Goal: Task Accomplishment & Management: Use online tool/utility

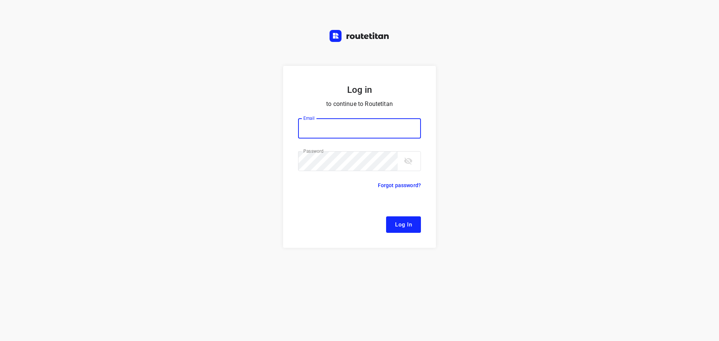
type input "[EMAIL_ADDRESS][DOMAIN_NAME]"
click at [406, 222] on span "Log In" at bounding box center [403, 225] width 17 height 10
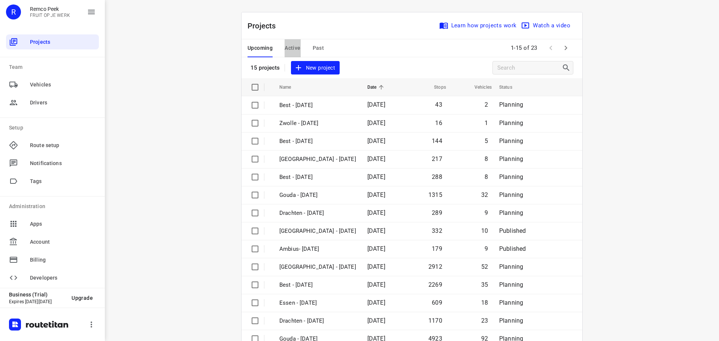
click at [293, 48] on span "Active" at bounding box center [292, 47] width 16 height 9
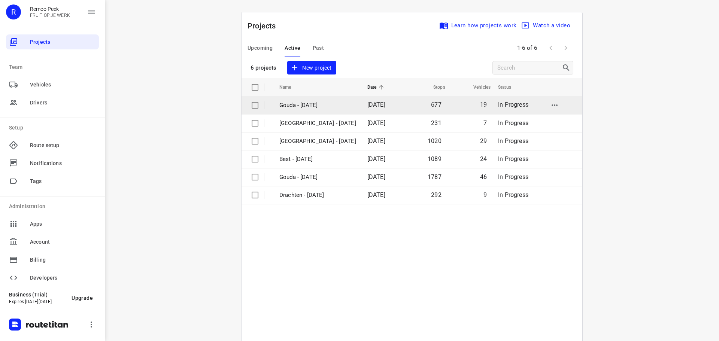
click at [306, 106] on p "Gouda - [DATE]" at bounding box center [317, 105] width 77 height 9
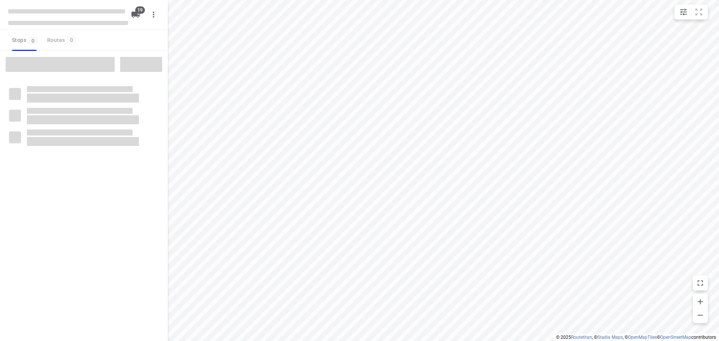
checkbox input "true"
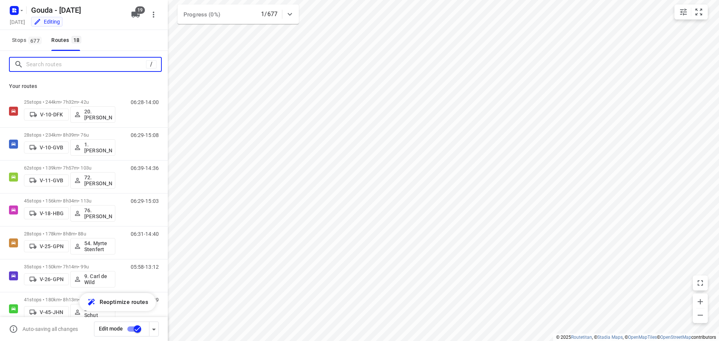
click at [91, 67] on input "Search routes" at bounding box center [86, 65] width 120 height 12
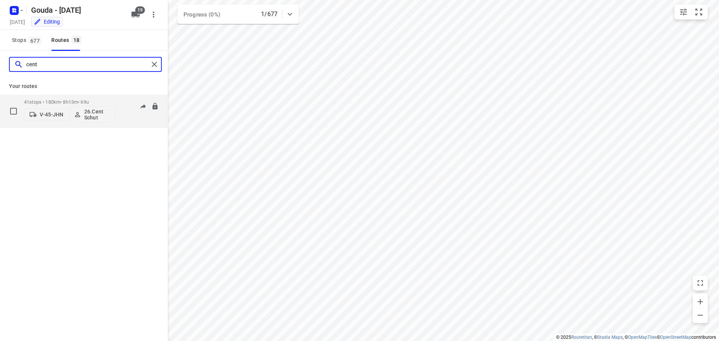
type input "cent"
click at [76, 98] on div "41 stops • 180km • 8h13m • 69u V-45-JHN 26.Cent Schut" at bounding box center [69, 110] width 91 height 31
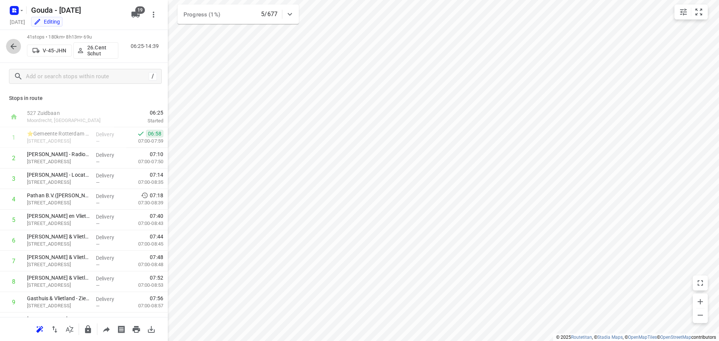
click at [11, 42] on icon "button" at bounding box center [13, 46] width 9 height 9
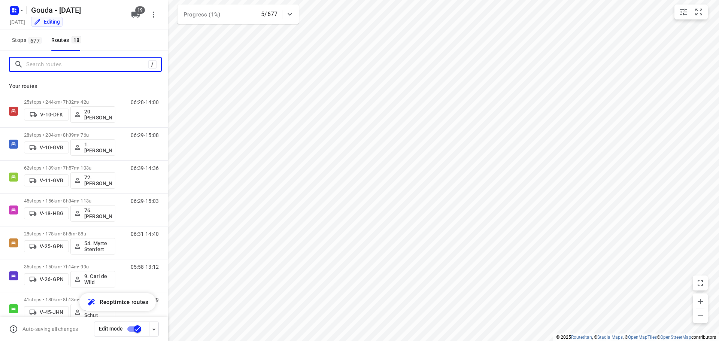
click at [74, 68] on input "Search routes" at bounding box center [87, 65] width 122 height 12
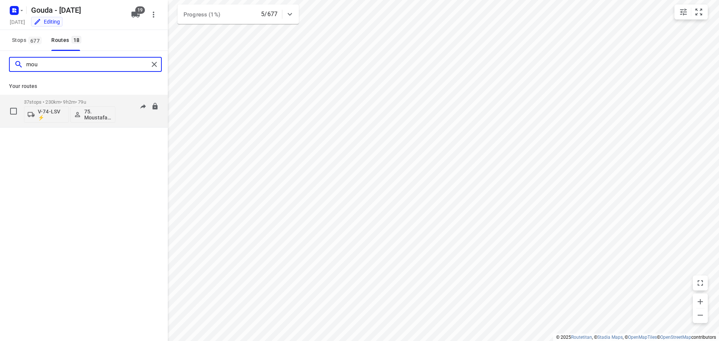
type input "mou"
click at [81, 97] on div "37 stops • 230km • 9h2m • 79u V-74-LSV ⚡ 75. Moustafa Shhadeh" at bounding box center [69, 110] width 91 height 31
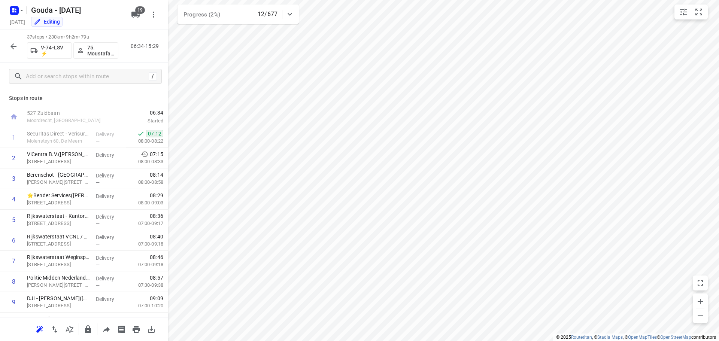
click at [10, 46] on icon "button" at bounding box center [13, 46] width 9 height 9
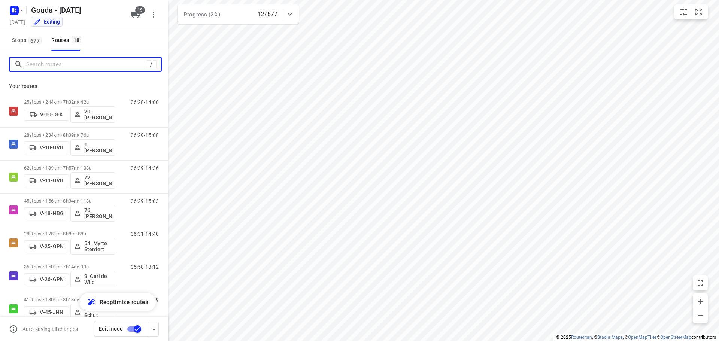
click at [63, 67] on input "Search routes" at bounding box center [86, 65] width 120 height 12
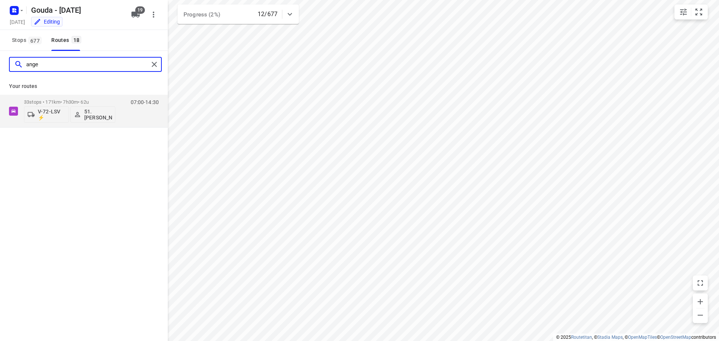
type input "ange"
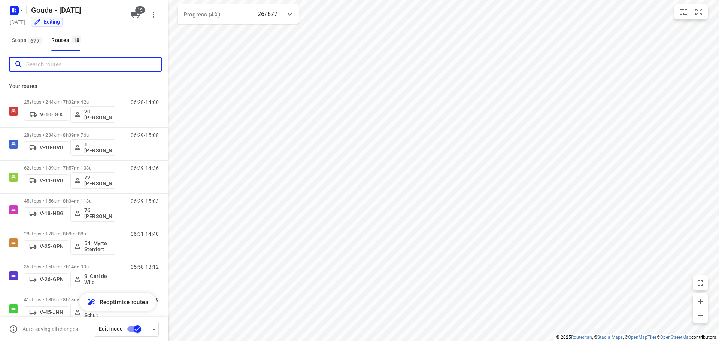
click at [43, 67] on input "Search routes" at bounding box center [93, 65] width 135 height 12
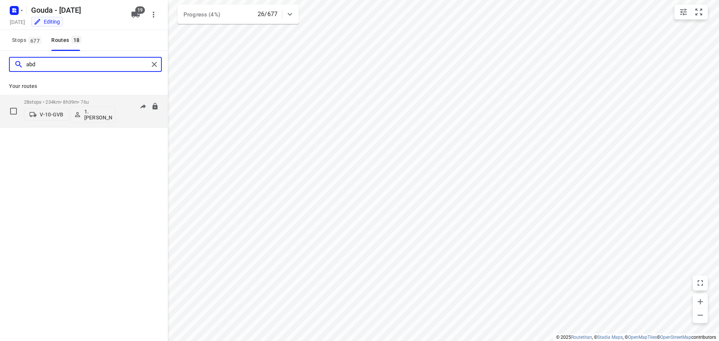
type input "abd"
click at [78, 99] on div "28 stops • 234km • 8h39m • 76u V-10-GVB 1. Abdul Shadeh" at bounding box center [69, 110] width 91 height 31
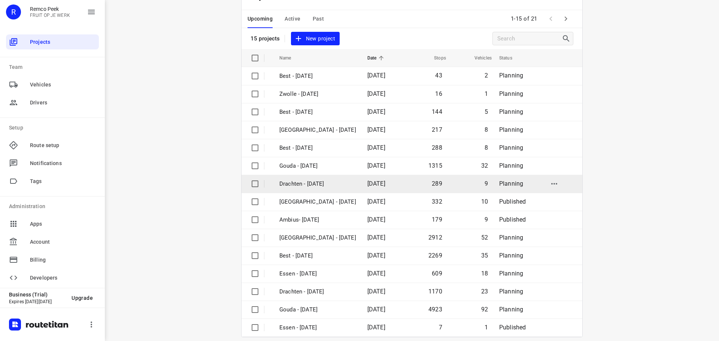
scroll to position [37, 0]
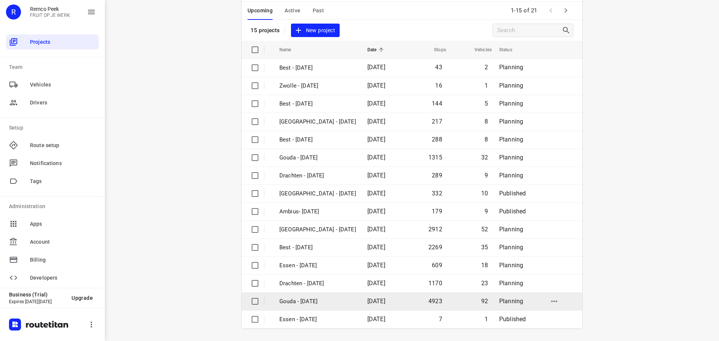
click at [310, 302] on p "Gouda - [DATE]" at bounding box center [317, 301] width 77 height 9
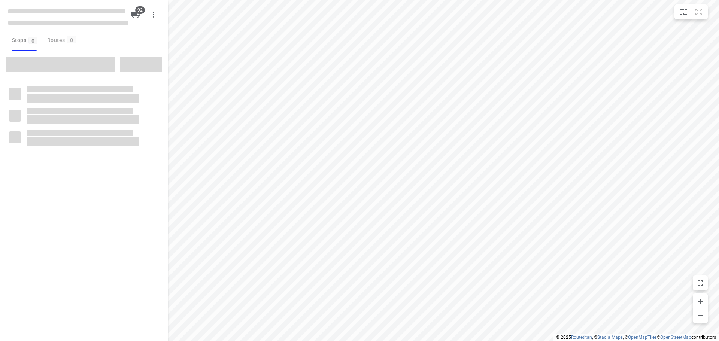
type input "distance"
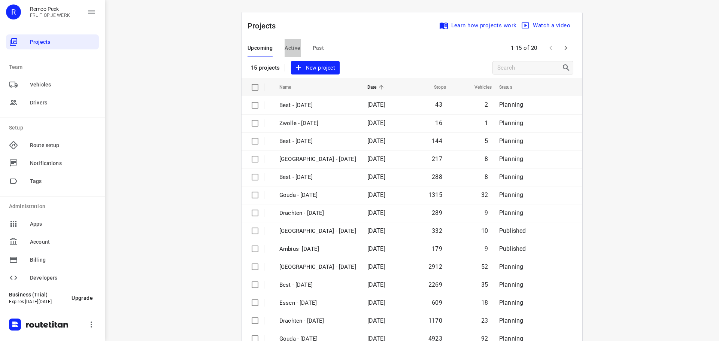
click at [287, 46] on span "Active" at bounding box center [292, 47] width 16 height 9
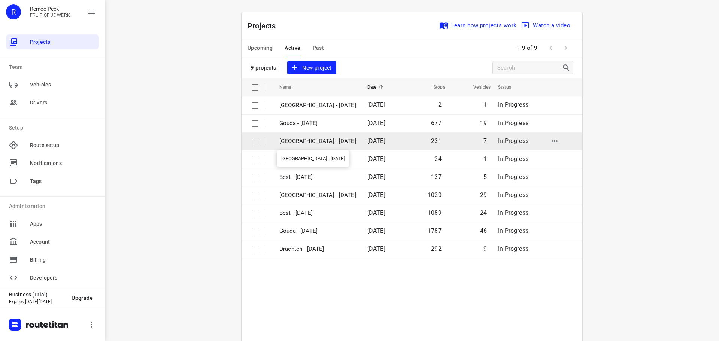
click at [304, 137] on p "Zwolle - Thursday" at bounding box center [317, 141] width 77 height 9
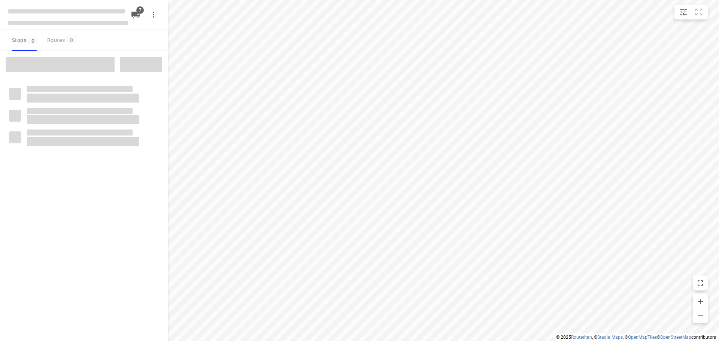
type input "distance"
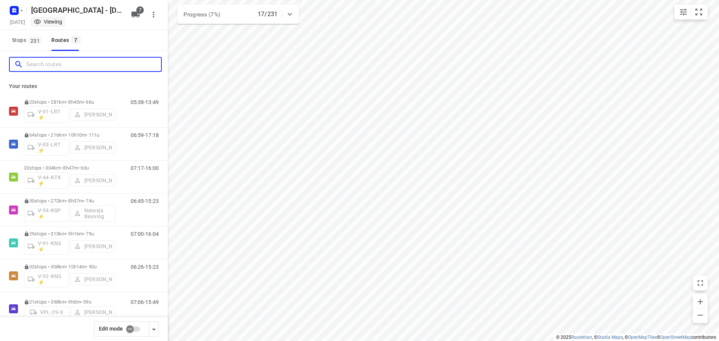
click at [96, 67] on input "Search routes" at bounding box center [93, 65] width 135 height 12
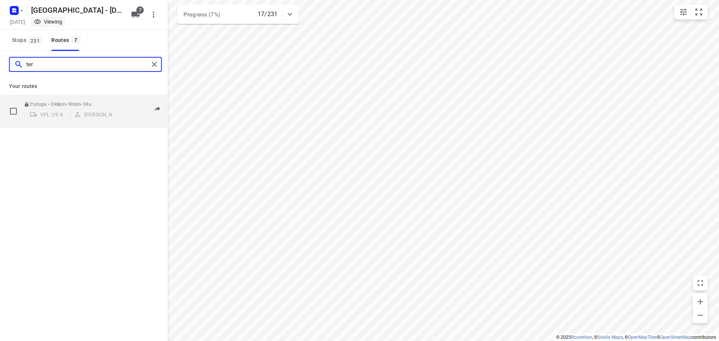
type input "ter"
click at [68, 101] on p "21 stops • 398km • 9h0m • 59u" at bounding box center [69, 104] width 91 height 6
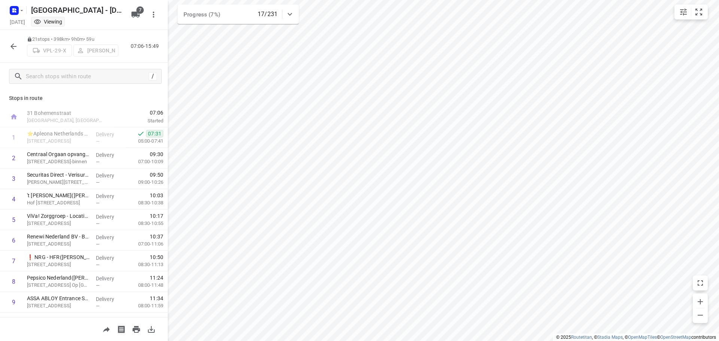
click at [12, 44] on icon "button" at bounding box center [13, 46] width 9 height 9
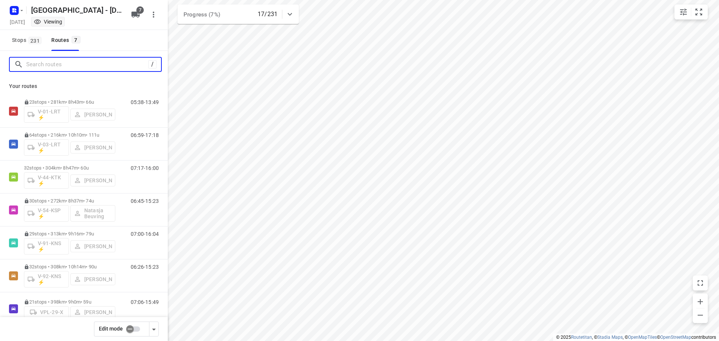
click at [40, 67] on input "Search routes" at bounding box center [87, 65] width 122 height 12
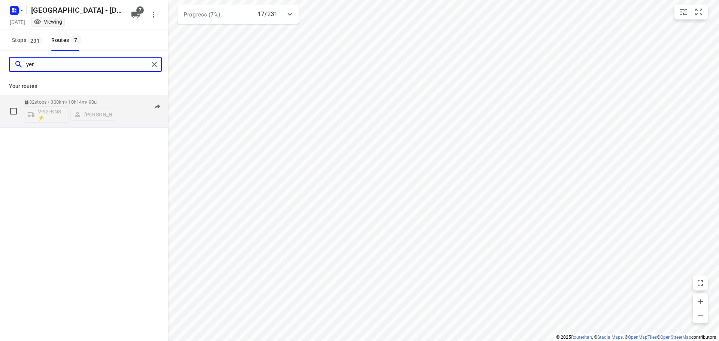
type input "yer"
click at [59, 99] on div "32 stops • 308km • 10h14m • 90u V-92-KNS ⚡ Yermo Broekman" at bounding box center [69, 110] width 91 height 31
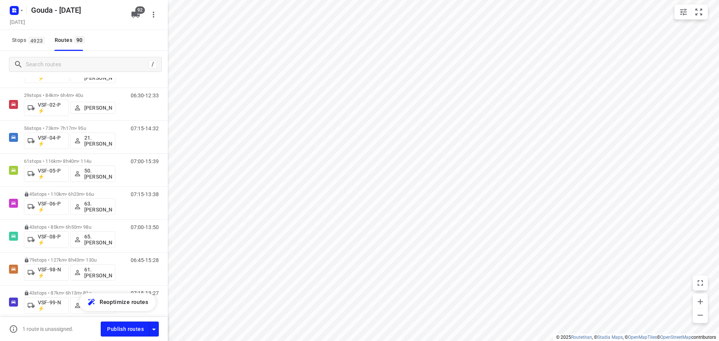
scroll to position [2489, 0]
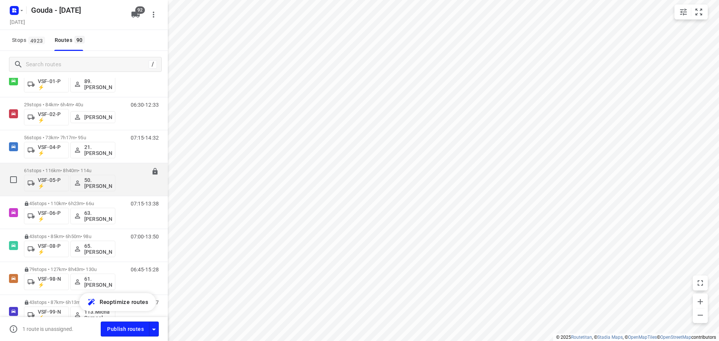
click at [70, 168] on p "61 stops • 116km • 8h40m • 114u" at bounding box center [69, 171] width 91 height 6
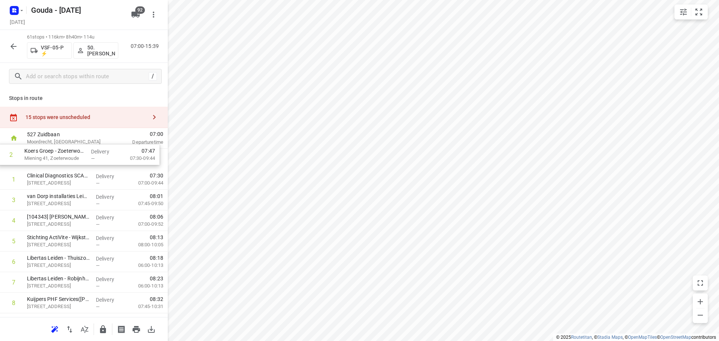
drag, startPoint x: 74, startPoint y: 185, endPoint x: 71, endPoint y: 157, distance: 28.3
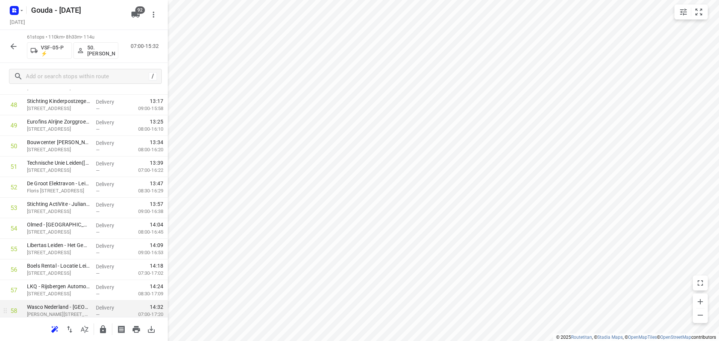
scroll to position [1108, 0]
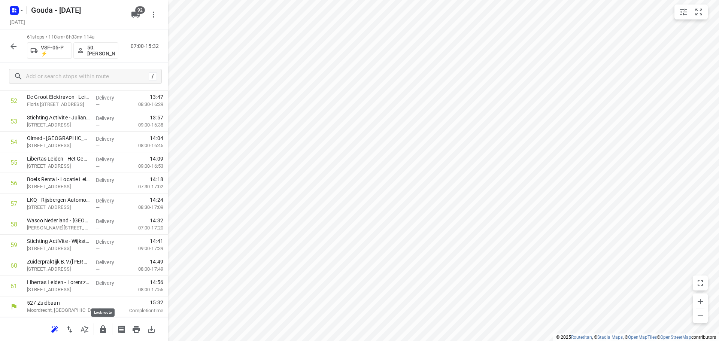
click at [102, 326] on icon "button" at bounding box center [103, 329] width 6 height 8
click at [15, 47] on icon "button" at bounding box center [13, 46] width 9 height 9
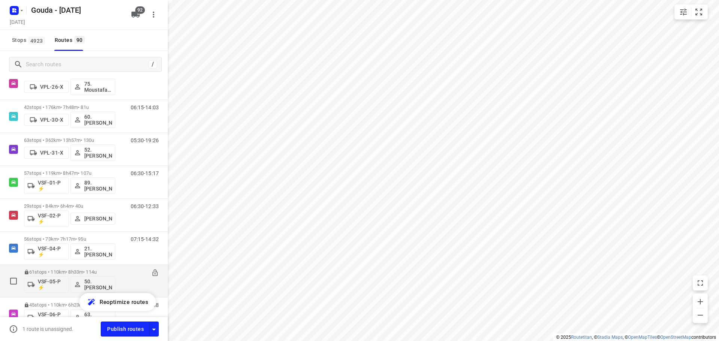
scroll to position [2403, 0]
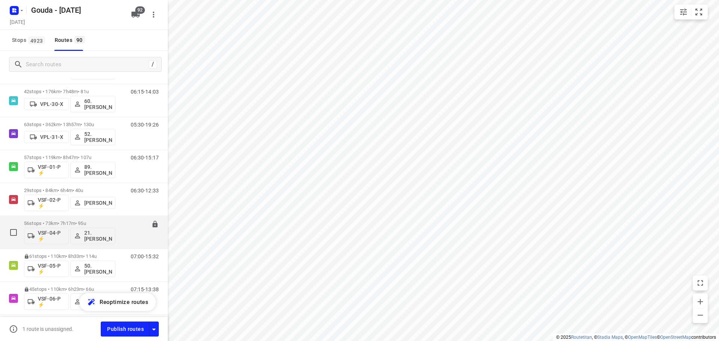
click at [56, 220] on div "56 stops • 73km • 7h17m • 95u VSF-04-P ⚡ 21. Frank van der Kraan" at bounding box center [69, 232] width 91 height 31
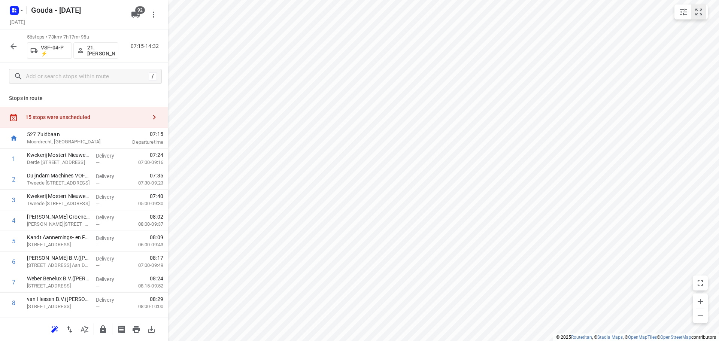
click at [695, 8] on icon "small contained button group" at bounding box center [698, 11] width 9 height 9
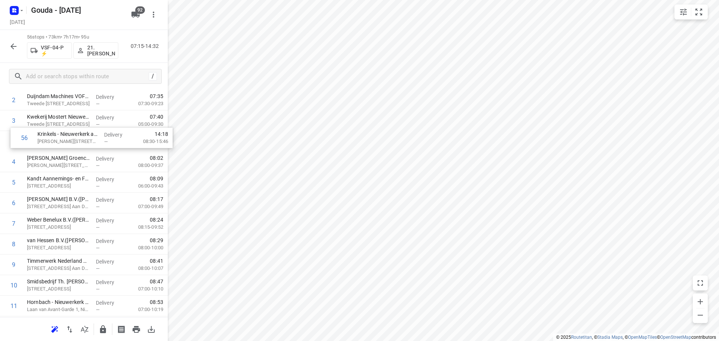
scroll to position [79, 0]
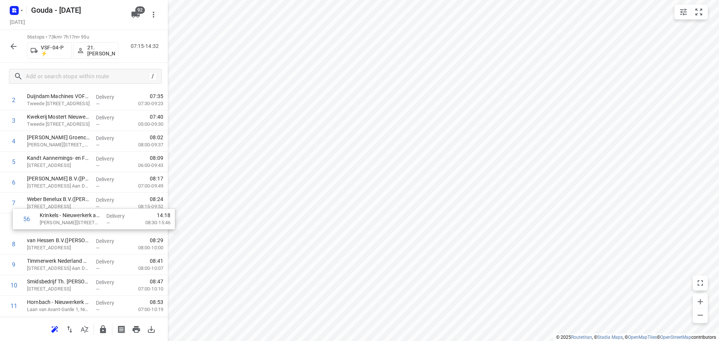
drag, startPoint x: 63, startPoint y: 289, endPoint x: 79, endPoint y: 223, distance: 67.8
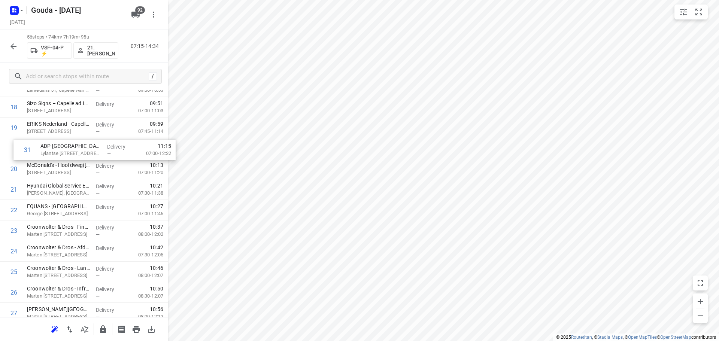
scroll to position [402, 0]
drag, startPoint x: 52, startPoint y: 287, endPoint x: 64, endPoint y: 171, distance: 116.2
click at [64, 171] on div "1 Kwekerij Mostert Nieuwerkerk B.V.,- locatie KAS(David Mostert) Derde Tochtweg…" at bounding box center [84, 323] width 168 height 1153
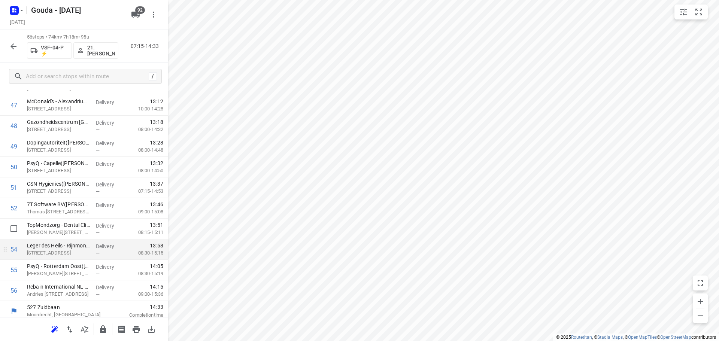
scroll to position [1005, 0]
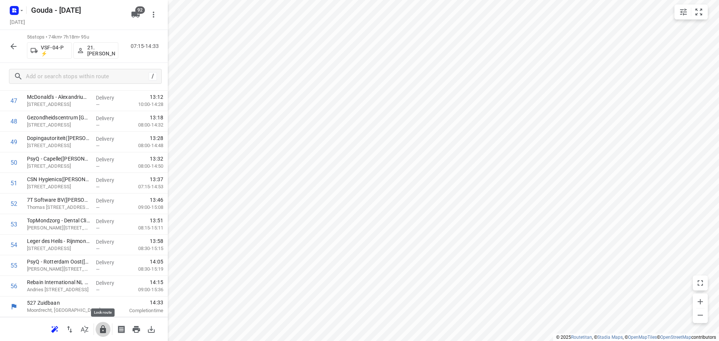
click at [106, 325] on icon "button" at bounding box center [102, 329] width 9 height 9
click at [16, 46] on icon "button" at bounding box center [13, 46] width 6 height 6
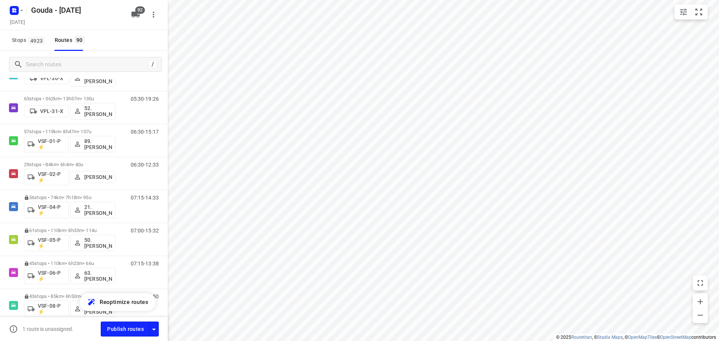
scroll to position [2424, 0]
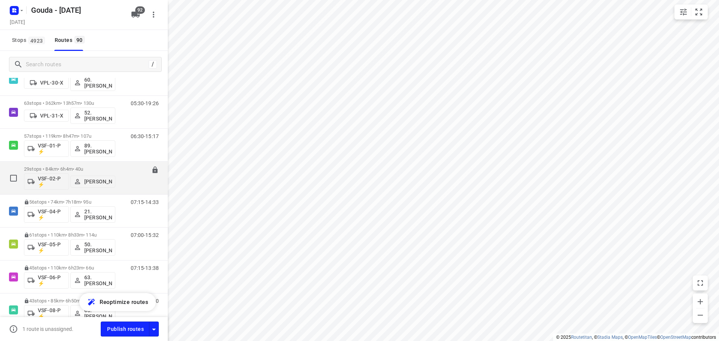
click at [85, 165] on div "29 stops • 84km • 6h4m • 40u VSF-02-P ⚡ Lennart van Wijk" at bounding box center [69, 177] width 91 height 31
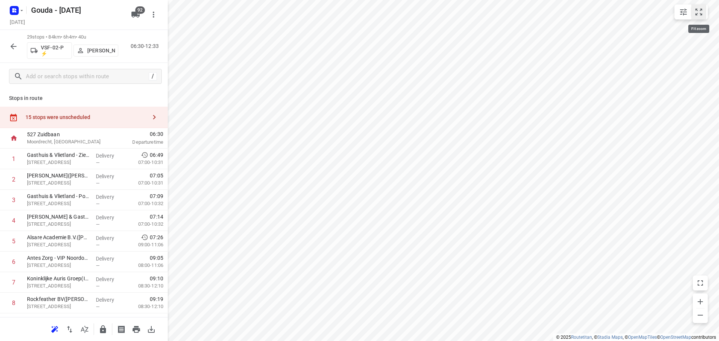
click at [698, 14] on icon "small contained button group" at bounding box center [698, 11] width 9 height 9
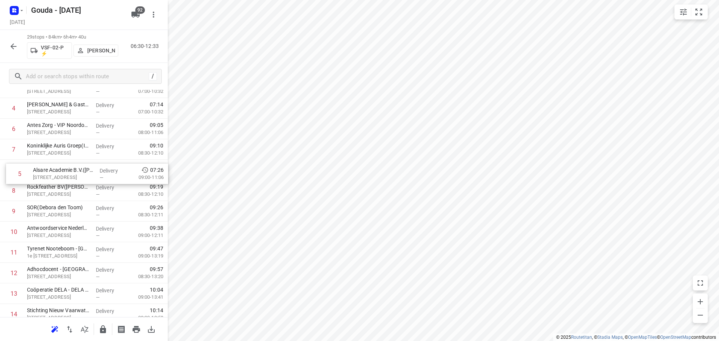
scroll to position [112, 0]
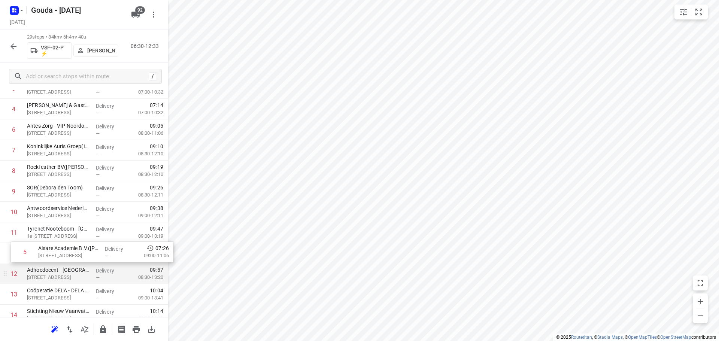
drag, startPoint x: 41, startPoint y: 133, endPoint x: 54, endPoint y: 265, distance: 132.4
click at [54, 265] on div "1 Gasthuis & Vlietland - Ziekenhuis Apotheek(Alexander de Vos) Kleiweg 500, Rot…" at bounding box center [84, 335] width 168 height 597
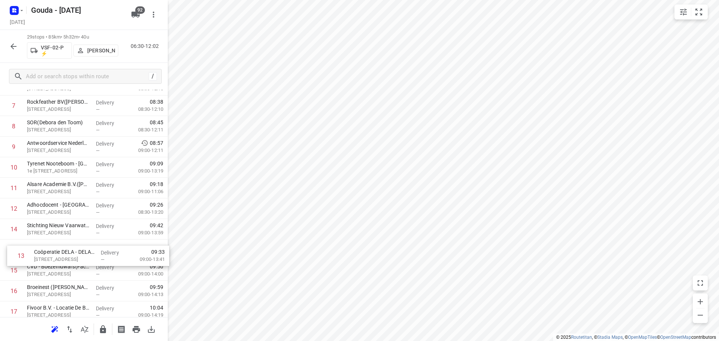
scroll to position [179, 0]
drag, startPoint x: 46, startPoint y: 296, endPoint x: 57, endPoint y: 242, distance: 55.7
click at [57, 242] on div "1 Gasthuis & Vlietland - Ziekenhuis Apotheek(Alexander de Vos) Kleiweg 500, Rot…" at bounding box center [84, 268] width 168 height 597
click at [9, 43] on icon "button" at bounding box center [13, 46] width 9 height 9
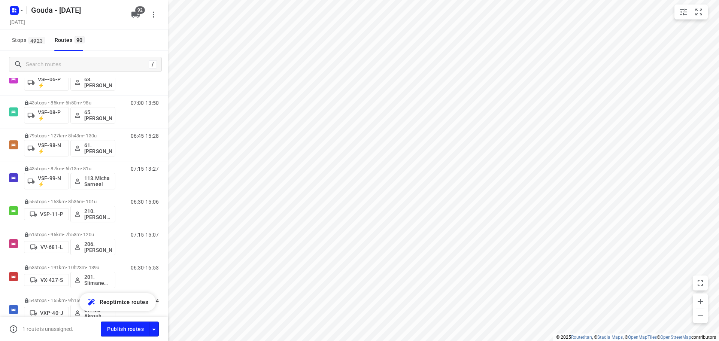
scroll to position [2420, 0]
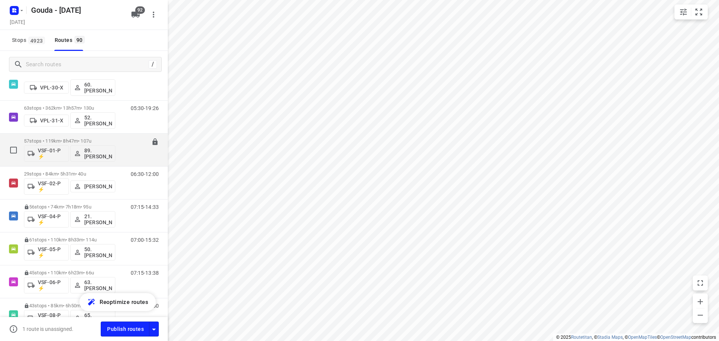
click at [63, 136] on div "57 stops • 119km • 8h47m • 107u VSF-01-P ⚡ 89.Marcel Aerts" at bounding box center [69, 149] width 91 height 31
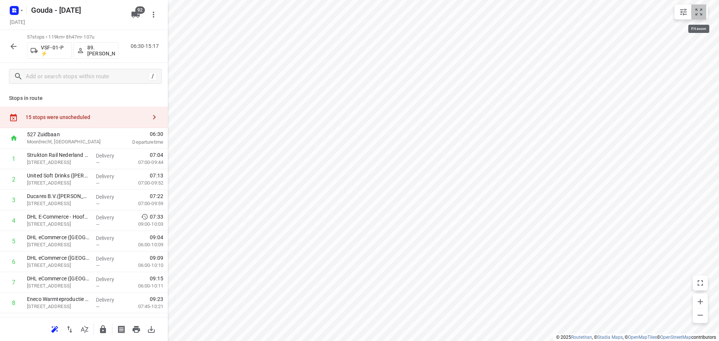
click at [700, 12] on icon "small contained button group" at bounding box center [698, 11] width 9 height 9
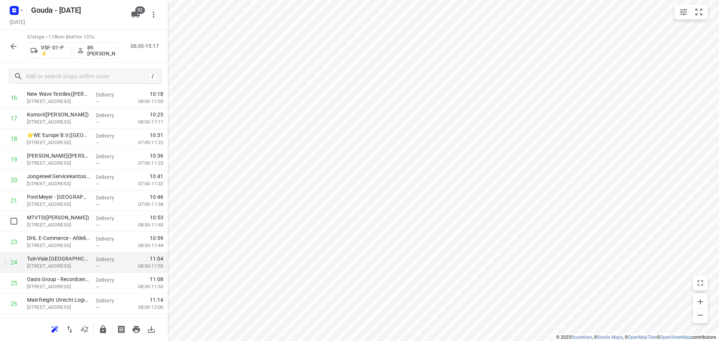
scroll to position [412, 0]
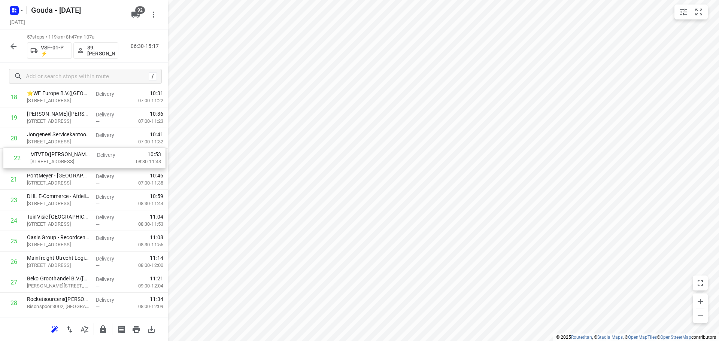
drag, startPoint x: 63, startPoint y: 186, endPoint x: 66, endPoint y: 160, distance: 26.4
click at [66, 160] on div "1 Strukton Rail Nederland B.V. - Utrecht - Hyperonenweg 22(Jeroen Nietveld) Hyp…" at bounding box center [84, 323] width 168 height 1173
drag, startPoint x: 46, startPoint y: 146, endPoint x: 49, endPoint y: 152, distance: 6.9
click at [49, 152] on div "1 Strukton Rail Nederland B.V. - Utrecht - Hyperonenweg 22(Jeroen Nietveld) Hyp…" at bounding box center [84, 15] width 168 height 1173
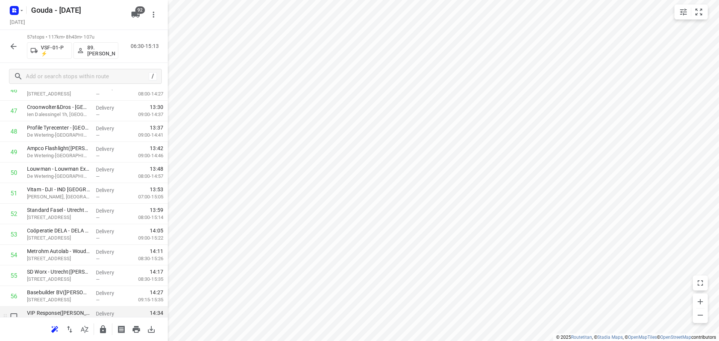
scroll to position [1025, 0]
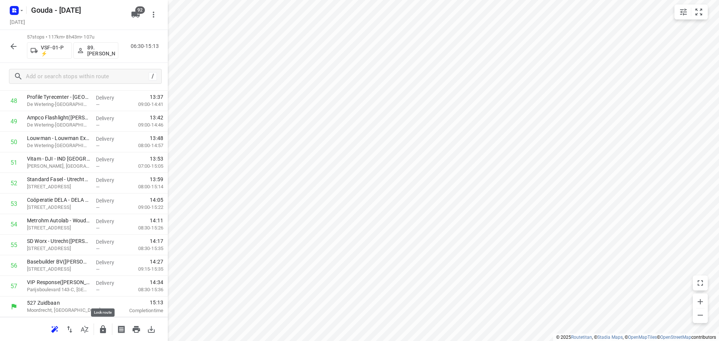
click at [106, 329] on icon "button" at bounding box center [103, 329] width 6 height 8
click at [10, 47] on icon "button" at bounding box center [13, 46] width 9 height 9
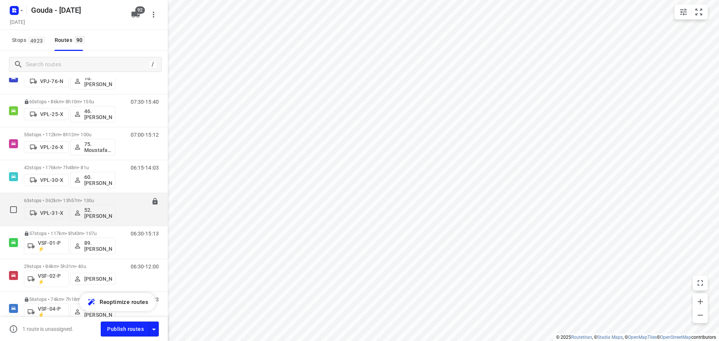
scroll to position [2320, 0]
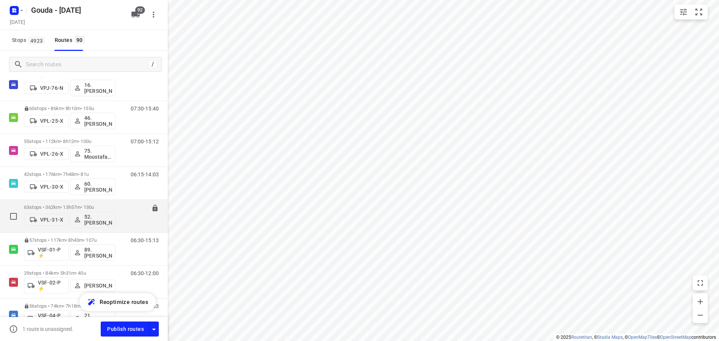
click at [73, 205] on p "63 stops • 362km • 13h57m • 130u" at bounding box center [69, 207] width 91 height 6
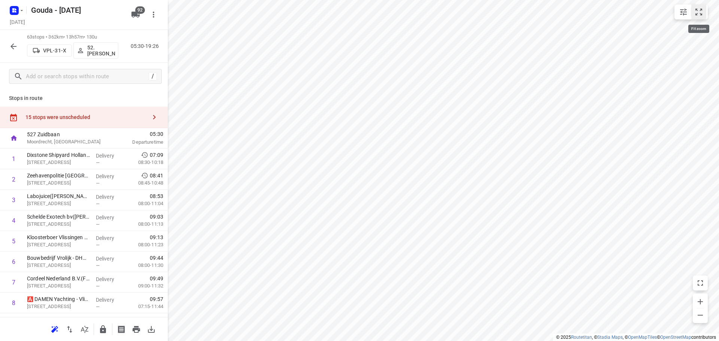
click at [699, 7] on button "small contained button group" at bounding box center [698, 11] width 15 height 15
drag, startPoint x: 67, startPoint y: 243, endPoint x: 79, endPoint y: 197, distance: 47.4
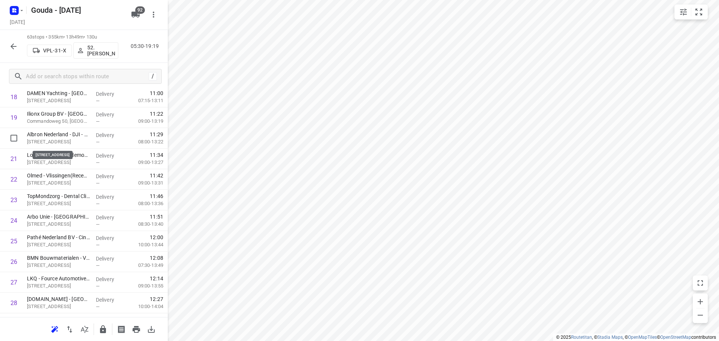
scroll to position [410, 0]
drag, startPoint x: 43, startPoint y: 140, endPoint x: 48, endPoint y: 160, distance: 21.2
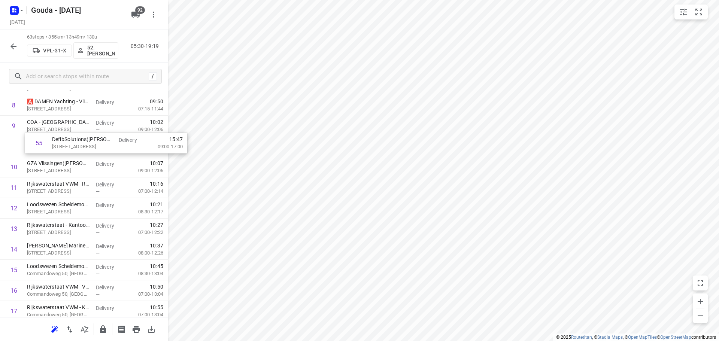
scroll to position [194, 0]
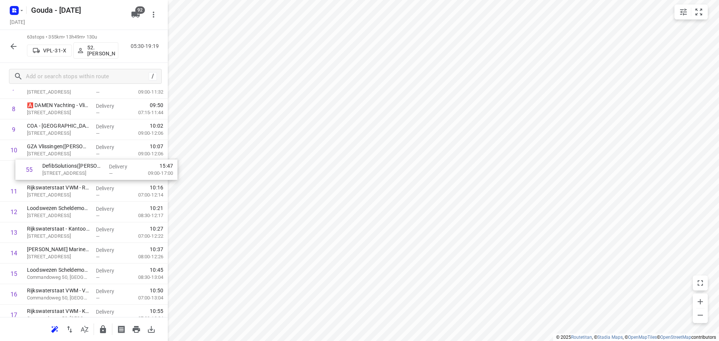
drag, startPoint x: 61, startPoint y: 118, endPoint x: 62, endPoint y: 172, distance: 53.9
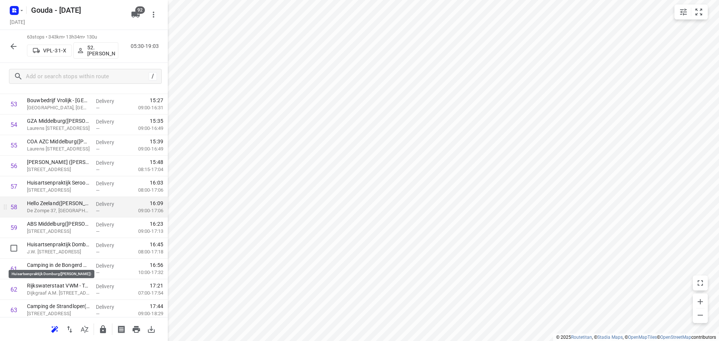
scroll to position [1130, 0]
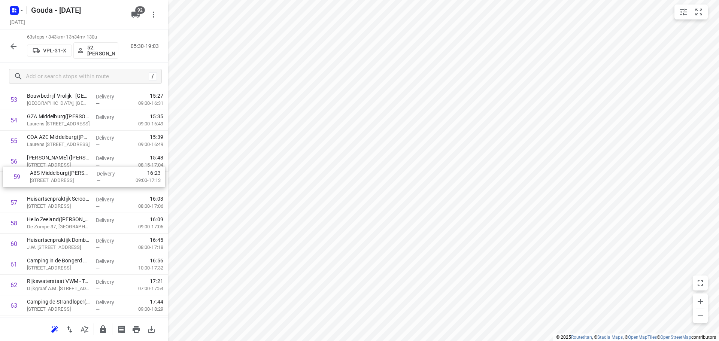
drag, startPoint x: 59, startPoint y: 223, endPoint x: 64, endPoint y: 174, distance: 49.3
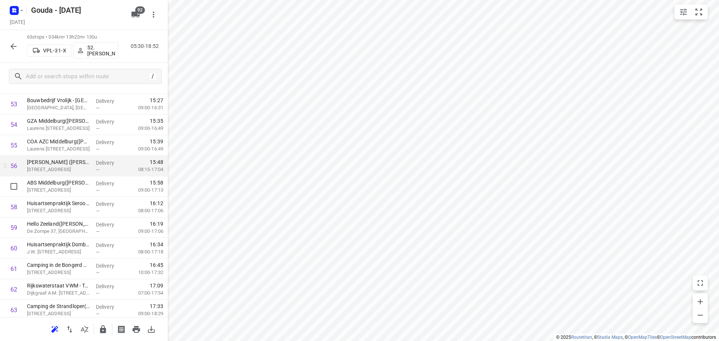
scroll to position [1112, 0]
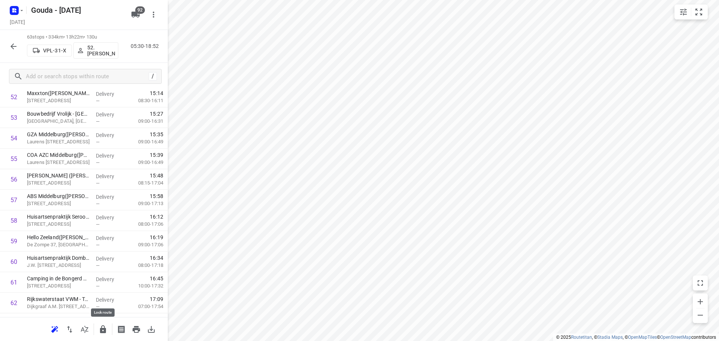
click at [105, 332] on icon "button" at bounding box center [103, 329] width 6 height 8
click at [13, 42] on icon "button" at bounding box center [13, 46] width 9 height 9
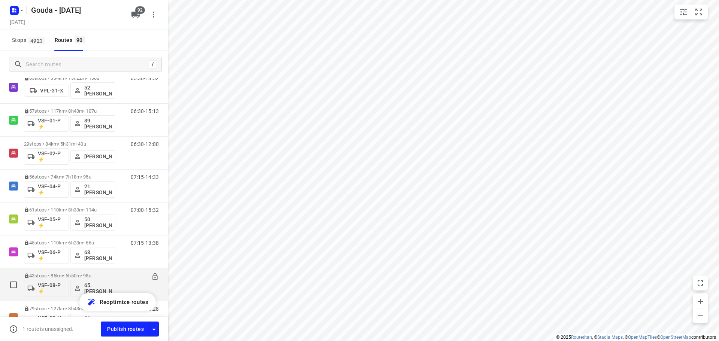
scroll to position [2355, 0]
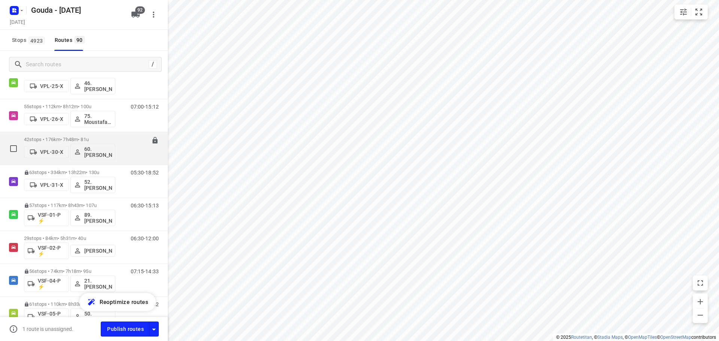
click at [63, 137] on p "42 stops • 176km • 7h48m • 81u" at bounding box center [69, 140] width 91 height 6
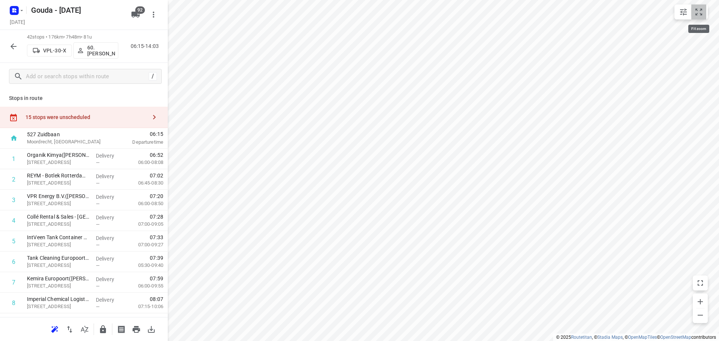
click at [695, 10] on icon "small contained button group" at bounding box center [698, 12] width 7 height 7
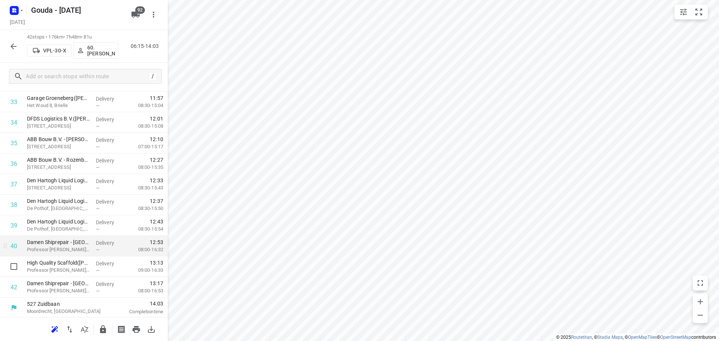
scroll to position [717, 0]
click at [103, 332] on icon "button" at bounding box center [103, 329] width 6 height 8
click at [3, 46] on div "42 stops • 176km • 7h48m • 81u VPL-30-X 60. Peter Stuurman 06:15-14:03" at bounding box center [84, 46] width 168 height 33
click at [16, 52] on button "button" at bounding box center [13, 46] width 15 height 15
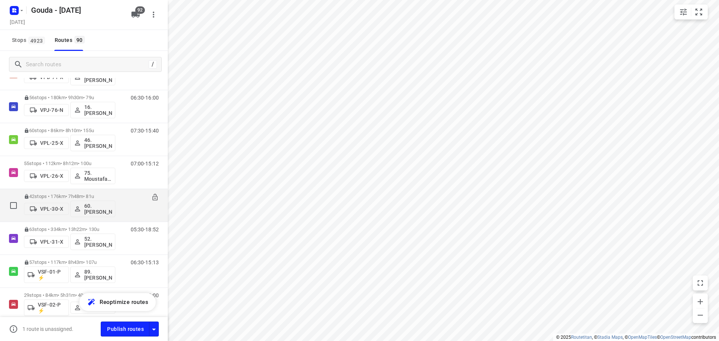
scroll to position [2294, 0]
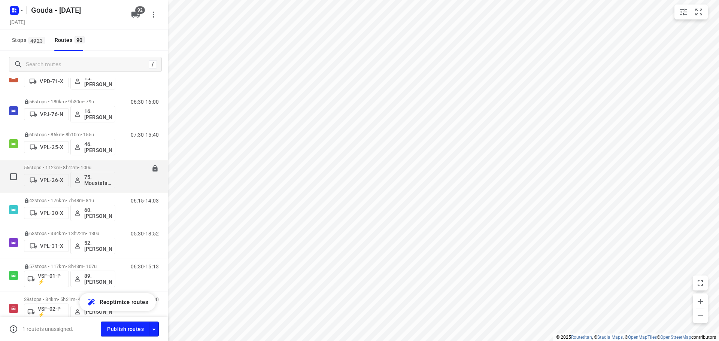
click at [92, 165] on p "55 stops • 112km • 8h12m • 100u" at bounding box center [69, 168] width 91 height 6
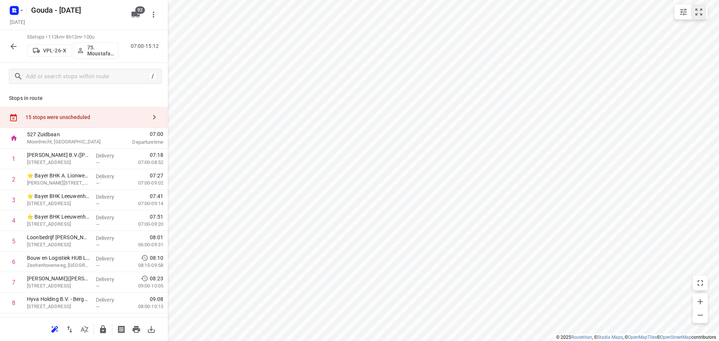
click at [696, 12] on icon "small contained button group" at bounding box center [698, 11] width 9 height 9
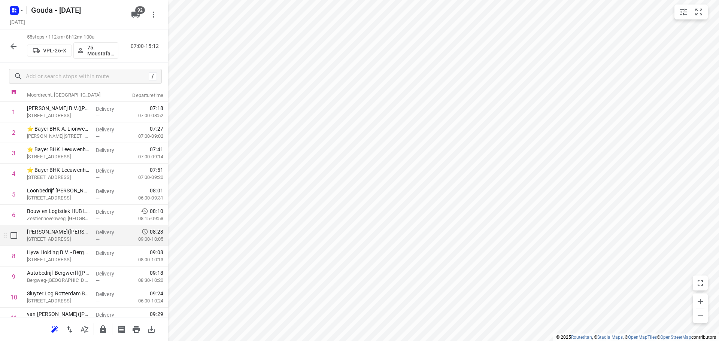
scroll to position [75, 0]
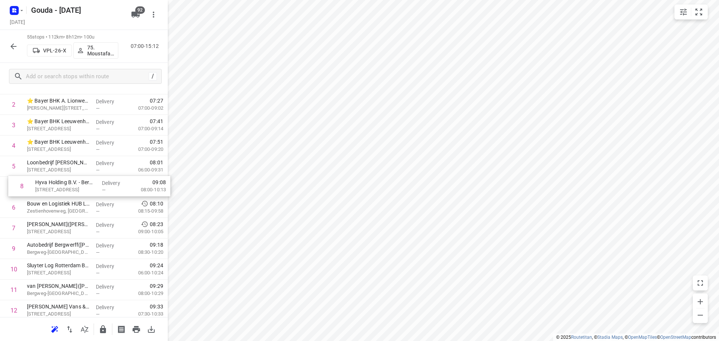
drag, startPoint x: 41, startPoint y: 233, endPoint x: 50, endPoint y: 191, distance: 42.6
drag, startPoint x: 56, startPoint y: 248, endPoint x: 59, endPoint y: 222, distance: 26.4
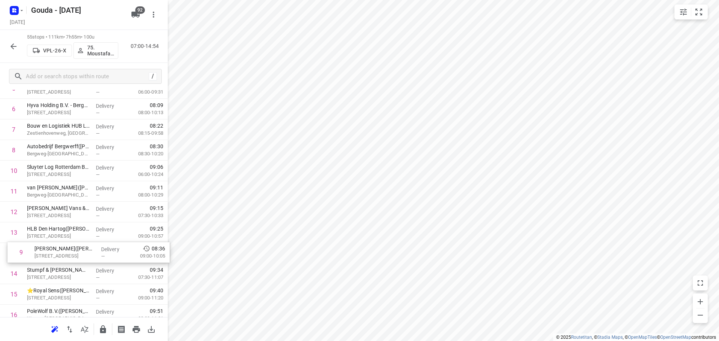
scroll to position [155, 0]
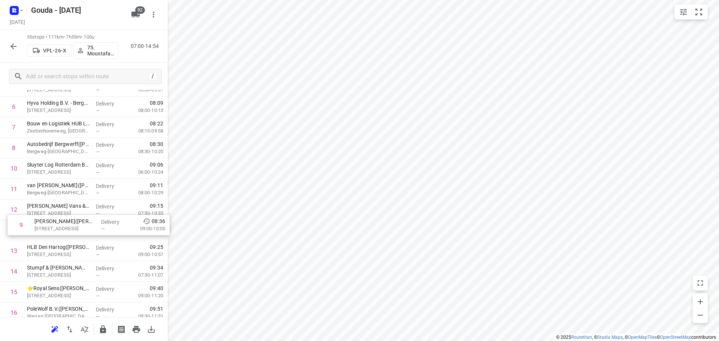
drag, startPoint x: 58, startPoint y: 252, endPoint x: 68, endPoint y: 228, distance: 26.1
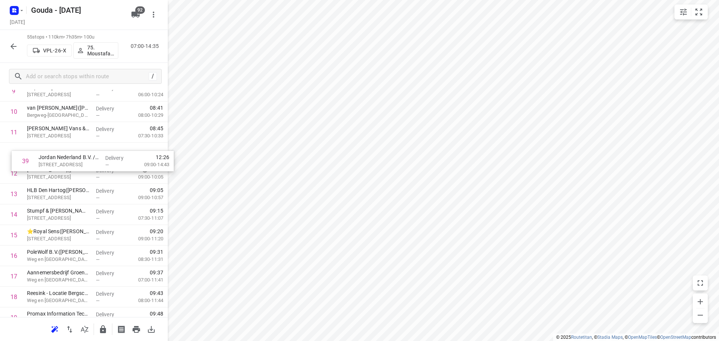
scroll to position [222, 0]
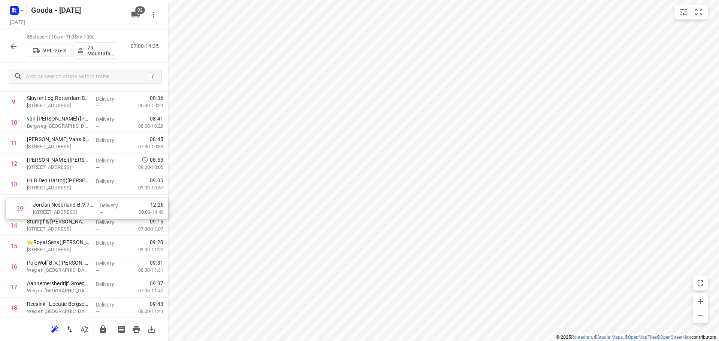
drag, startPoint x: 45, startPoint y: 189, endPoint x: 58, endPoint y: 210, distance: 24.8
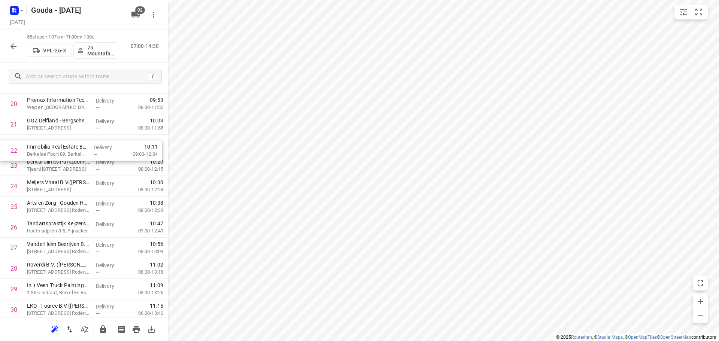
scroll to position [446, 0]
drag, startPoint x: 67, startPoint y: 150, endPoint x: 67, endPoint y: 169, distance: 18.4
click at [67, 169] on div "1 De Jong Diepvries B.V.(Bob de Jong) Hoekeindseweg 141, Bergschenhoek Delivery…" at bounding box center [84, 269] width 168 height 1132
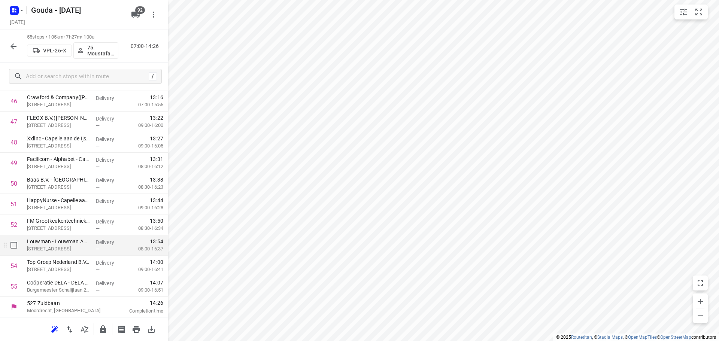
scroll to position [984, 0]
click at [98, 329] on button "button" at bounding box center [102, 329] width 15 height 15
click at [9, 46] on button "button" at bounding box center [13, 46] width 15 height 15
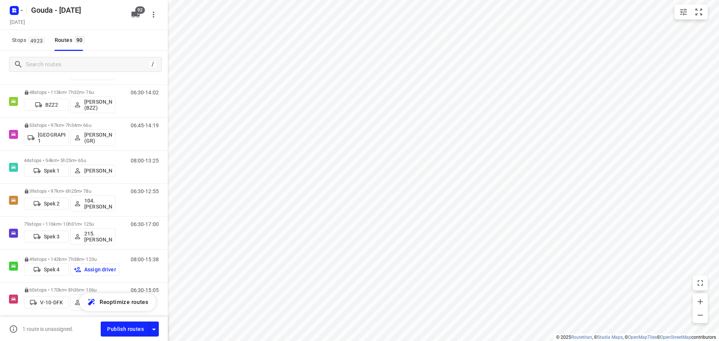
scroll to position [111, 0]
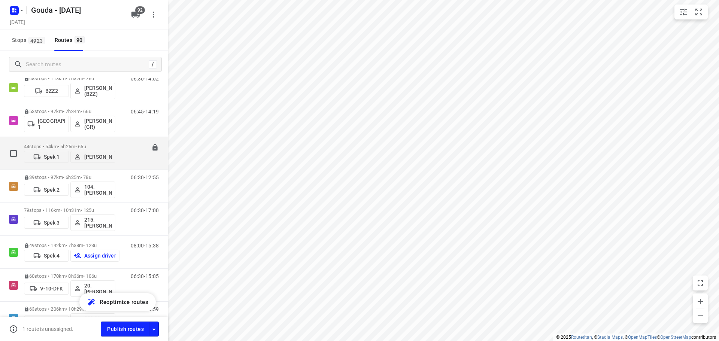
click at [77, 144] on p "44 stops • 54km • 5h25m • 65u" at bounding box center [69, 147] width 91 height 6
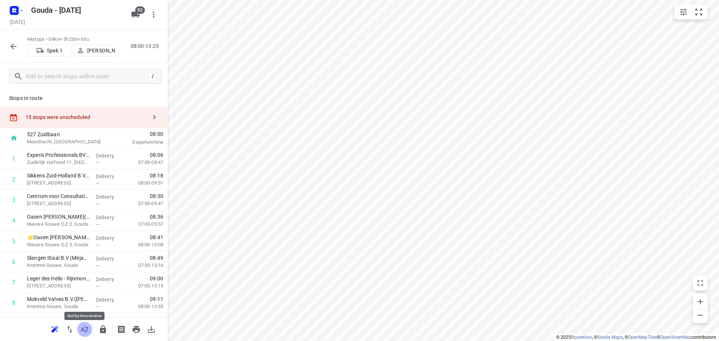
click at [85, 329] on icon "button" at bounding box center [84, 329] width 9 height 9
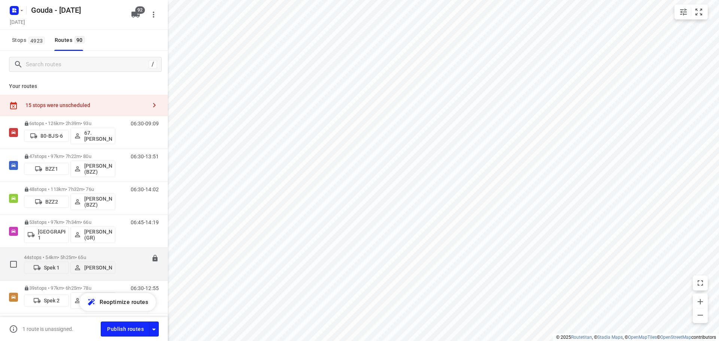
click at [74, 255] on p "44 stops • 54km • 5h25m • 65u" at bounding box center [69, 258] width 91 height 6
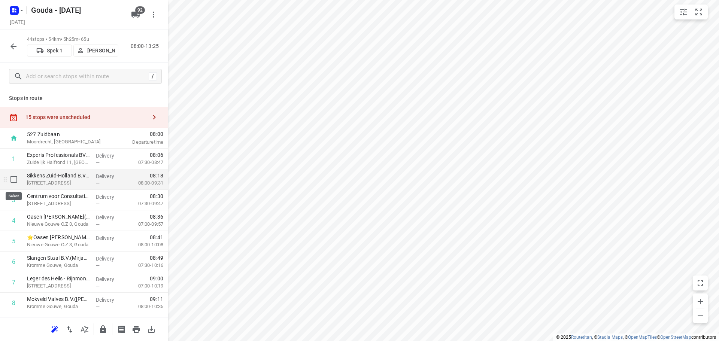
click at [12, 180] on input "checkbox" at bounding box center [13, 179] width 15 height 15
checkbox input "true"
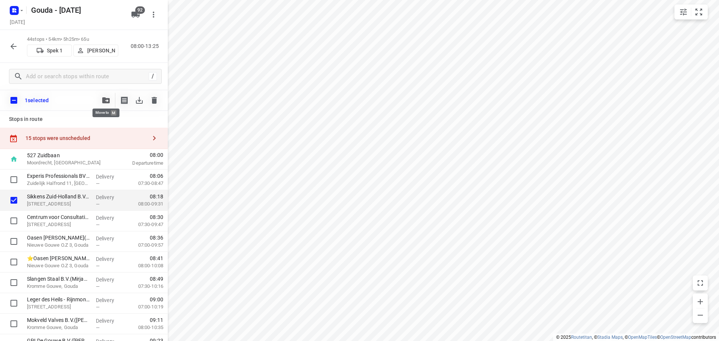
click at [102, 100] on icon "button" at bounding box center [105, 100] width 7 height 6
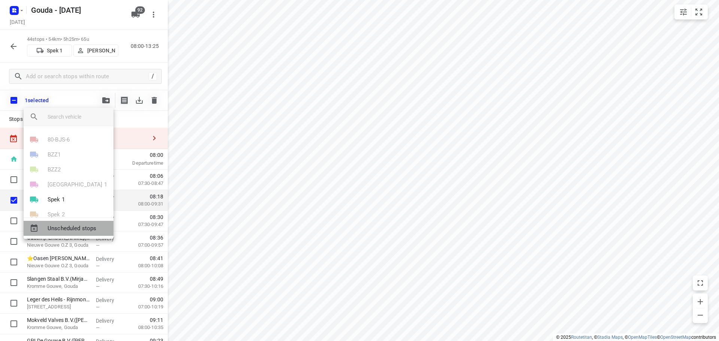
click at [85, 226] on span "Unscheduled stops" at bounding box center [78, 228] width 60 height 9
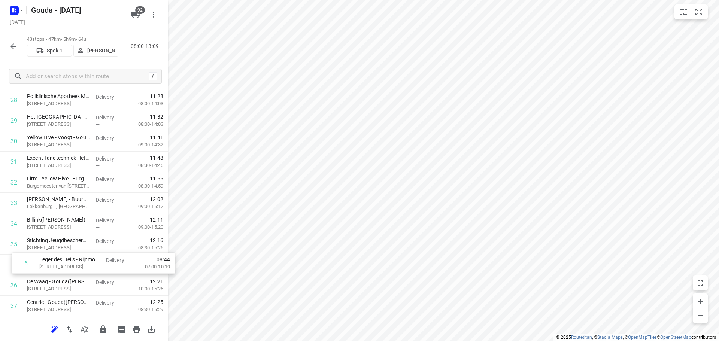
scroll to position [598, 0]
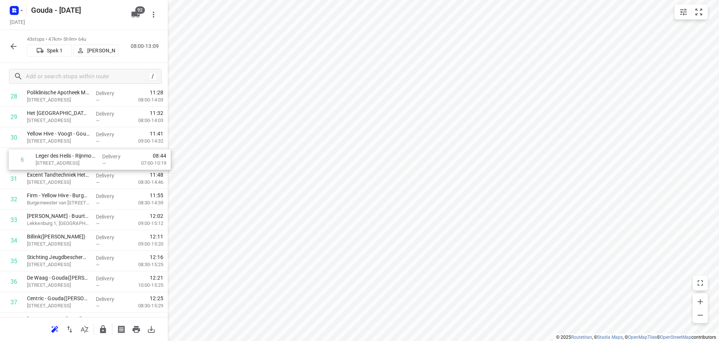
drag, startPoint x: 51, startPoint y: 261, endPoint x: 62, endPoint y: 159, distance: 102.3
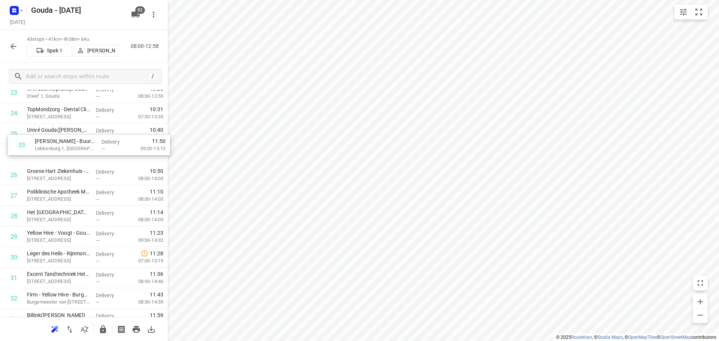
scroll to position [518, 0]
drag, startPoint x: 48, startPoint y: 221, endPoint x: 55, endPoint y: 155, distance: 66.3
click at [55, 155] on div "1 Experis Professionals BV - Gouda(Kimberley Craanen) Zuidelijk Halfrond 11, Go…" at bounding box center [84, 72] width 168 height 885
click at [13, 134] on input "checkbox" at bounding box center [13, 134] width 15 height 15
checkbox input "true"
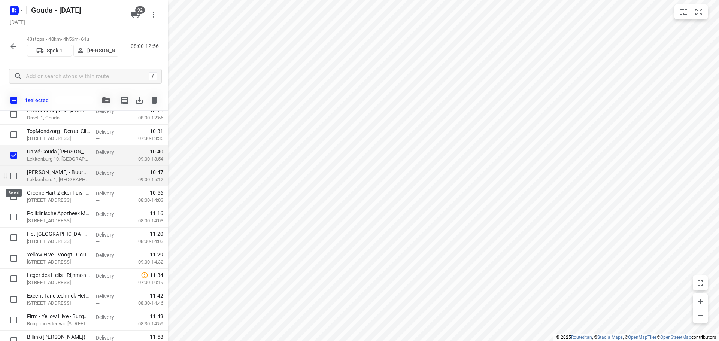
click at [16, 177] on input "checkbox" at bounding box center [13, 175] width 15 height 15
checkbox input "true"
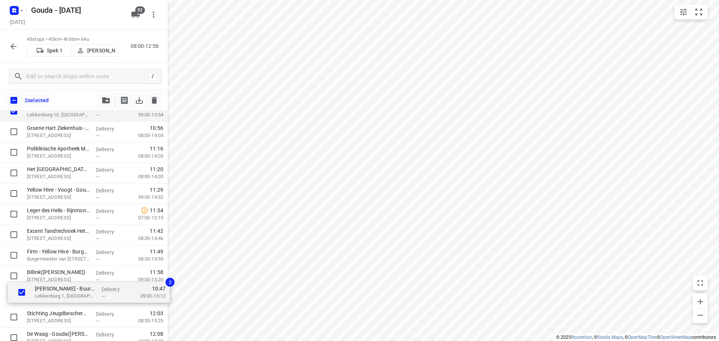
scroll to position [565, 0]
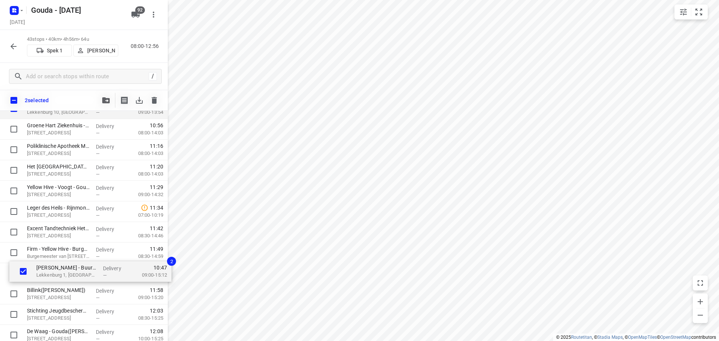
drag, startPoint x: 49, startPoint y: 176, endPoint x: 58, endPoint y: 272, distance: 96.6
click at [58, 272] on div "Experis Professionals BV - Gouda(Kimberley Craanen) Zuidelijk Halfrond 11, Goud…" at bounding box center [84, 46] width 168 height 885
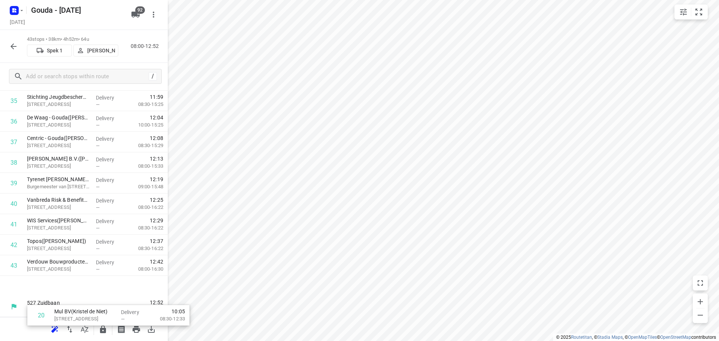
scroll to position [737, 0]
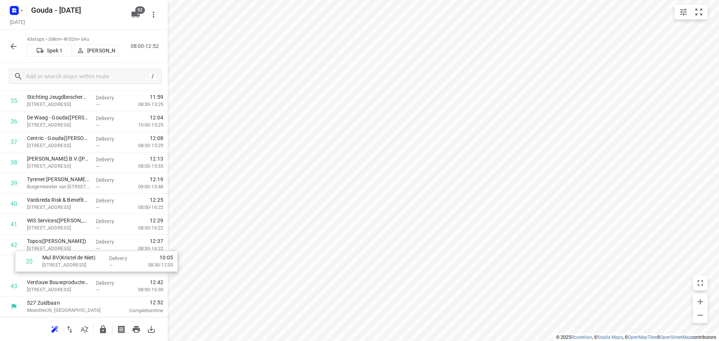
drag, startPoint x: 50, startPoint y: 152, endPoint x: 65, endPoint y: 265, distance: 113.3
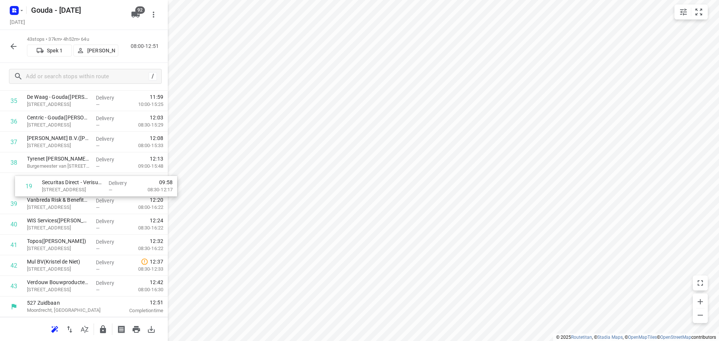
drag, startPoint x: 46, startPoint y: 168, endPoint x: 55, endPoint y: 188, distance: 22.1
click at [102, 330] on icon "button" at bounding box center [103, 329] width 6 height 8
click at [13, 48] on icon "button" at bounding box center [13, 46] width 6 height 6
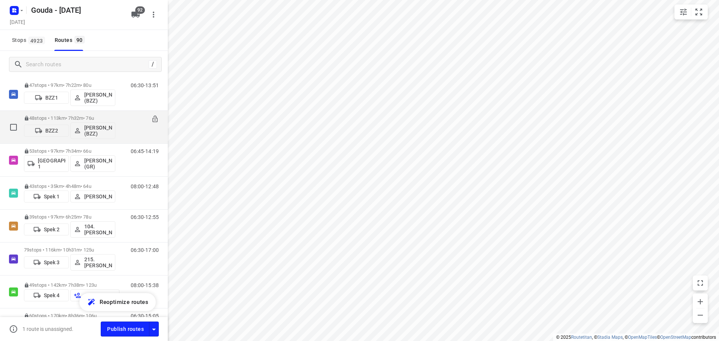
scroll to position [150, 0]
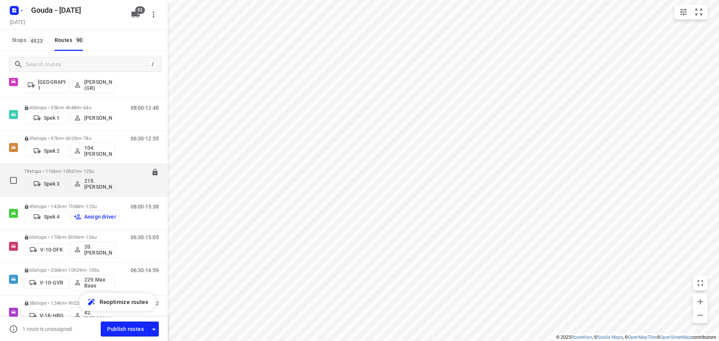
click at [58, 170] on p "79 stops • 116km • 10h31m • 125u" at bounding box center [69, 171] width 91 height 6
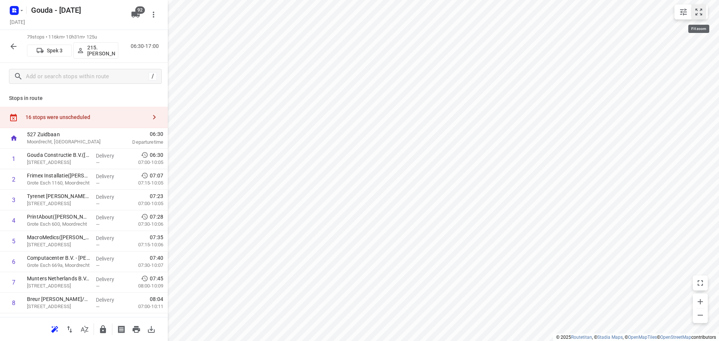
click at [698, 10] on icon "small contained button group" at bounding box center [698, 11] width 9 height 9
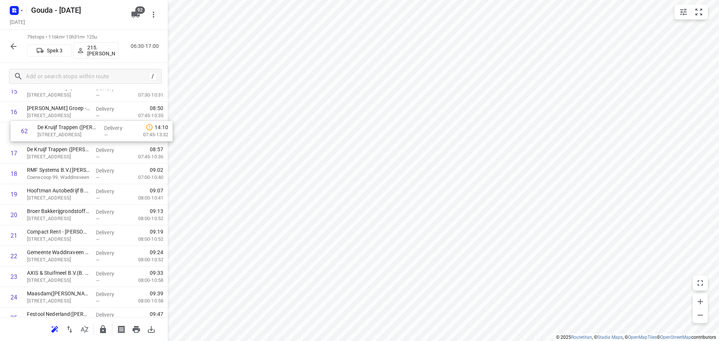
scroll to position [353, 0]
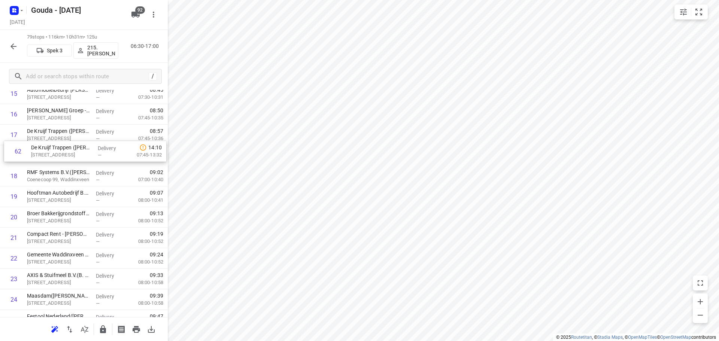
drag, startPoint x: 45, startPoint y: 182, endPoint x: 52, endPoint y: 152, distance: 30.4
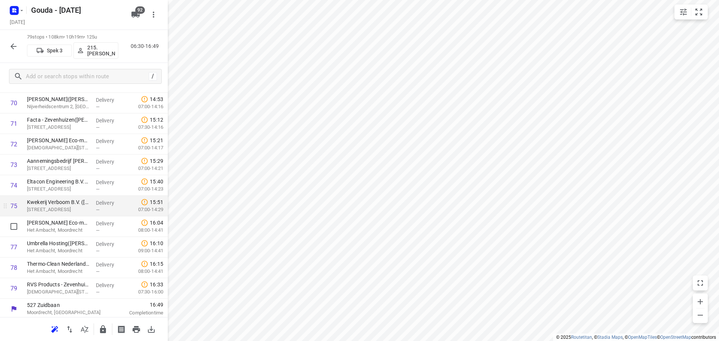
scroll to position [1478, 0]
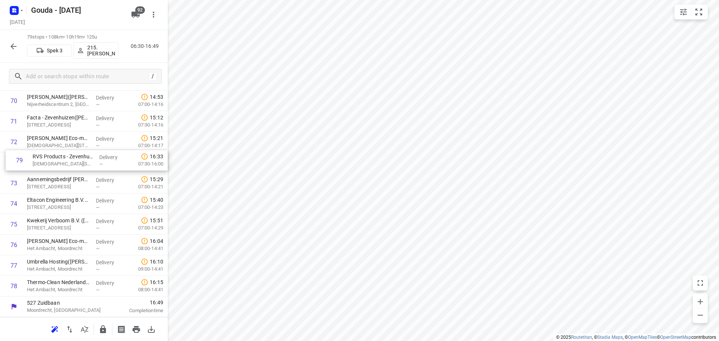
drag, startPoint x: 52, startPoint y: 286, endPoint x: 61, endPoint y: 160, distance: 126.4
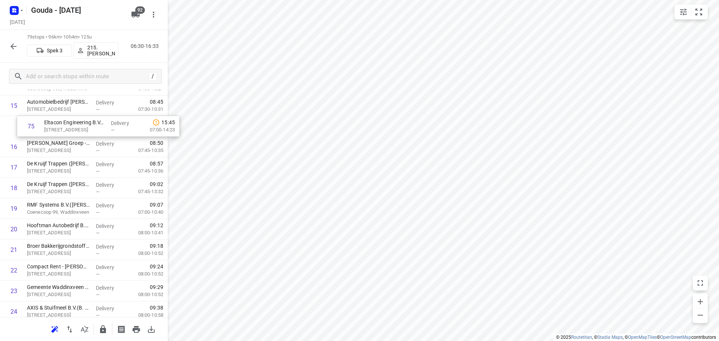
scroll to position [334, 0]
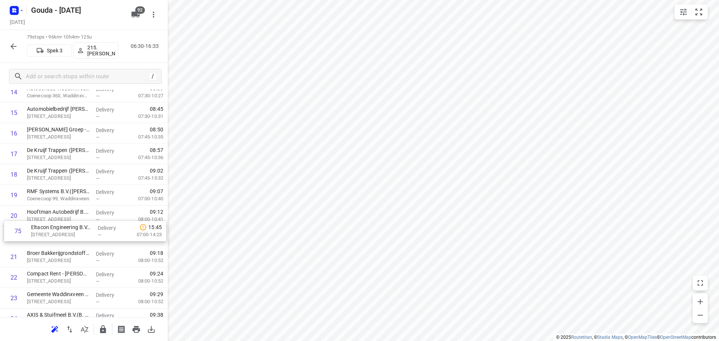
drag, startPoint x: 44, startPoint y: 208, endPoint x: 51, endPoint y: 235, distance: 27.8
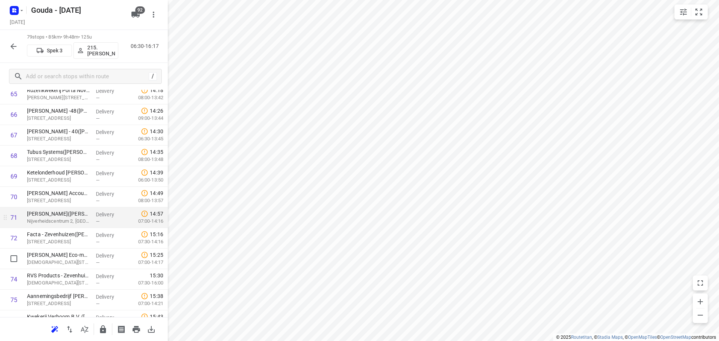
scroll to position [1478, 0]
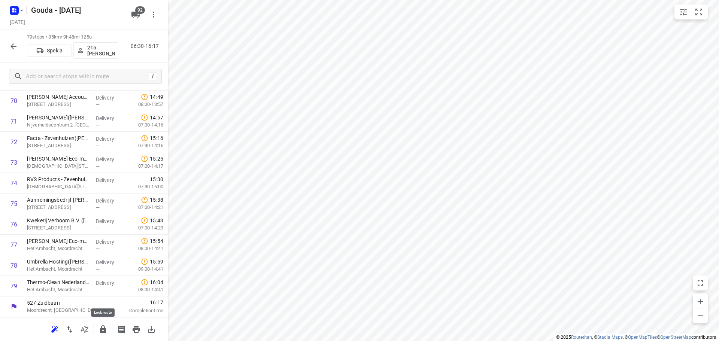
click at [98, 327] on icon "button" at bounding box center [102, 329] width 9 height 9
click at [15, 47] on icon "button" at bounding box center [13, 46] width 9 height 9
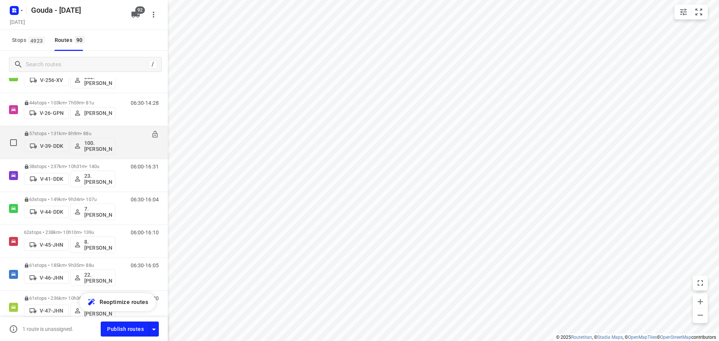
scroll to position [561, 0]
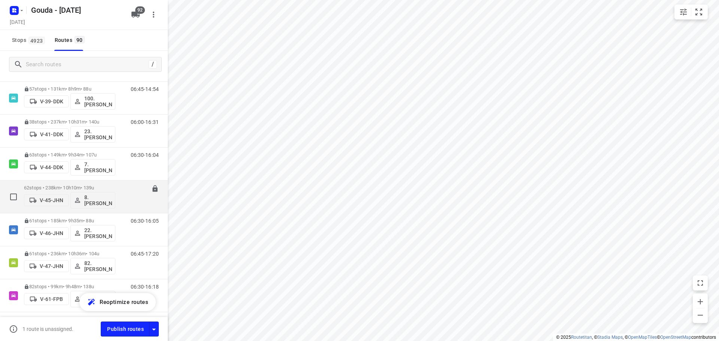
click at [62, 184] on div "62 stops • 238km • 10h10m • 139u V-45-JHN 8. Brian de Jong" at bounding box center [69, 196] width 91 height 31
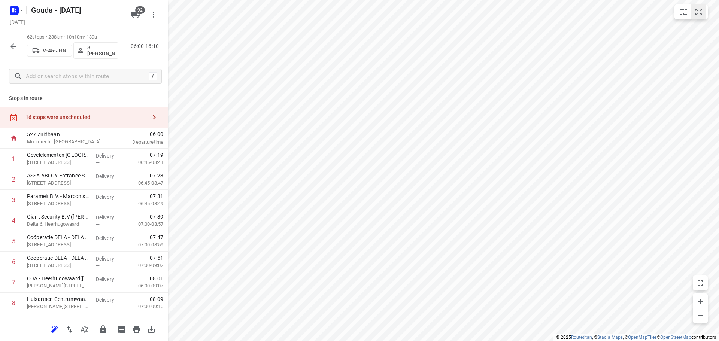
click at [698, 9] on icon "small contained button group" at bounding box center [698, 11] width 9 height 9
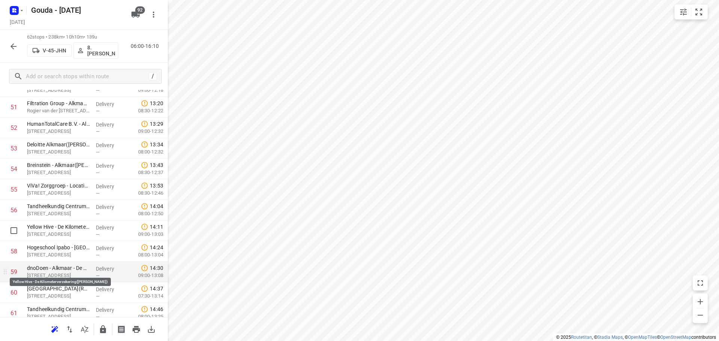
scroll to position [1128, 0]
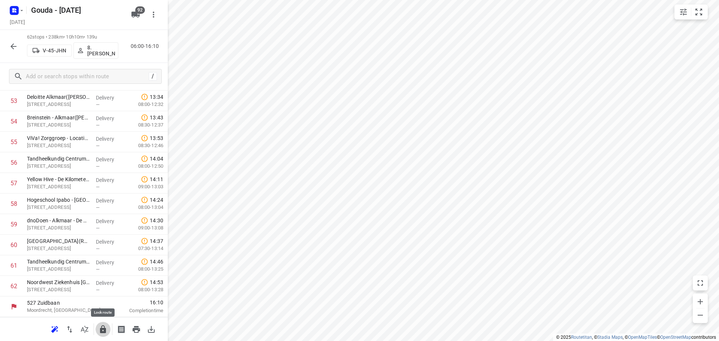
click at [102, 329] on icon "button" at bounding box center [103, 329] width 6 height 8
click at [12, 48] on icon "button" at bounding box center [13, 46] width 9 height 9
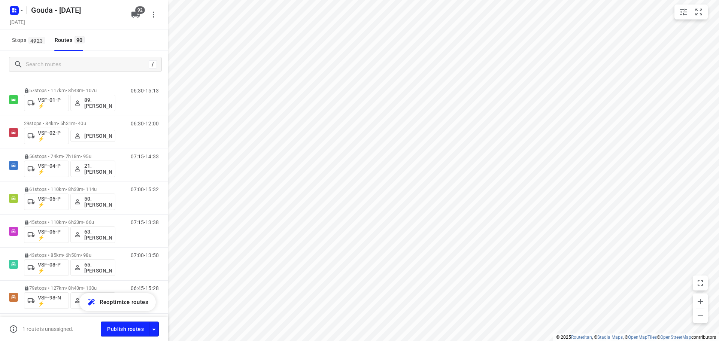
scroll to position [2456, 0]
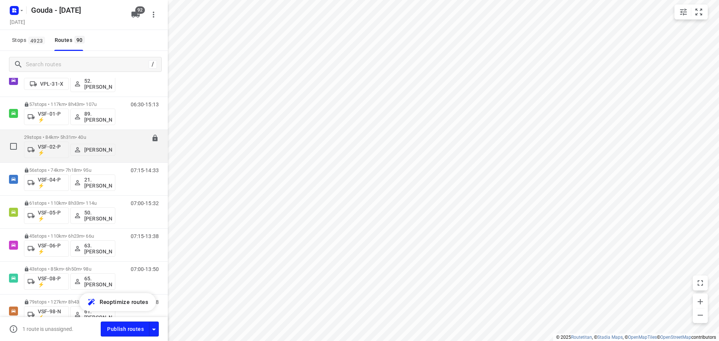
click at [77, 134] on p "29 stops • 84km • 5h31m • 40u" at bounding box center [69, 137] width 91 height 6
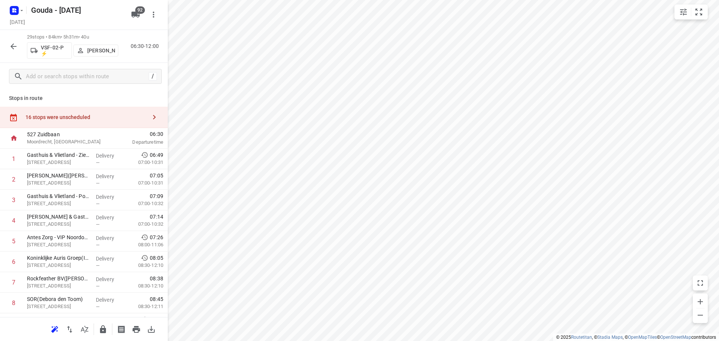
click at [9, 46] on icon "button" at bounding box center [13, 46] width 9 height 9
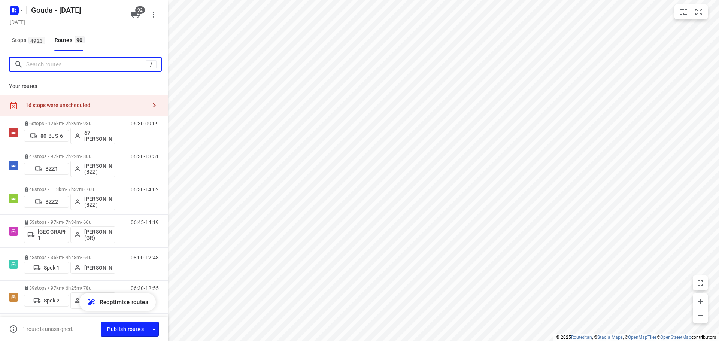
click at [80, 63] on input "Search routes" at bounding box center [86, 65] width 120 height 12
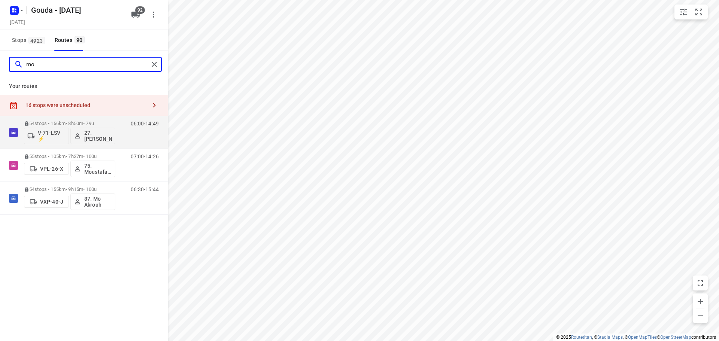
type input "m"
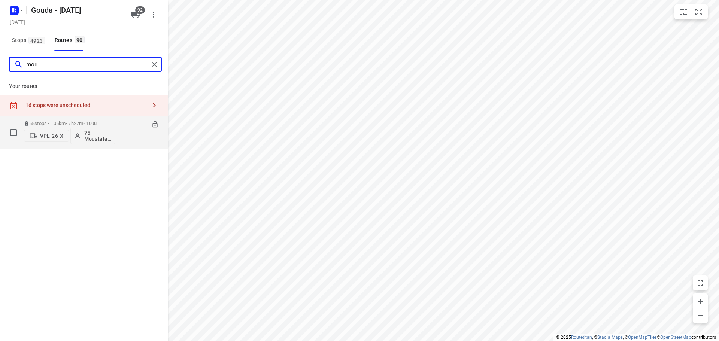
type input "mou"
click at [153, 124] on icon at bounding box center [154, 124] width 5 height 7
click at [94, 122] on p "55 stops • 105km • 7h27m • 100u" at bounding box center [69, 124] width 91 height 6
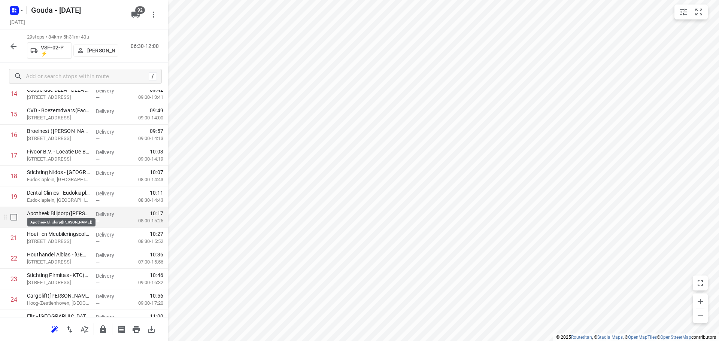
scroll to position [337, 0]
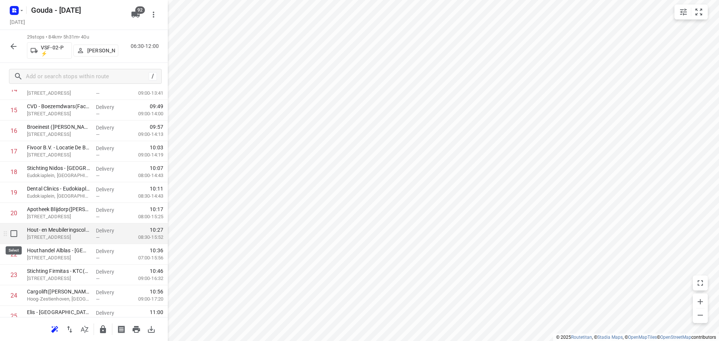
click at [14, 234] on input "checkbox" at bounding box center [13, 233] width 15 height 15
checkbox input "true"
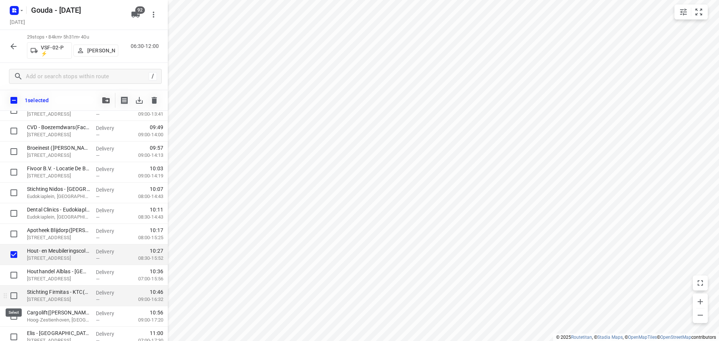
click at [14, 296] on input "checkbox" at bounding box center [13, 295] width 15 height 15
checkbox input "true"
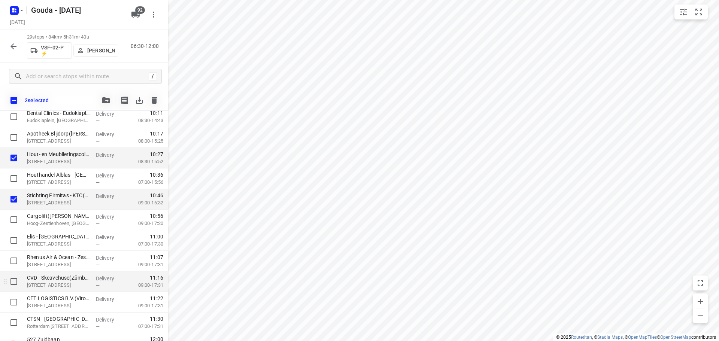
scroll to position [446, 0]
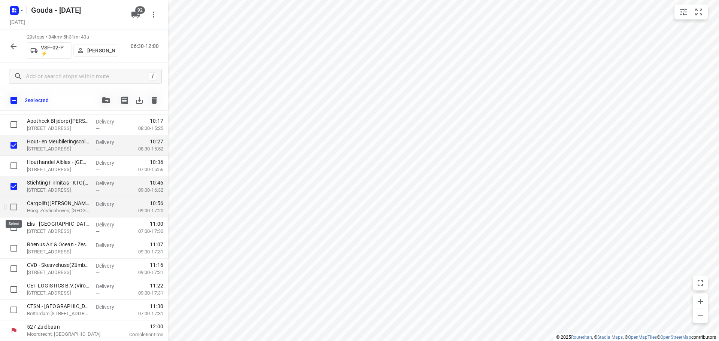
click at [13, 207] on input "checkbox" at bounding box center [13, 206] width 15 height 15
checkbox input "true"
drag, startPoint x: 14, startPoint y: 225, endPoint x: 13, endPoint y: 231, distance: 5.3
click at [14, 225] on input "checkbox" at bounding box center [13, 227] width 15 height 15
checkbox input "true"
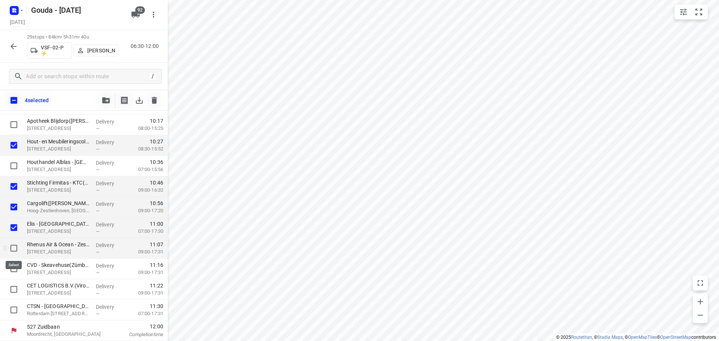
click at [12, 244] on input "checkbox" at bounding box center [13, 248] width 15 height 15
checkbox input "true"
click at [15, 268] on input "checkbox" at bounding box center [13, 268] width 15 height 15
checkbox input "true"
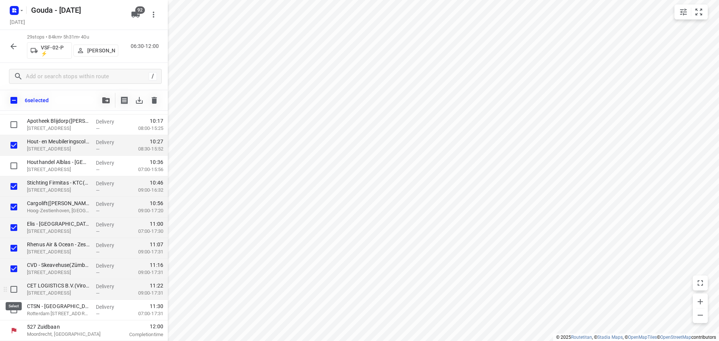
click at [17, 286] on input "checkbox" at bounding box center [13, 289] width 15 height 15
checkbox input "true"
click at [12, 308] on input "checkbox" at bounding box center [13, 309] width 15 height 15
checkbox input "true"
click at [104, 100] on icon "button" at bounding box center [105, 100] width 7 height 6
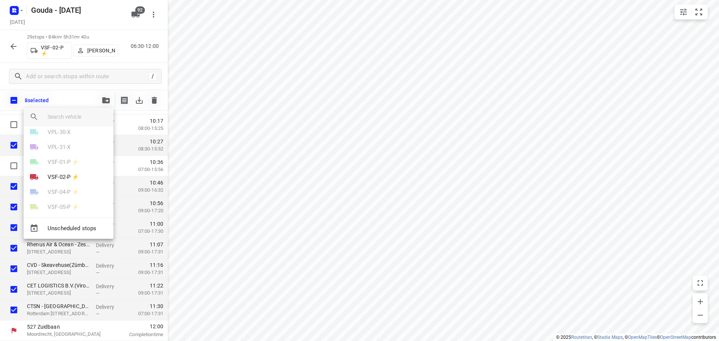
scroll to position [1048, 0]
click at [61, 156] on p "VPL-26-X" at bounding box center [59, 154] width 23 height 9
click at [52, 147] on li "16" at bounding box center [69, 144] width 90 height 15
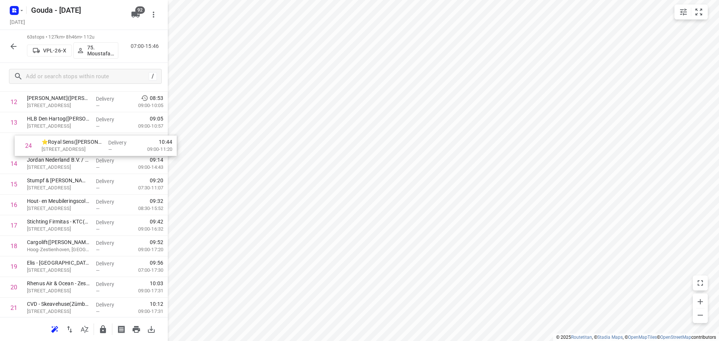
scroll to position [283, 0]
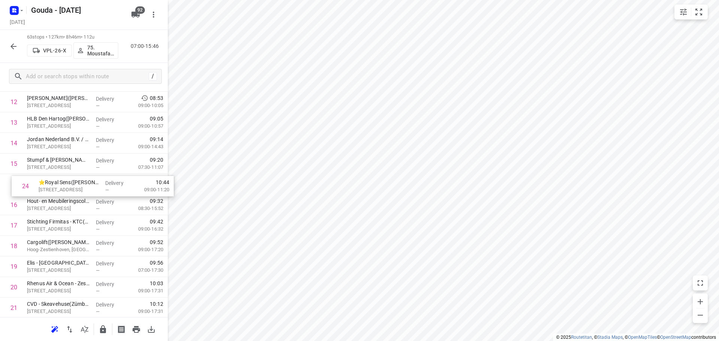
drag, startPoint x: 45, startPoint y: 274, endPoint x: 57, endPoint y: 188, distance: 87.8
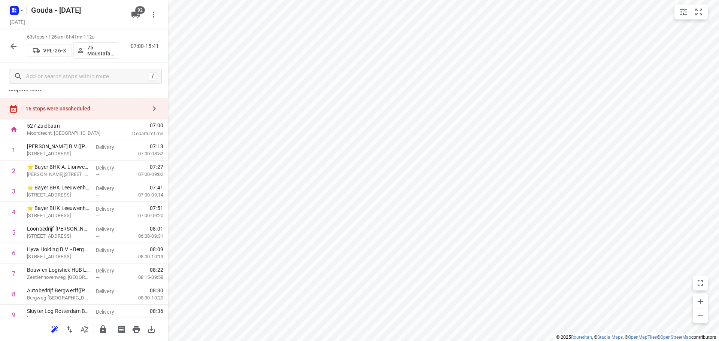
scroll to position [0, 0]
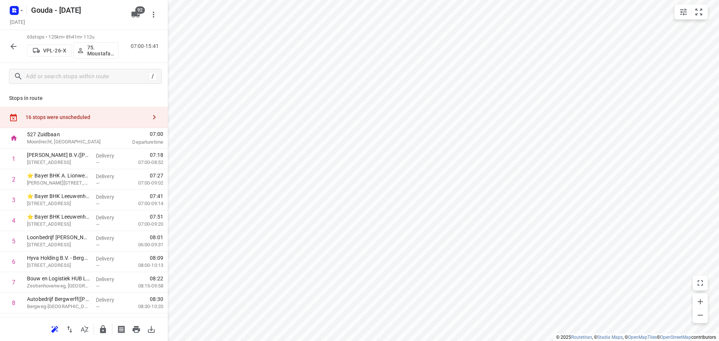
click at [150, 113] on icon "button" at bounding box center [154, 117] width 9 height 9
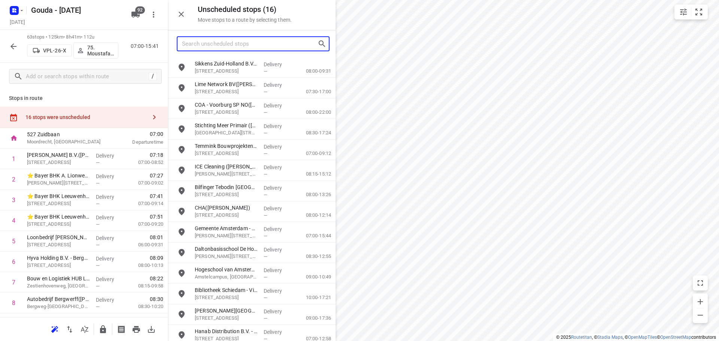
click at [229, 49] on input "Search unscheduled stops" at bounding box center [249, 44] width 135 height 12
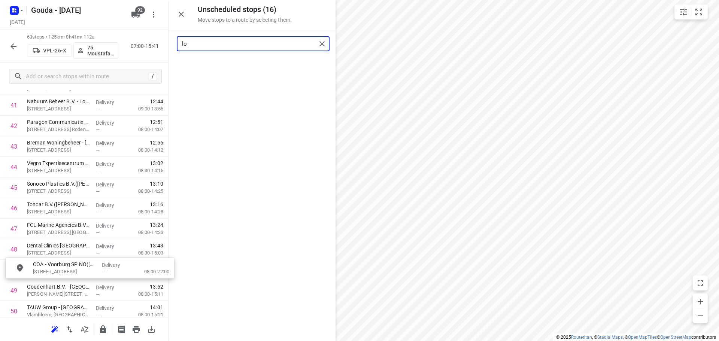
scroll to position [879, 0]
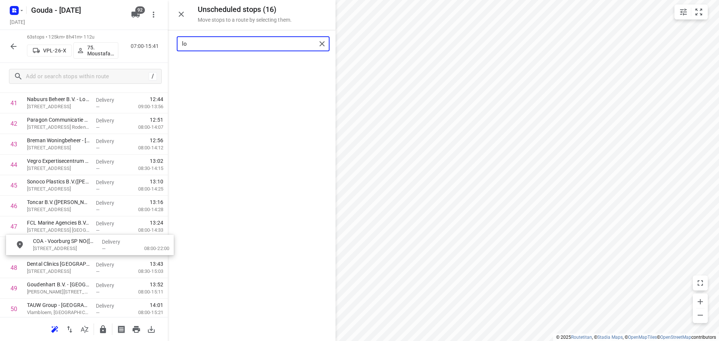
drag, startPoint x: 226, startPoint y: 67, endPoint x: 64, endPoint y: 246, distance: 241.7
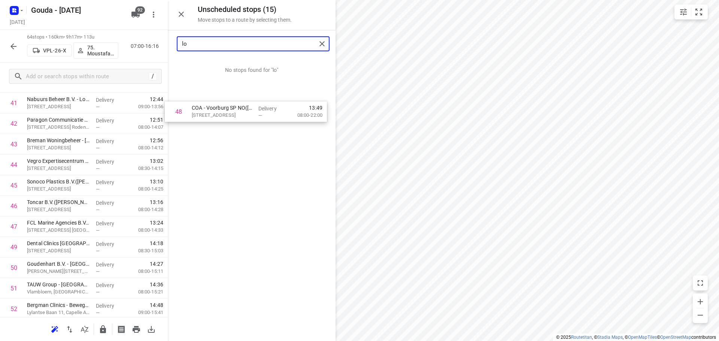
drag, startPoint x: 59, startPoint y: 252, endPoint x: 231, endPoint y: 114, distance: 220.5
click at [168, 114] on div "Unscheduled stops ( 15 ) Move stops to a route by selecting them. lo No stops f…" at bounding box center [84, 170] width 168 height 341
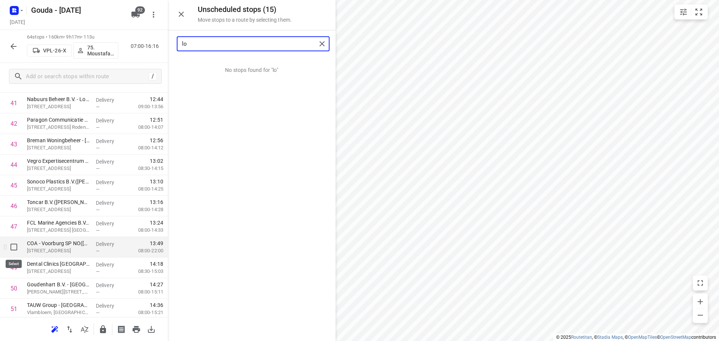
type input "lo"
click at [10, 249] on input "checkbox" at bounding box center [13, 247] width 15 height 15
checkbox input "true"
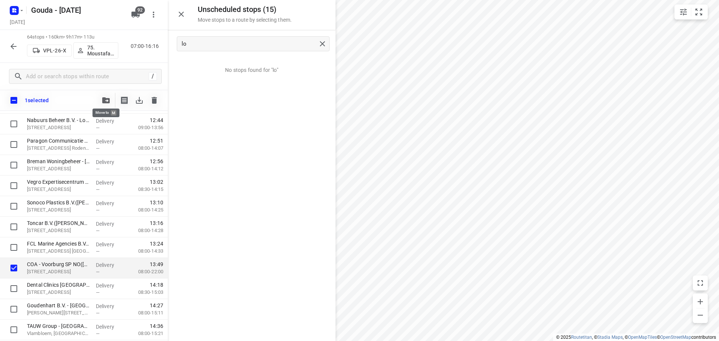
click at [106, 100] on icon "button" at bounding box center [105, 100] width 7 height 6
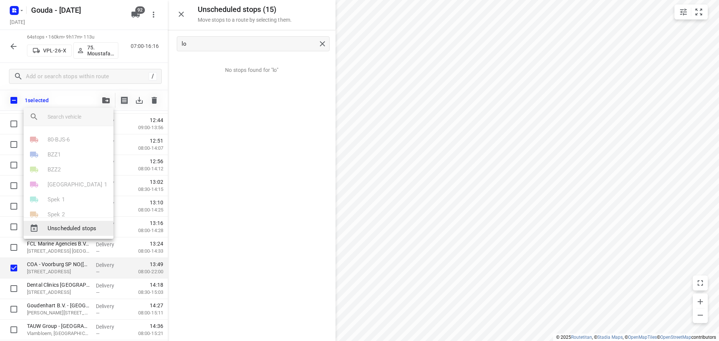
click at [73, 227] on span "Unscheduled stops" at bounding box center [78, 228] width 60 height 9
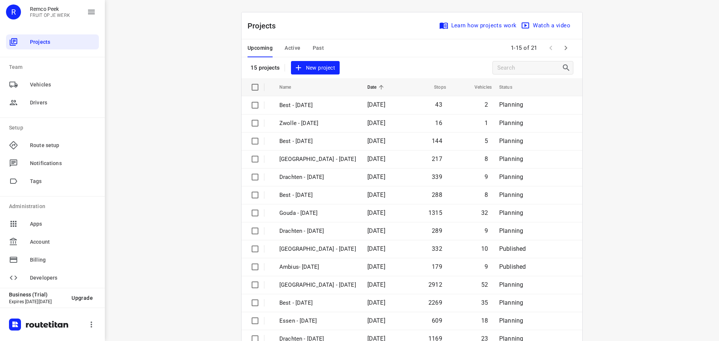
click at [313, 48] on span "Past" at bounding box center [319, 47] width 12 height 9
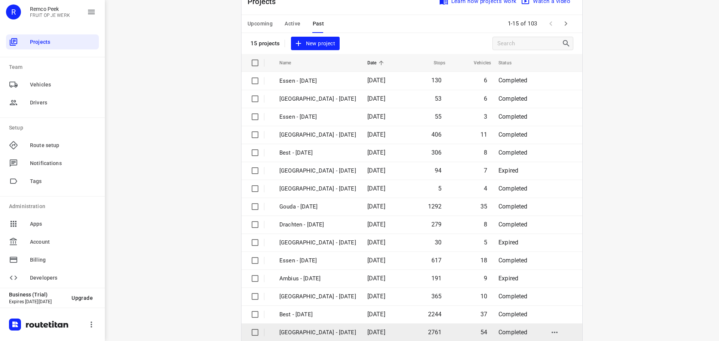
scroll to position [37, 0]
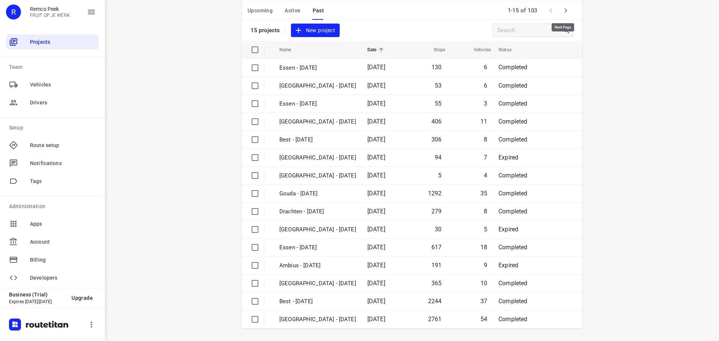
click at [566, 8] on icon "button" at bounding box center [565, 10] width 9 height 9
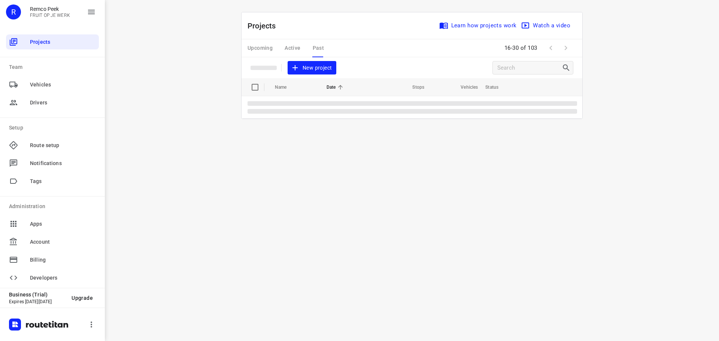
scroll to position [0, 0]
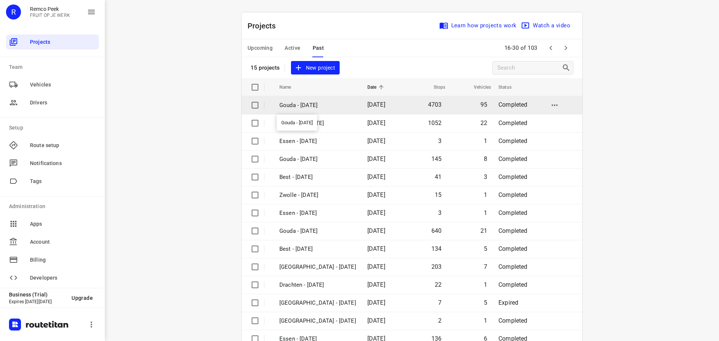
click at [300, 107] on p "Gouda - [DATE]" at bounding box center [317, 105] width 77 height 9
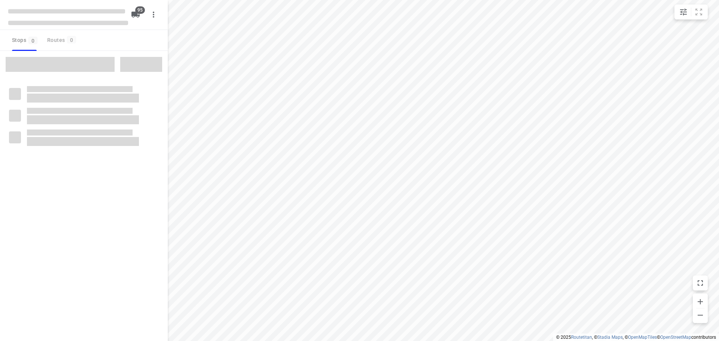
type input "distance"
checkbox input "true"
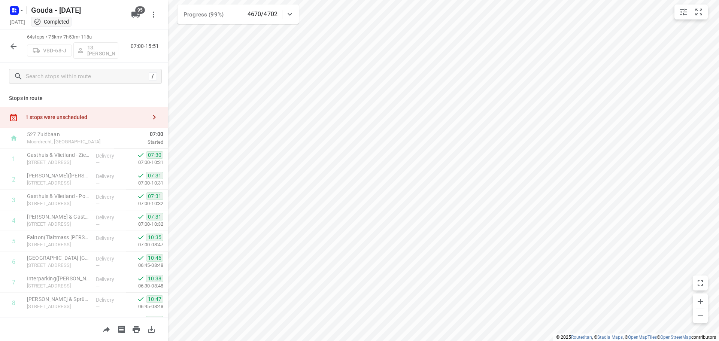
click at [15, 43] on icon "button" at bounding box center [13, 46] width 9 height 9
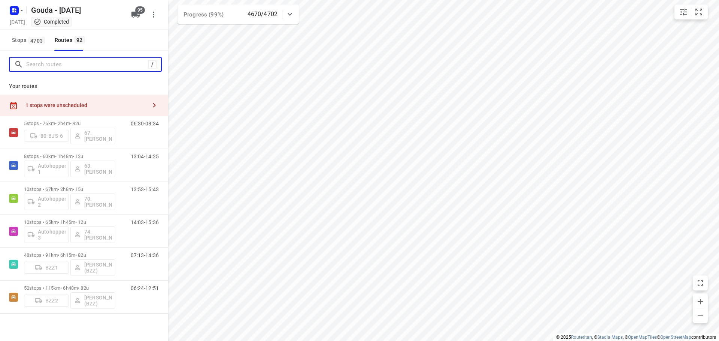
click at [40, 67] on input "Search routes" at bounding box center [87, 65] width 122 height 12
drag, startPoint x: 33, startPoint y: 41, endPoint x: 25, endPoint y: 55, distance: 15.9
click at [31, 41] on span "4703" at bounding box center [36, 40] width 16 height 7
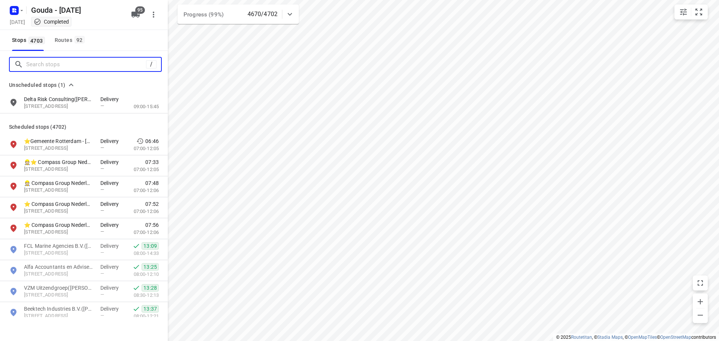
click at [62, 67] on input "Search stops" at bounding box center [86, 65] width 120 height 12
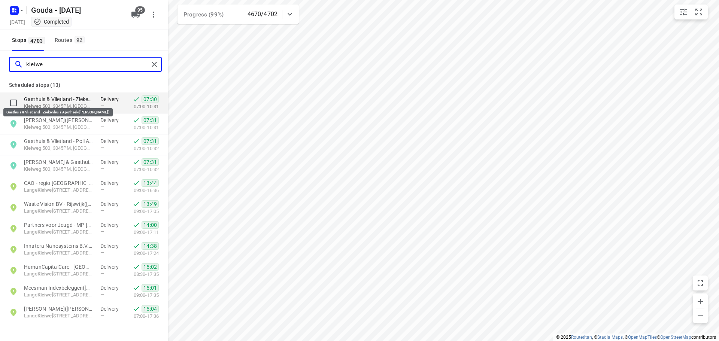
type input "kleiwe"
click at [58, 100] on p "Gasthuis & Vlietland - Ziekenhuis Apotheek([PERSON_NAME])" at bounding box center [58, 98] width 69 height 7
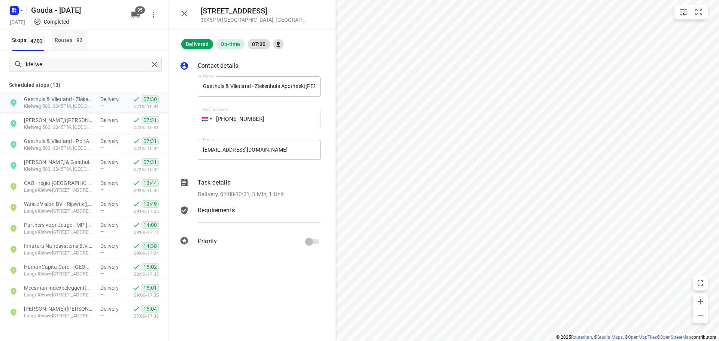
click at [73, 41] on div "Routes 92" at bounding box center [71, 40] width 32 height 9
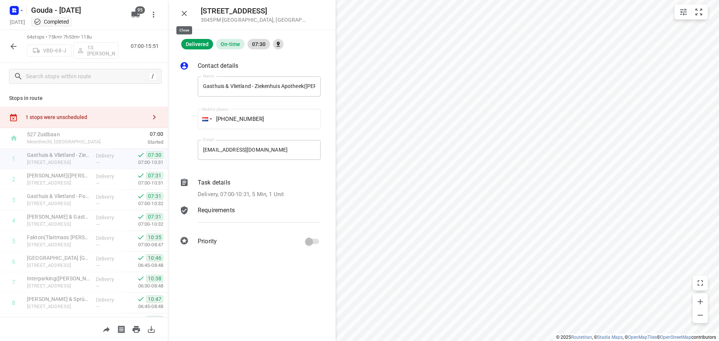
click at [185, 13] on icon "button" at bounding box center [184, 13] width 9 height 9
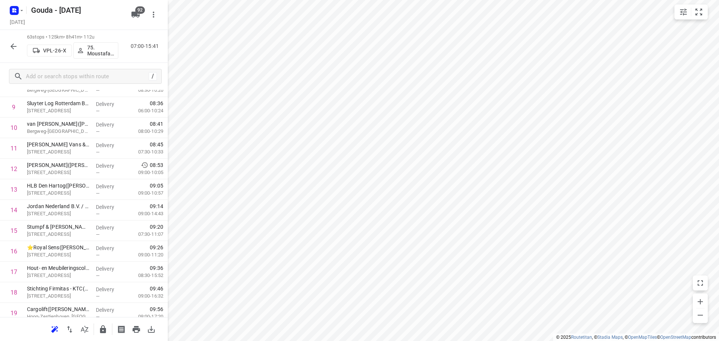
scroll to position [18, 0]
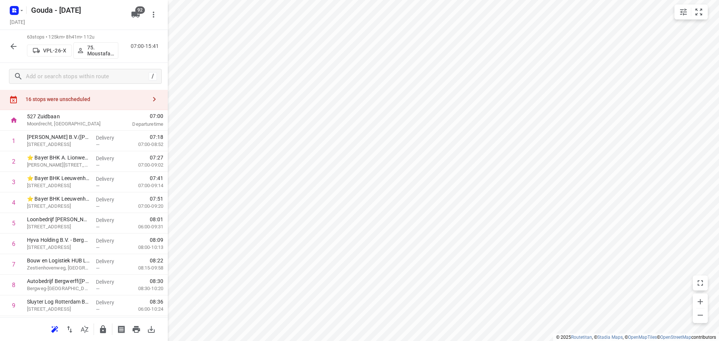
click at [151, 99] on icon "button" at bounding box center [154, 99] width 9 height 9
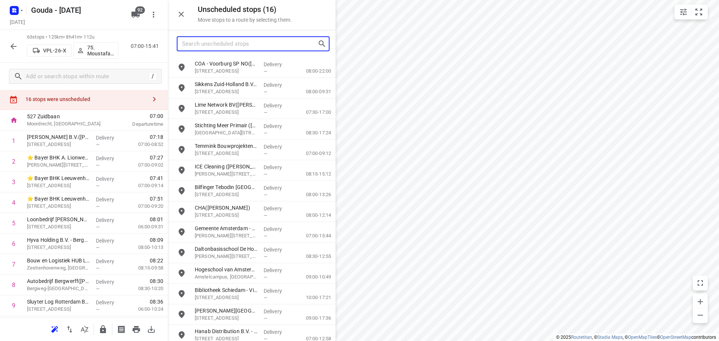
click at [229, 43] on input "Search unscheduled stops" at bounding box center [249, 44] width 135 height 12
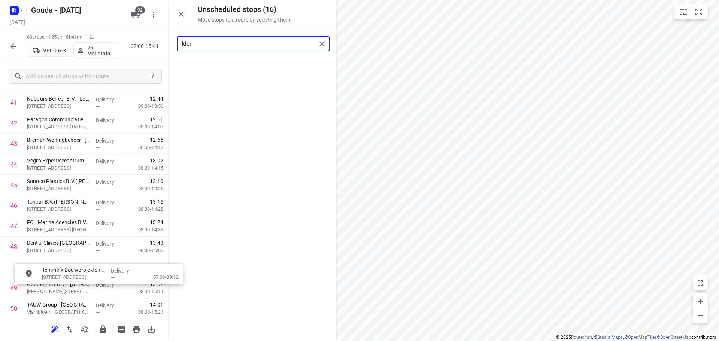
scroll to position [881, 0]
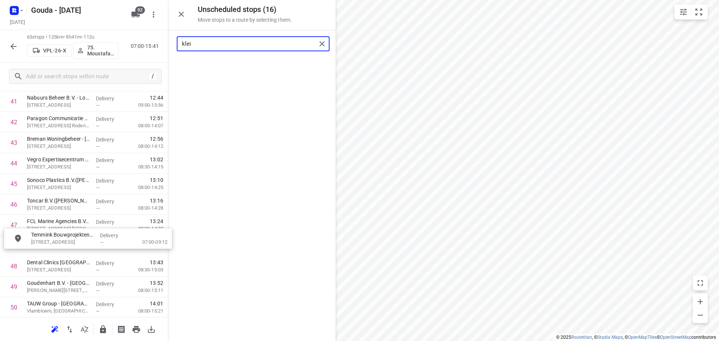
drag, startPoint x: 226, startPoint y: 70, endPoint x: 60, endPoint y: 243, distance: 240.3
type input "klei"
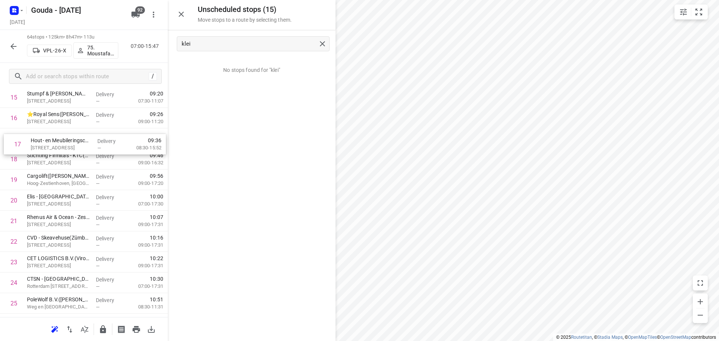
scroll to position [349, 0]
drag, startPoint x: 50, startPoint y: 134, endPoint x: 55, endPoint y: 164, distance: 30.5
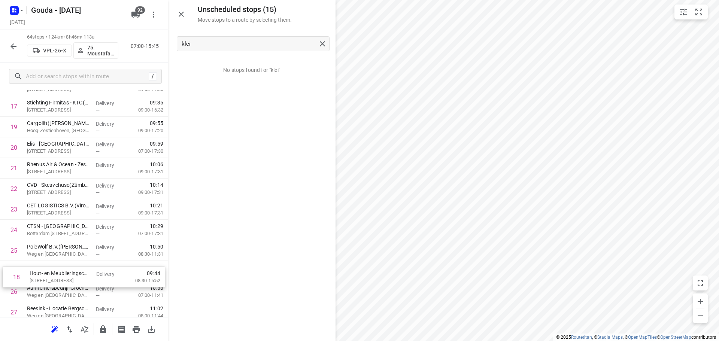
scroll to position [384, 0]
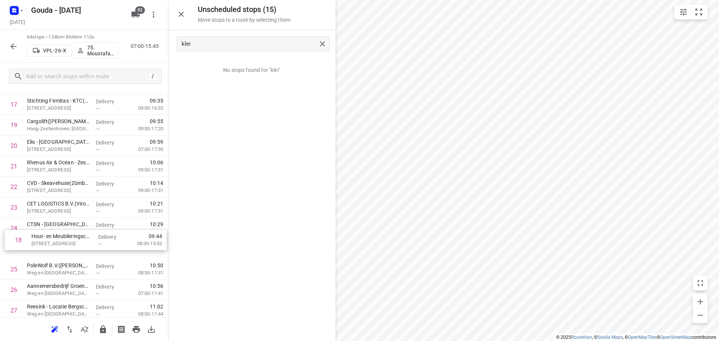
drag, startPoint x: 54, startPoint y: 162, endPoint x: 60, endPoint y: 242, distance: 79.9
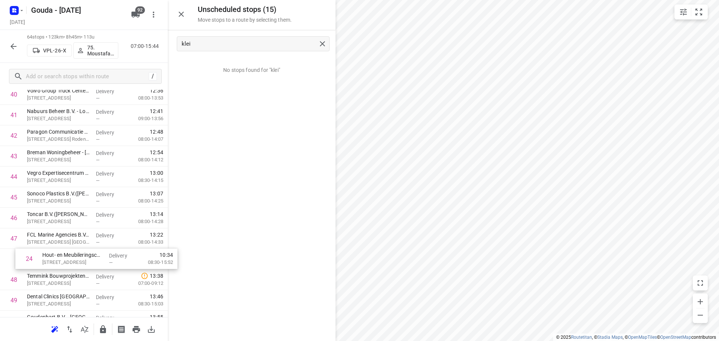
scroll to position [847, 0]
drag, startPoint x: 39, startPoint y: 251, endPoint x: 57, endPoint y: 259, distance: 19.2
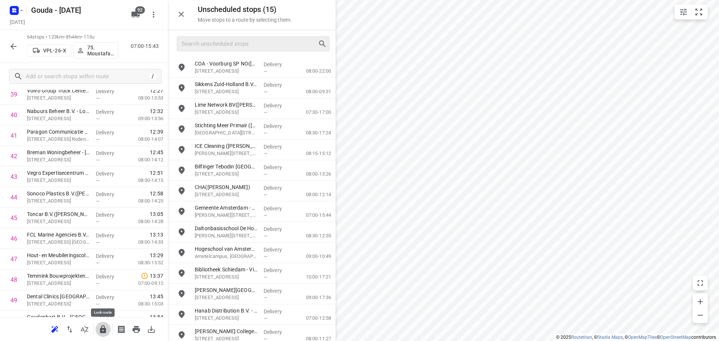
click at [103, 331] on icon "button" at bounding box center [102, 329] width 9 height 9
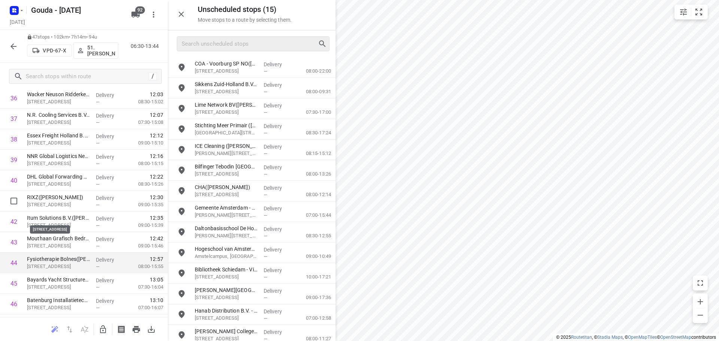
scroll to position [820, 0]
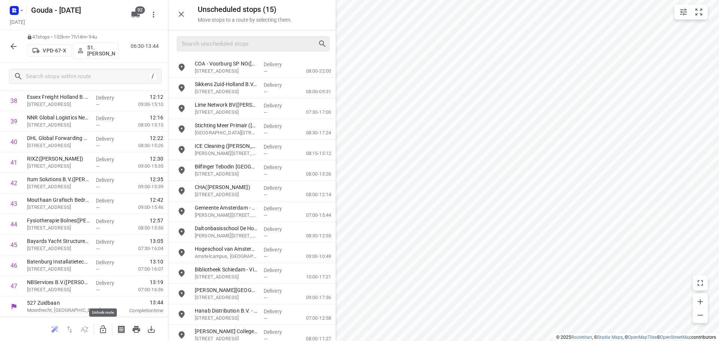
click at [101, 326] on icon "button" at bounding box center [102, 329] width 9 height 9
click at [12, 286] on input "checkbox" at bounding box center [13, 285] width 15 height 15
checkbox input "true"
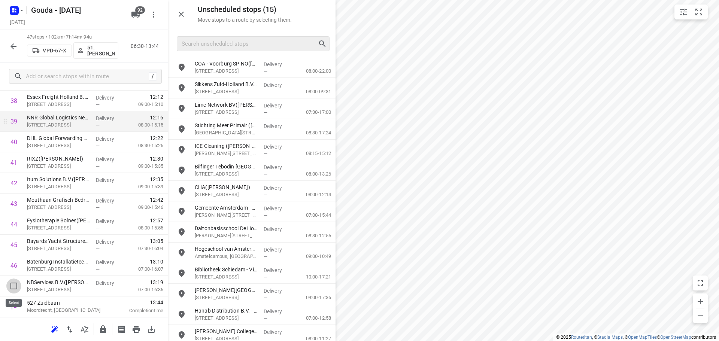
scroll to position [817, 0]
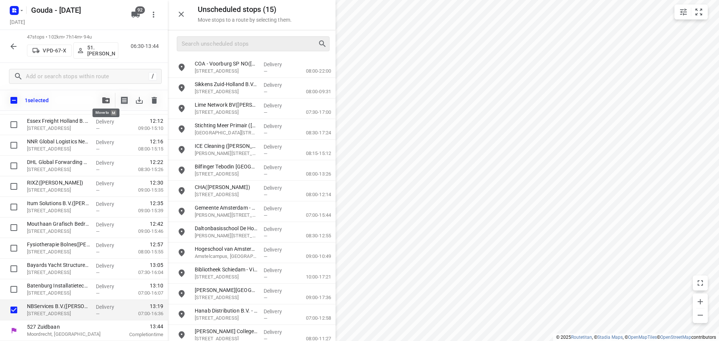
click at [102, 106] on button "button" at bounding box center [105, 100] width 15 height 15
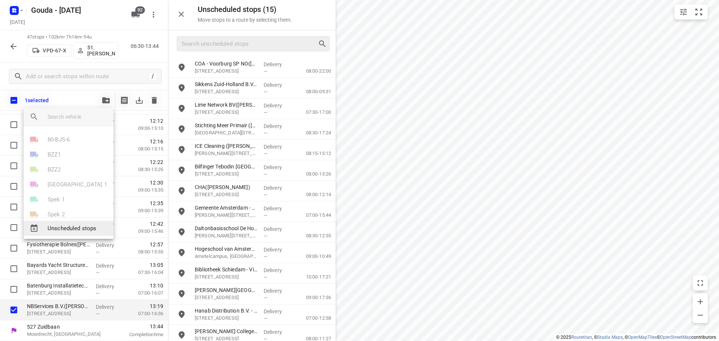
click at [69, 227] on span "Unscheduled stops" at bounding box center [78, 228] width 60 height 9
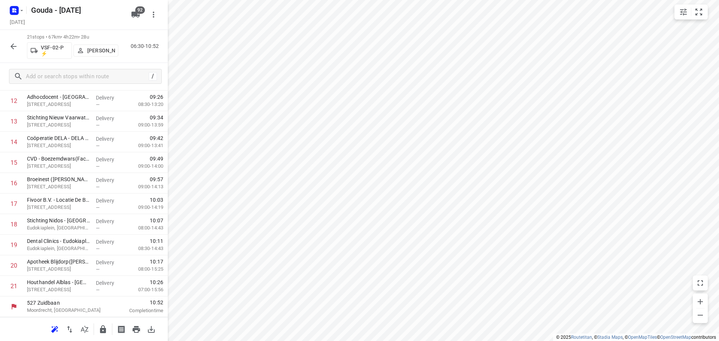
scroll to position [284, 0]
drag, startPoint x: 12, startPoint y: 284, endPoint x: 31, endPoint y: 320, distance: 41.2
click at [12, 284] on input "checkbox" at bounding box center [13, 285] width 15 height 15
checkbox input "true"
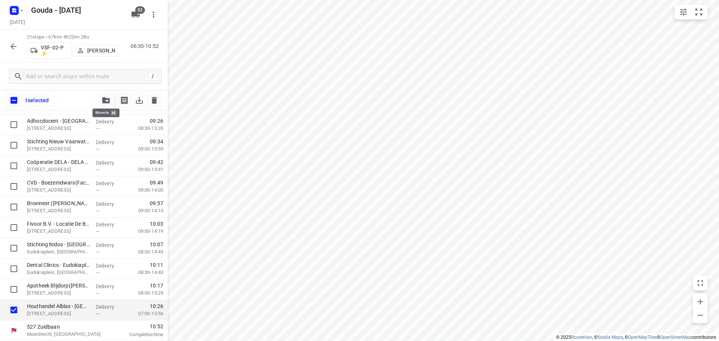
click at [107, 99] on icon "button" at bounding box center [105, 100] width 7 height 6
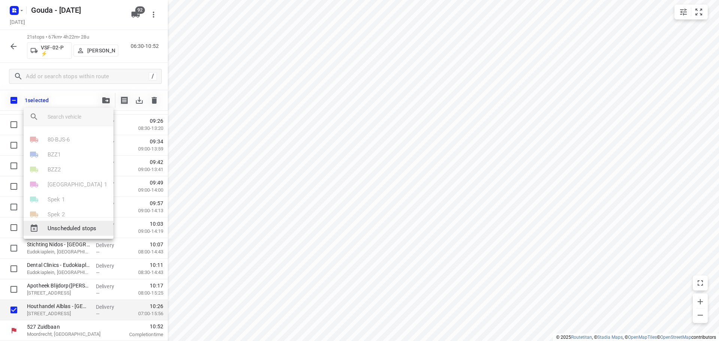
click at [68, 223] on div "Unscheduled stops" at bounding box center [69, 228] width 90 height 15
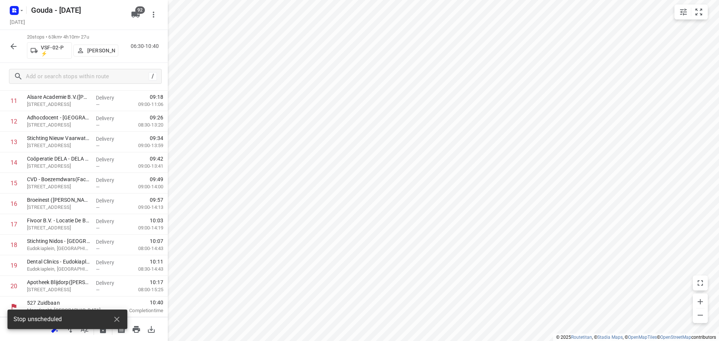
scroll to position [264, 0]
click at [15, 286] on input "checkbox" at bounding box center [13, 285] width 15 height 15
checkbox input "true"
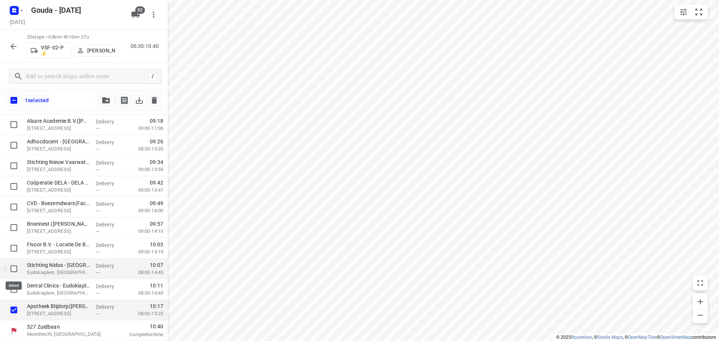
click at [15, 266] on input "checkbox" at bounding box center [13, 268] width 15 height 15
checkbox input "true"
click at [12, 244] on input "checkbox" at bounding box center [13, 248] width 15 height 15
checkbox input "true"
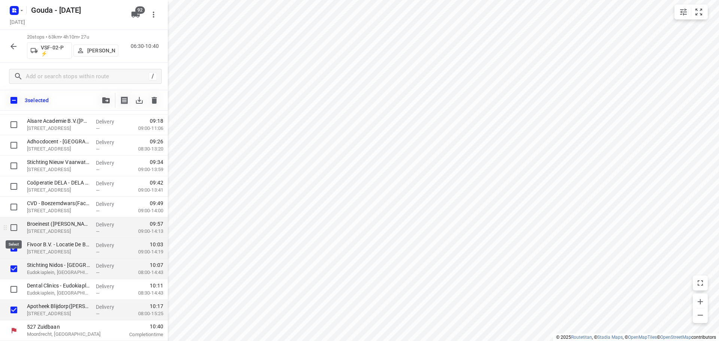
click at [13, 227] on input "checkbox" at bounding box center [13, 227] width 15 height 15
checkbox input "true"
click at [10, 206] on input "checkbox" at bounding box center [13, 206] width 15 height 15
checkbox input "true"
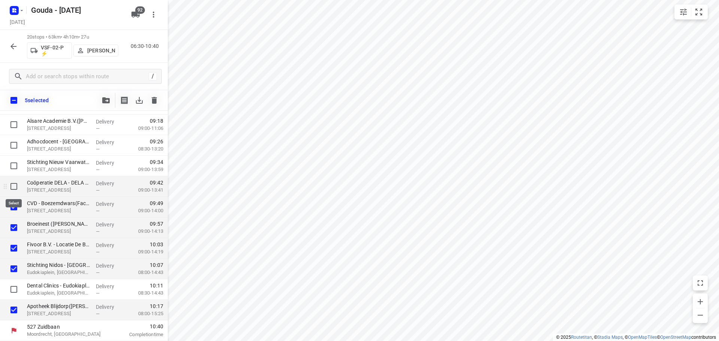
click at [13, 186] on input "checkbox" at bounding box center [13, 186] width 15 height 15
checkbox input "true"
click at [15, 165] on input "checkbox" at bounding box center [13, 165] width 15 height 15
checkbox input "true"
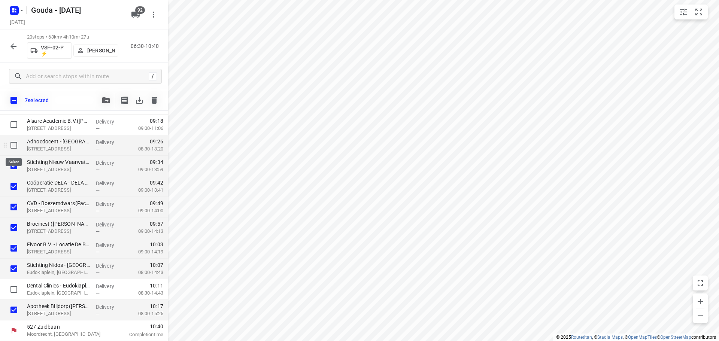
click at [13, 145] on input "checkbox" at bounding box center [13, 145] width 15 height 15
checkbox input "true"
click at [15, 125] on input "checkbox" at bounding box center [13, 124] width 15 height 15
checkbox input "true"
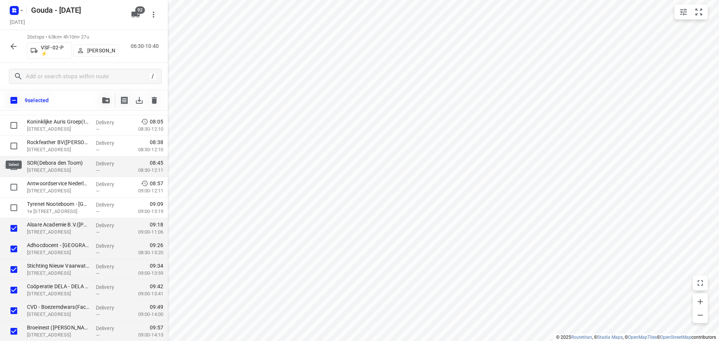
scroll to position [149, 0]
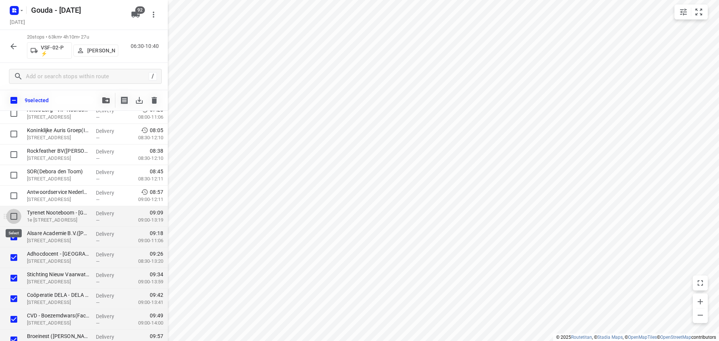
click at [16, 214] on input "checkbox" at bounding box center [13, 216] width 15 height 15
checkbox input "true"
click at [106, 97] on icon "button" at bounding box center [105, 100] width 7 height 6
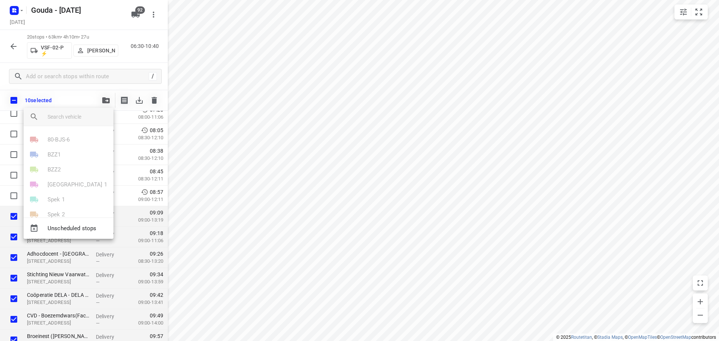
click at [60, 115] on input "search vehicle" at bounding box center [78, 116] width 60 height 11
drag, startPoint x: 541, startPoint y: 296, endPoint x: 490, endPoint y: 165, distance: 140.7
click at [491, 167] on div at bounding box center [359, 170] width 719 height 341
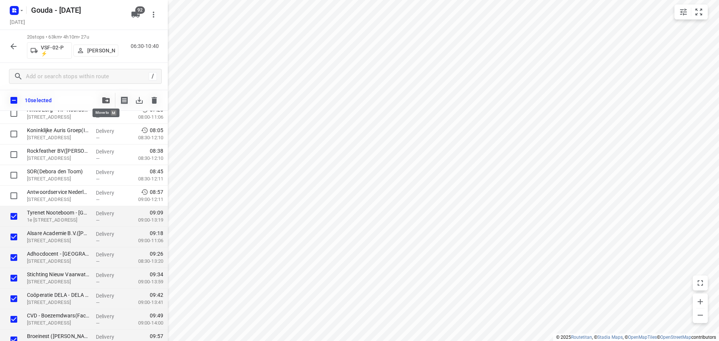
click at [103, 102] on icon "button" at bounding box center [105, 100] width 7 height 6
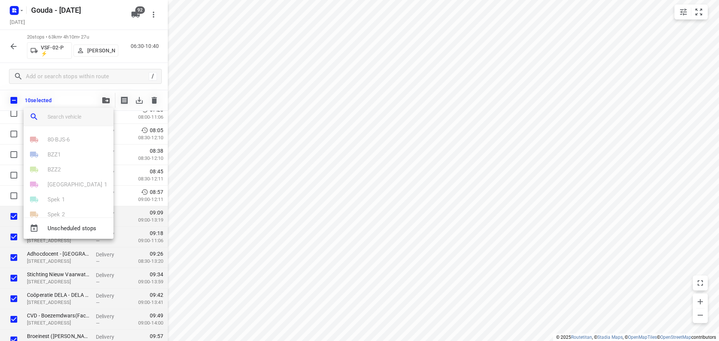
click at [85, 116] on input "search vehicle" at bounding box center [78, 116] width 60 height 11
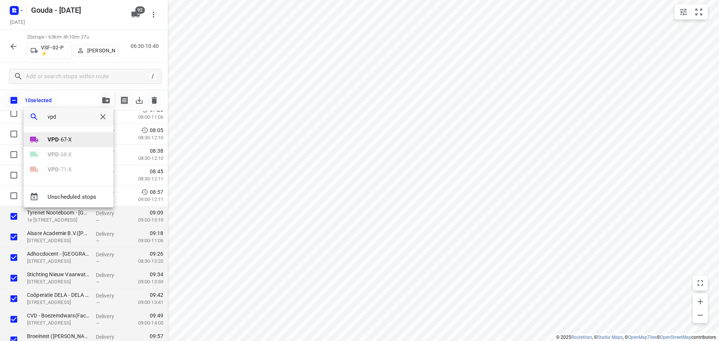
type input "vpd"
click at [51, 134] on li "VPD -67-X" at bounding box center [69, 139] width 90 height 15
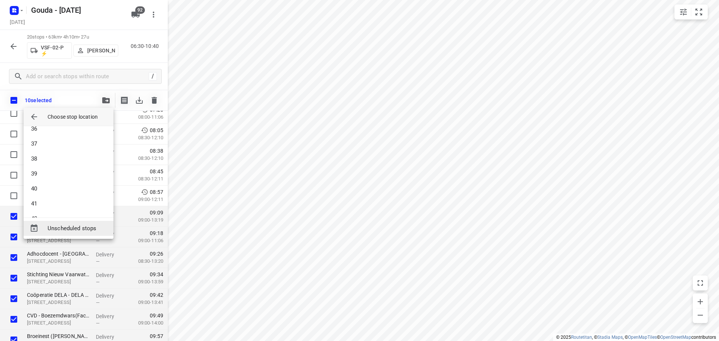
scroll to position [606, 0]
click at [52, 207] on li "46" at bounding box center [69, 203] width 90 height 15
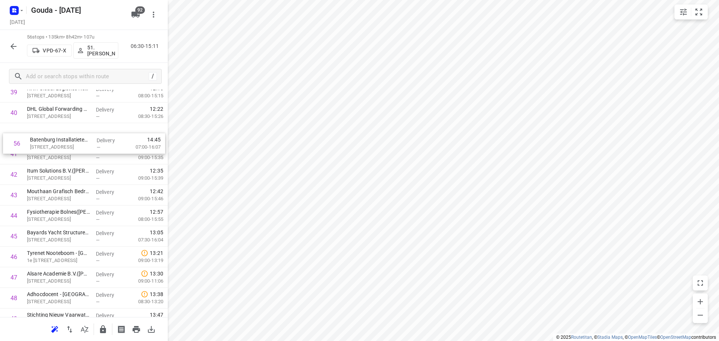
scroll to position [845, 0]
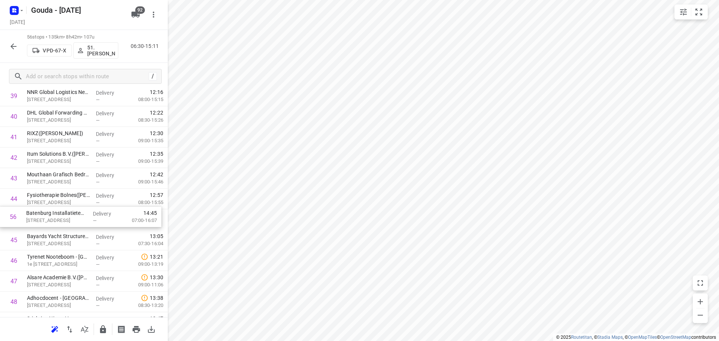
drag, startPoint x: 66, startPoint y: 290, endPoint x: 63, endPoint y: 220, distance: 70.8
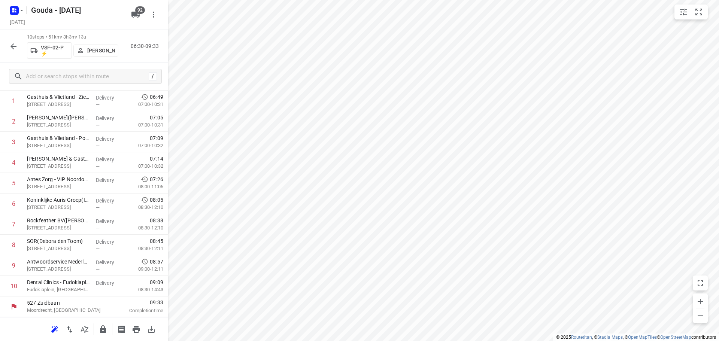
scroll to position [58, 0]
click at [13, 47] on icon "button" at bounding box center [13, 46] width 9 height 9
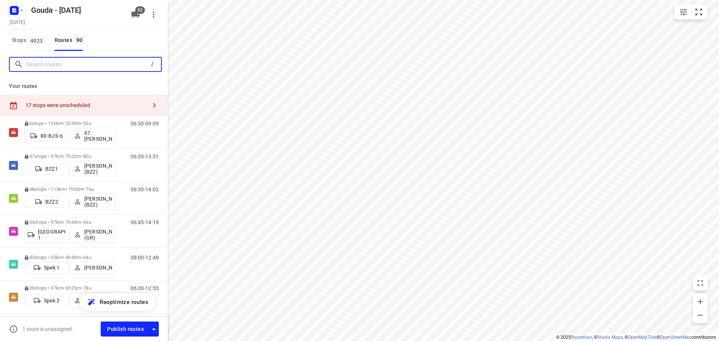
click at [60, 63] on input "Search routes" at bounding box center [87, 65] width 122 height 12
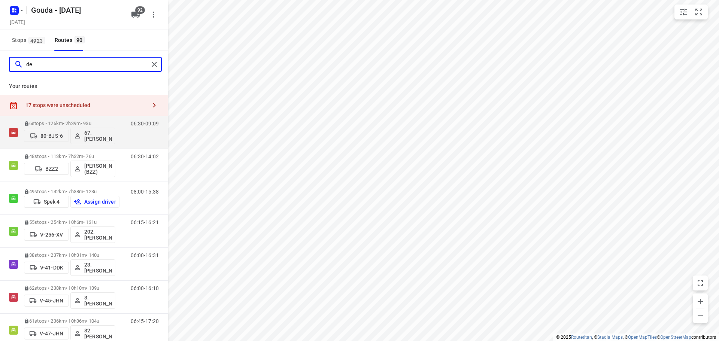
type input "d"
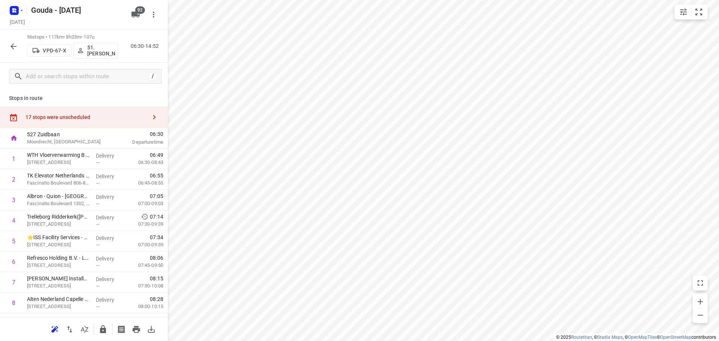
click at [18, 47] on button "button" at bounding box center [13, 46] width 15 height 15
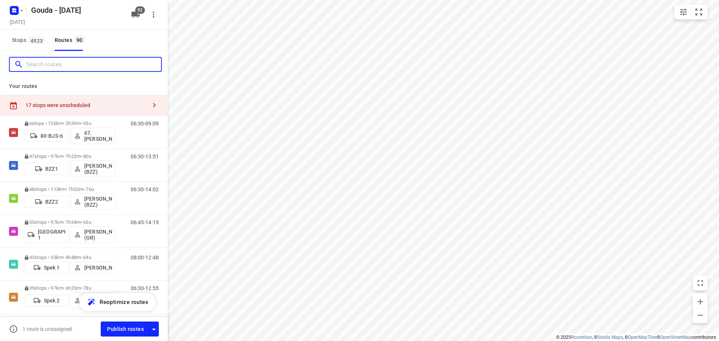
click at [45, 64] on input "Search routes" at bounding box center [93, 65] width 135 height 12
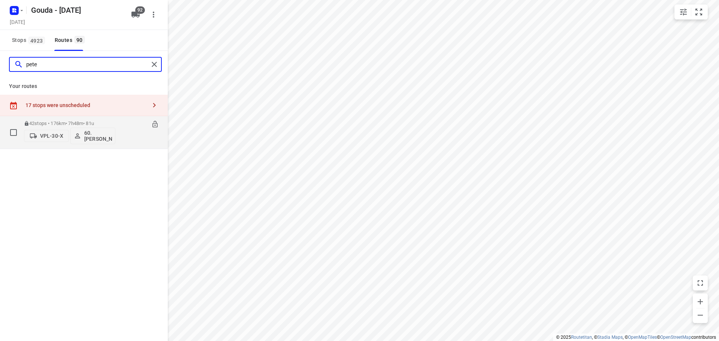
type input "pete"
click at [68, 123] on p "42 stops • 176km • 7h48m • 81u" at bounding box center [69, 124] width 91 height 6
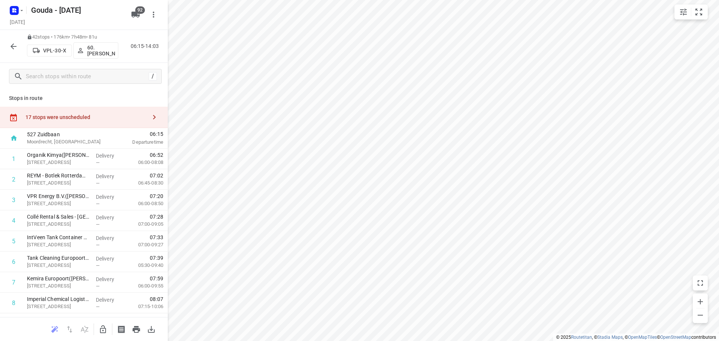
click at [154, 120] on button "button" at bounding box center [154, 117] width 15 height 15
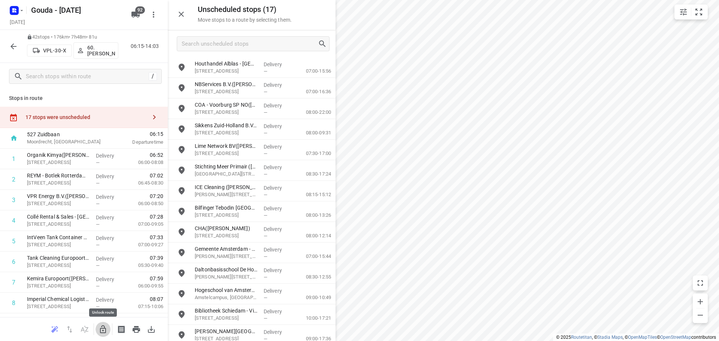
click at [101, 327] on icon "button" at bounding box center [102, 329] width 9 height 9
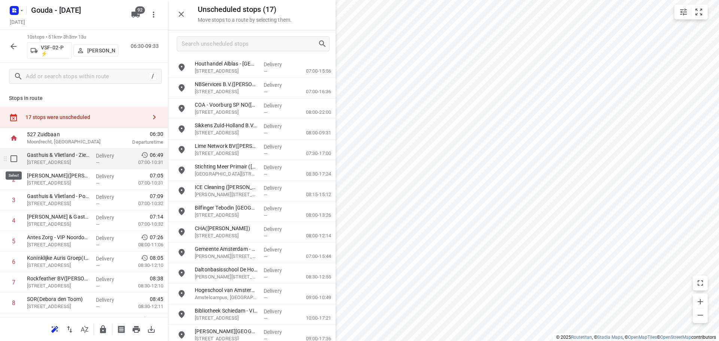
click at [15, 160] on input "checkbox" at bounding box center [13, 158] width 15 height 15
checkbox input "true"
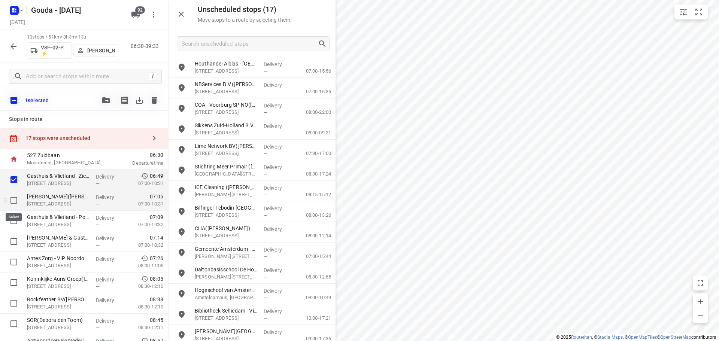
click at [12, 198] on input "checkbox" at bounding box center [13, 200] width 15 height 15
checkbox input "true"
click at [16, 221] on input "checkbox" at bounding box center [13, 220] width 15 height 15
checkbox input "true"
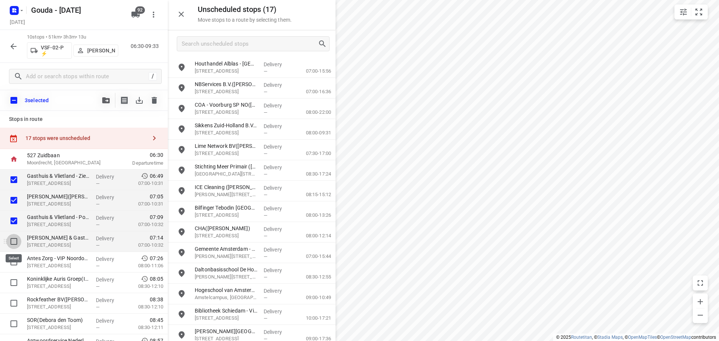
click at [13, 244] on input "checkbox" at bounding box center [13, 241] width 15 height 15
checkbox input "true"
click at [109, 98] on icon "button" at bounding box center [105, 100] width 7 height 6
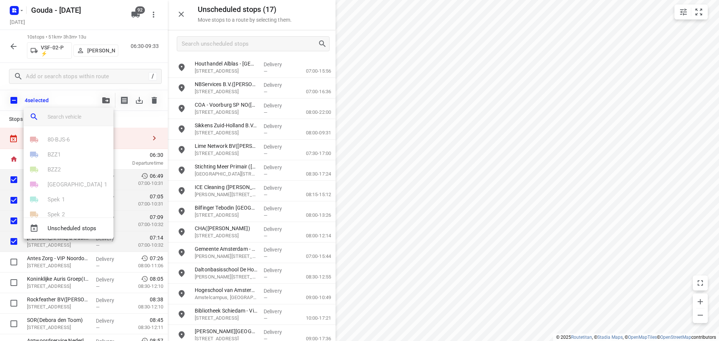
click at [74, 121] on input "search vehicle" at bounding box center [78, 116] width 60 height 11
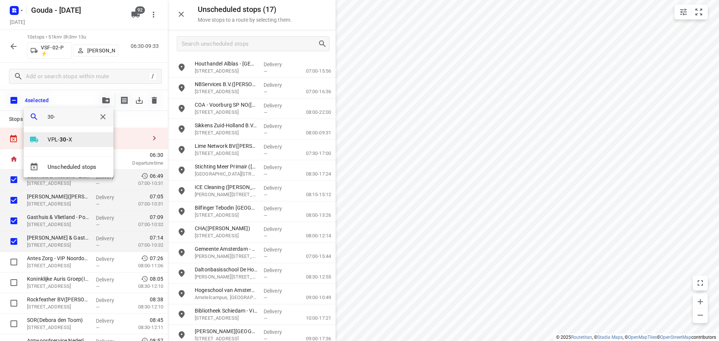
type input "30-"
click at [73, 134] on li "VPL- 30- X" at bounding box center [69, 139] width 90 height 15
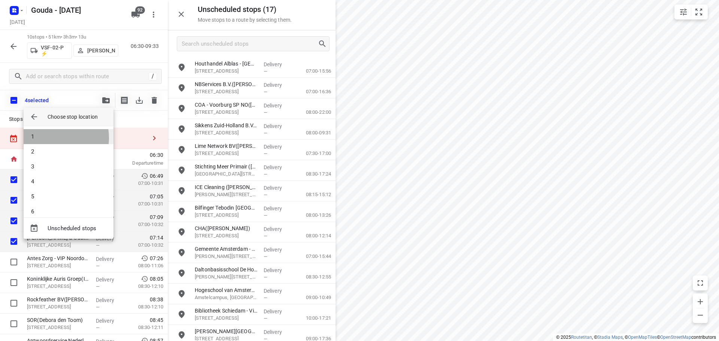
click at [52, 138] on li "1" at bounding box center [69, 136] width 90 height 15
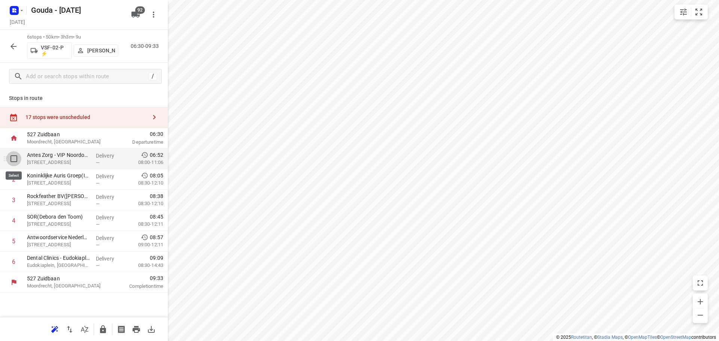
click at [15, 159] on input "checkbox" at bounding box center [13, 158] width 15 height 15
checkbox input "true"
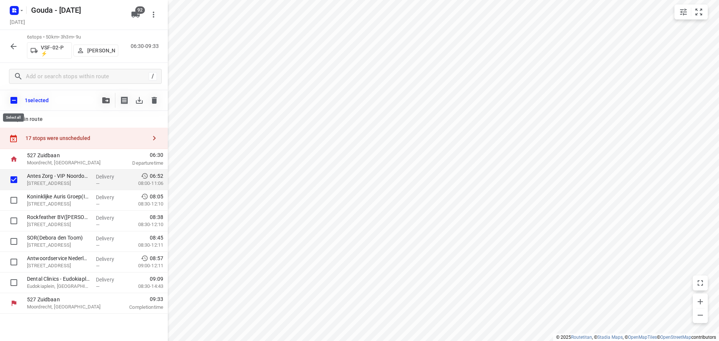
click at [13, 100] on input "checkbox" at bounding box center [14, 100] width 16 height 16
checkbox input "true"
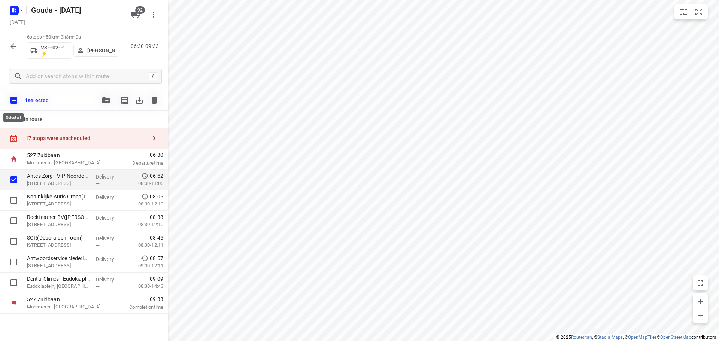
checkbox input "true"
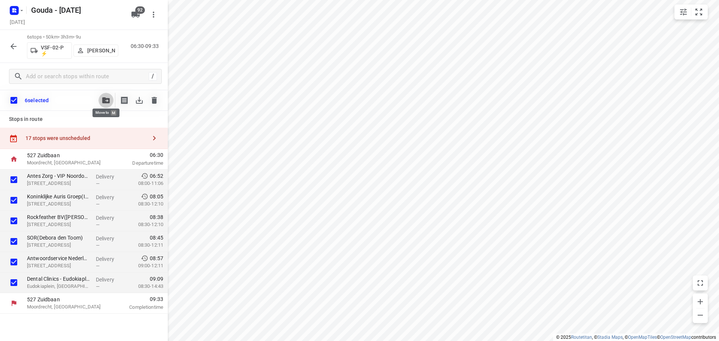
click at [103, 99] on icon "button" at bounding box center [105, 100] width 7 height 6
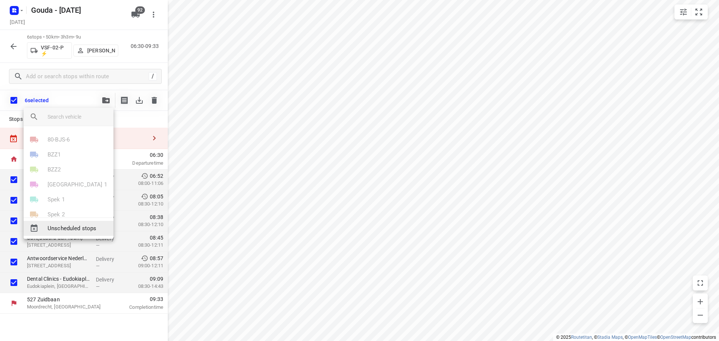
click at [57, 231] on span "Unscheduled stops" at bounding box center [78, 228] width 60 height 9
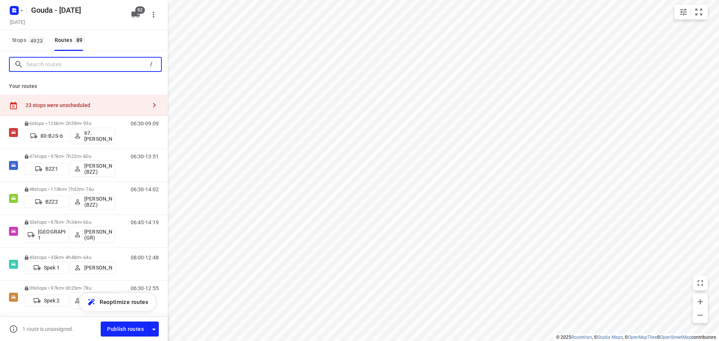
click at [82, 64] on input "Search routes" at bounding box center [86, 65] width 120 height 12
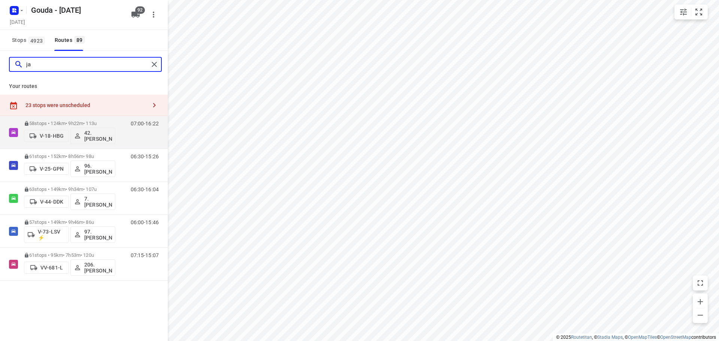
type input "j"
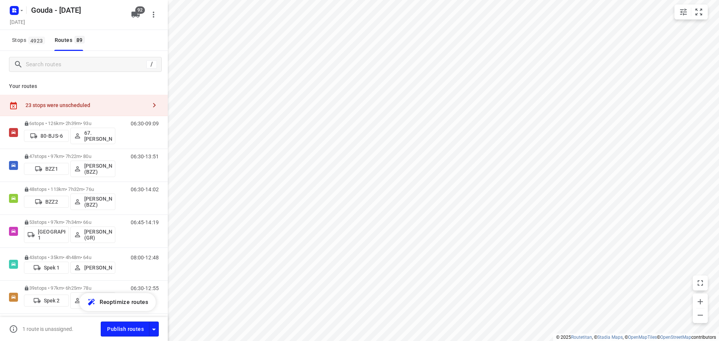
click at [156, 109] on div at bounding box center [154, 105] width 15 height 15
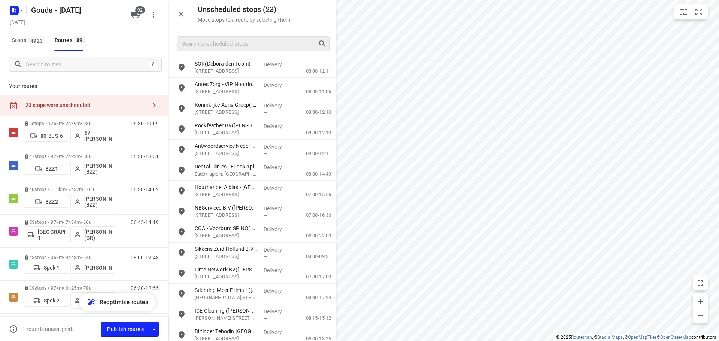
click at [210, 51] on div at bounding box center [253, 43] width 153 height 15
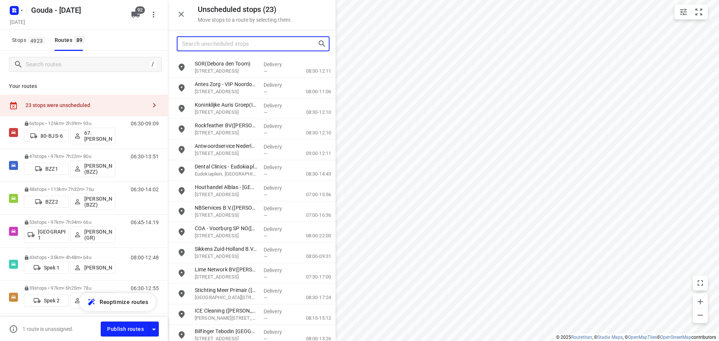
click at [213, 45] on input "Search unscheduled stops" at bounding box center [249, 44] width 135 height 12
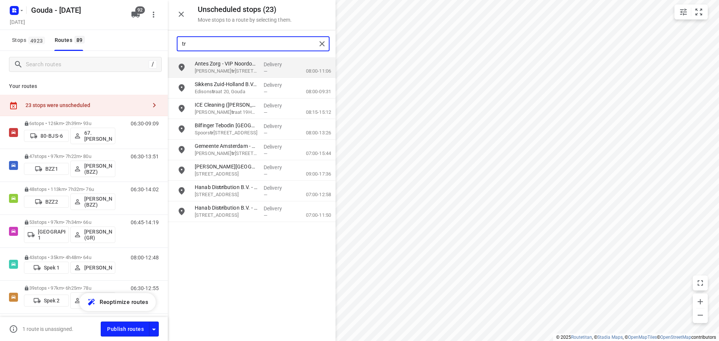
type input "t"
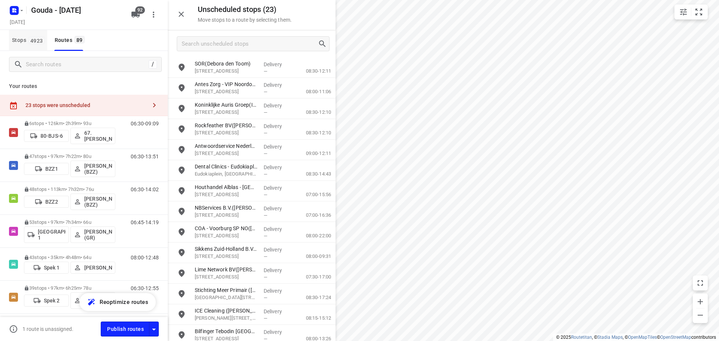
click at [19, 40] on span "Stops 4923" at bounding box center [29, 40] width 35 height 9
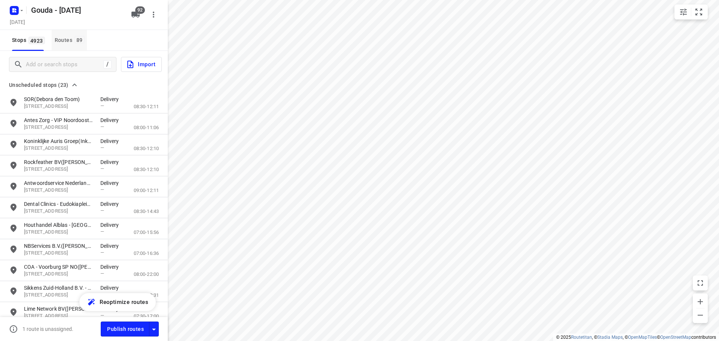
click at [71, 39] on div "Routes 89" at bounding box center [71, 40] width 32 height 9
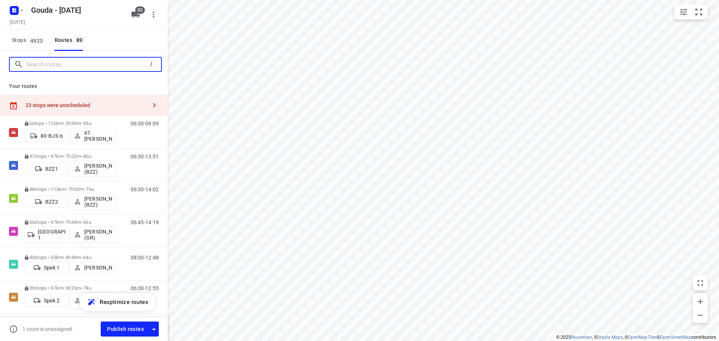
click at [57, 60] on input "Search routes" at bounding box center [86, 65] width 120 height 12
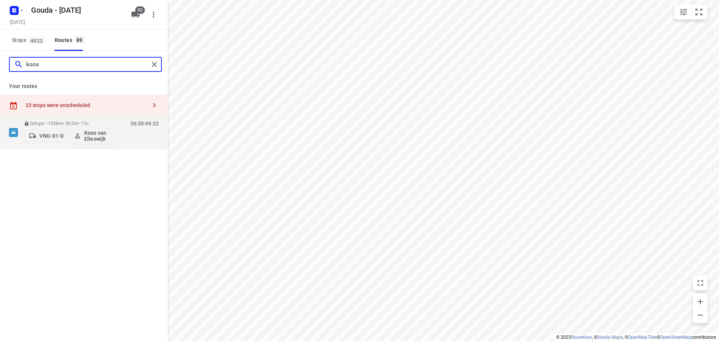
type input "koos"
click at [134, 12] on icon "button" at bounding box center [135, 15] width 8 height 6
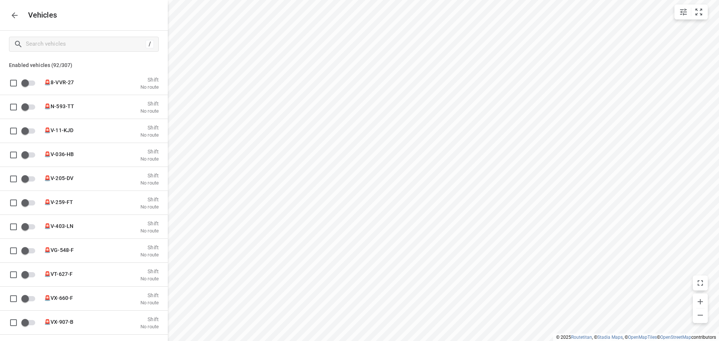
click at [15, 19] on icon "button" at bounding box center [14, 15] width 9 height 9
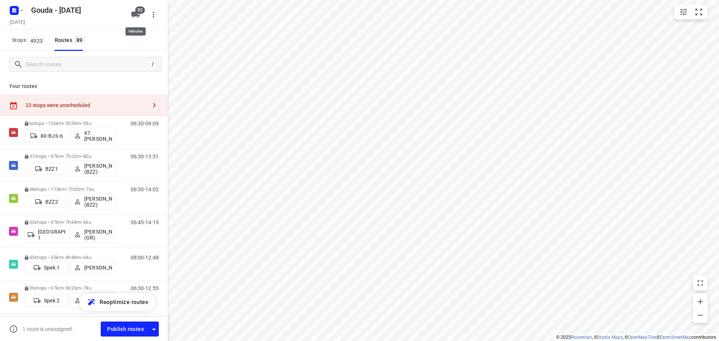
click at [135, 12] on span "92" at bounding box center [140, 9] width 10 height 7
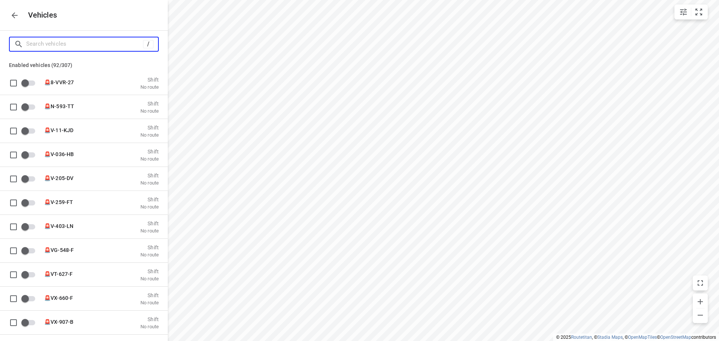
click at [76, 45] on input "Search vehicles" at bounding box center [84, 44] width 117 height 12
type input "a"
checkbox input "false"
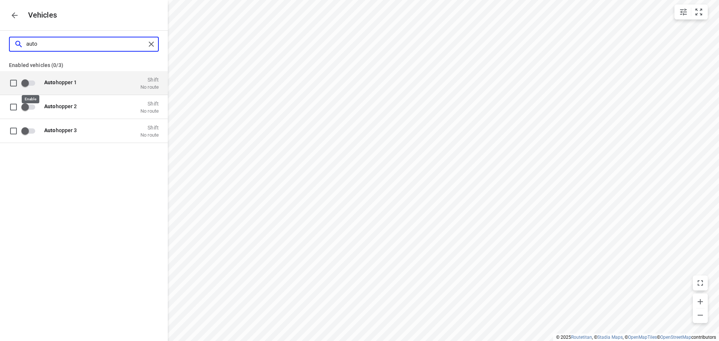
type input "auto"
click at [32, 86] on input "grid" at bounding box center [25, 83] width 43 height 14
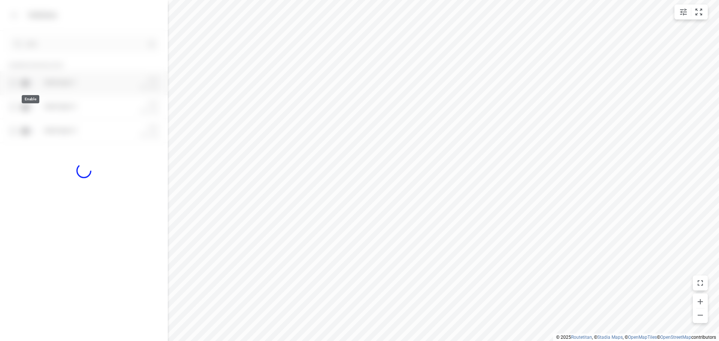
checkbox input "true"
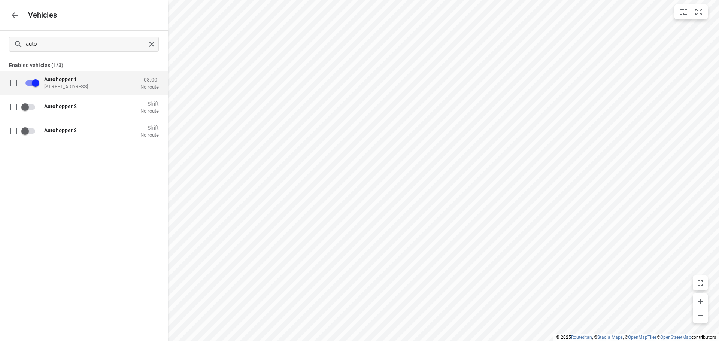
click at [13, 18] on icon "button" at bounding box center [14, 15] width 9 height 9
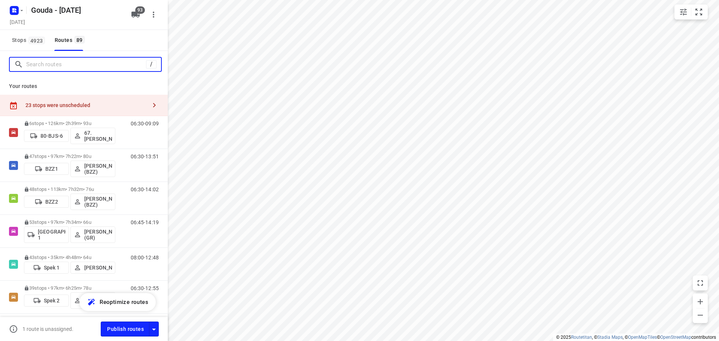
click at [67, 59] on input "Search routes" at bounding box center [86, 65] width 120 height 12
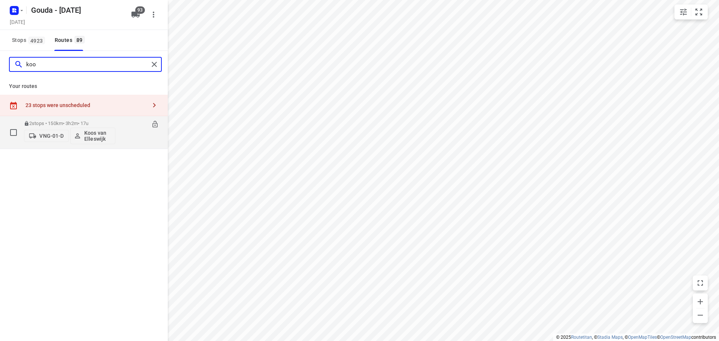
type input "koo"
click at [98, 122] on p "2 stops • 150km • 3h2m • 17u" at bounding box center [69, 124] width 91 height 6
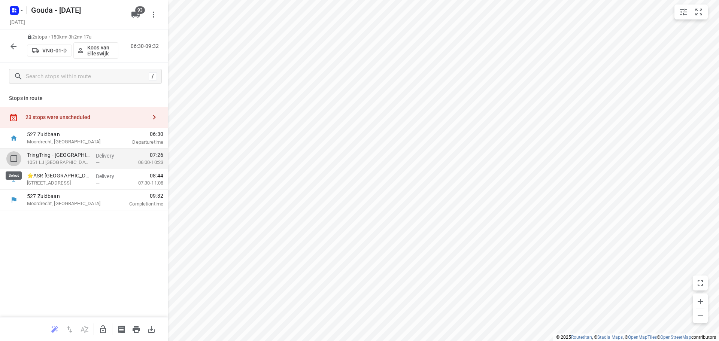
click at [13, 157] on input "checkbox" at bounding box center [13, 158] width 15 height 15
checkbox input "true"
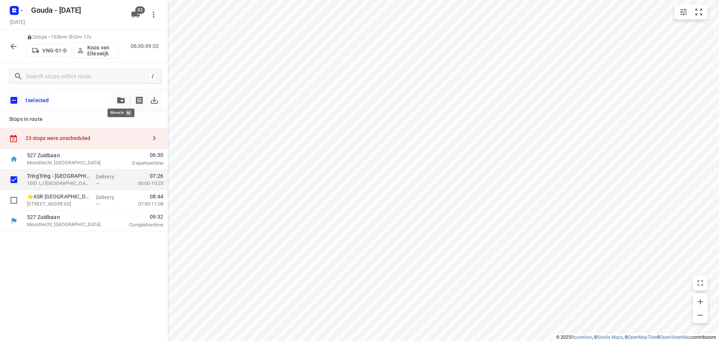
click at [115, 96] on button "button" at bounding box center [120, 100] width 15 height 15
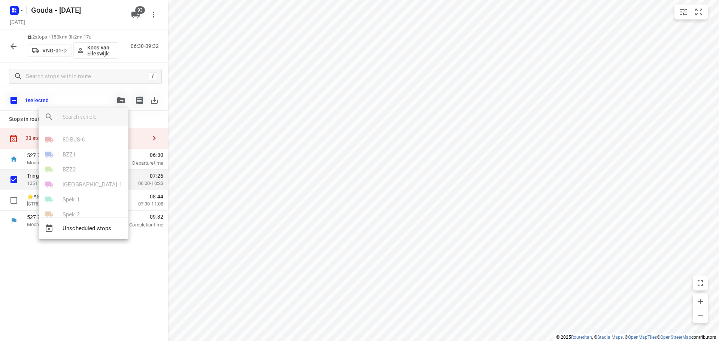
click at [94, 112] on input "search vehicle" at bounding box center [93, 116] width 60 height 11
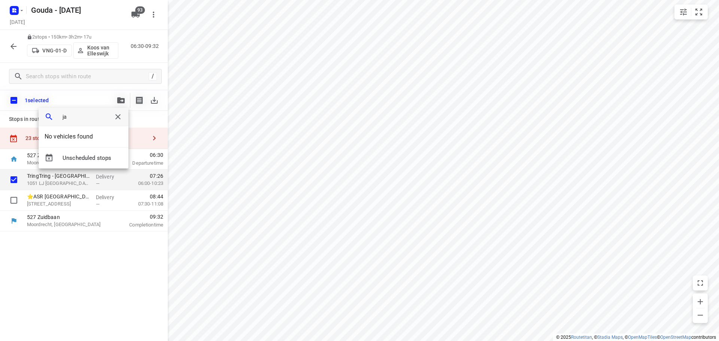
type input "j"
type input "aut"
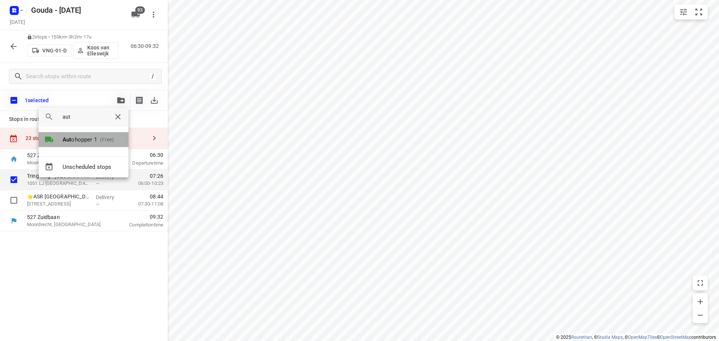
click at [56, 141] on div at bounding box center [54, 139] width 18 height 9
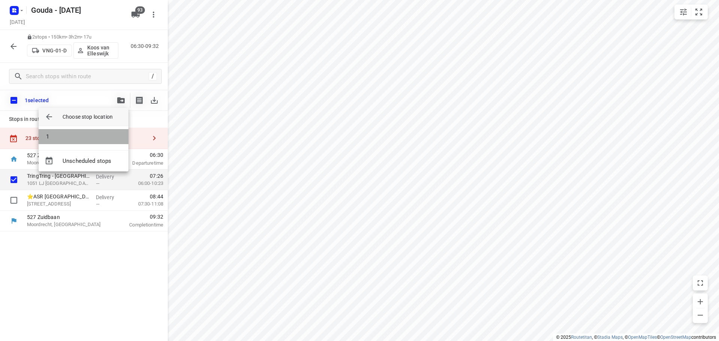
click at [75, 139] on li "1" at bounding box center [84, 136] width 90 height 15
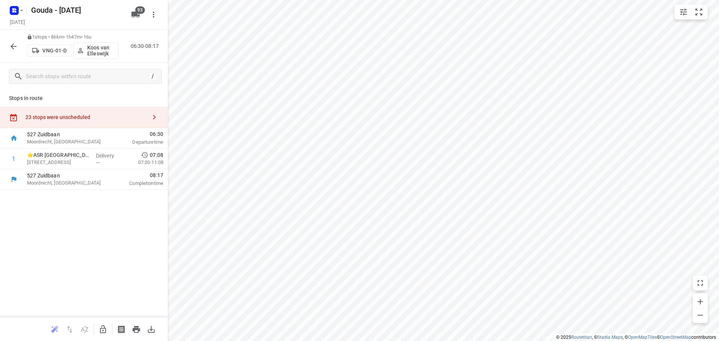
click at [16, 45] on icon "button" at bounding box center [13, 46] width 9 height 9
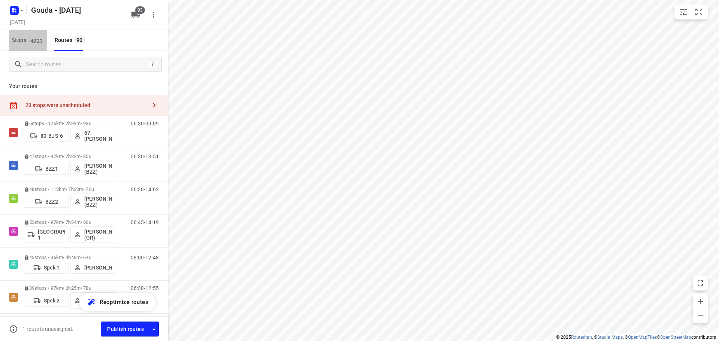
click at [30, 43] on span "4923" at bounding box center [36, 40] width 16 height 7
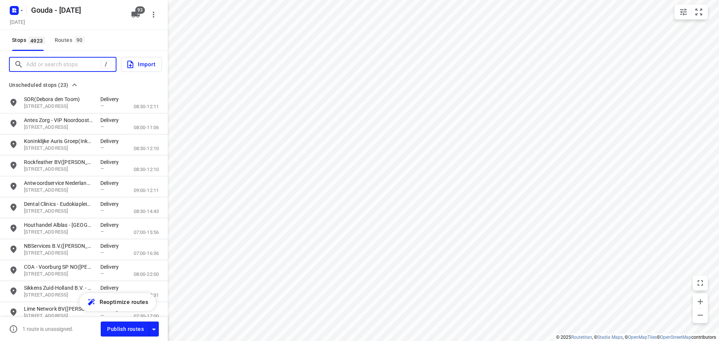
click at [48, 69] on input "Add or search stops" at bounding box center [63, 65] width 74 height 12
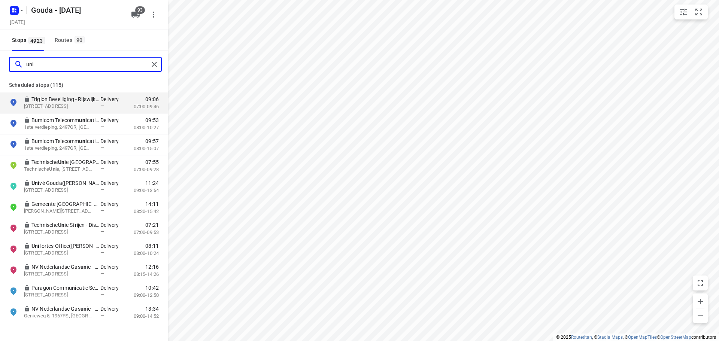
type input "uni"
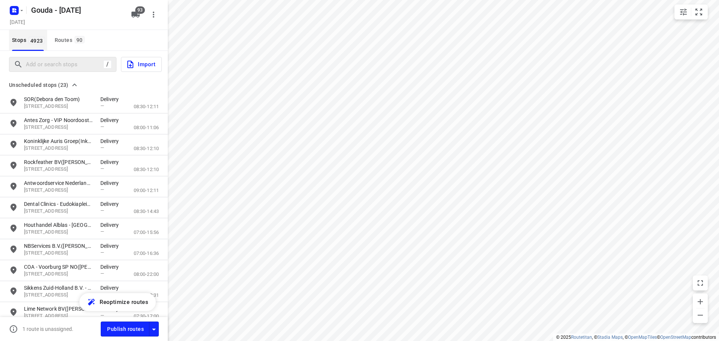
click at [31, 43] on span "4923" at bounding box center [36, 40] width 16 height 7
click at [35, 61] on input "Add or search stops" at bounding box center [93, 65] width 135 height 12
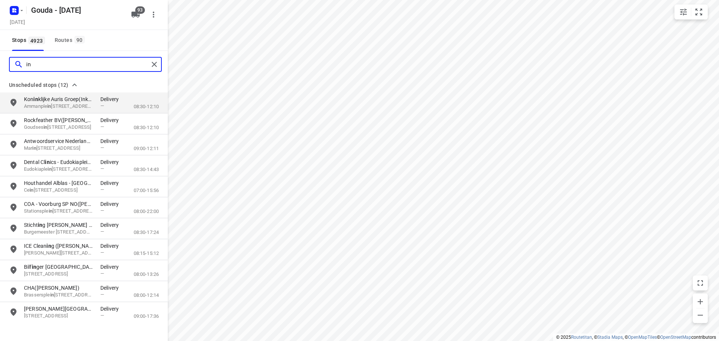
type input "i"
type input "o"
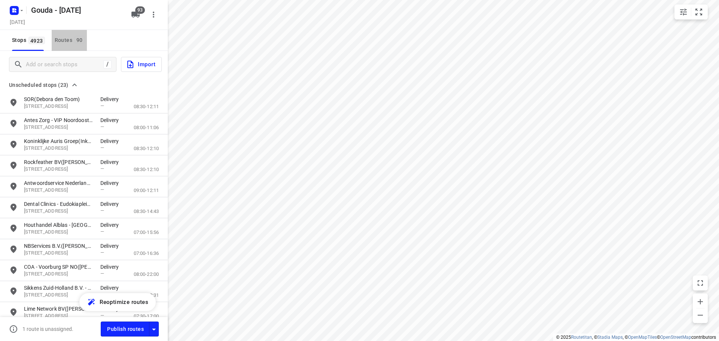
click at [55, 39] on div "Routes 90" at bounding box center [71, 40] width 32 height 9
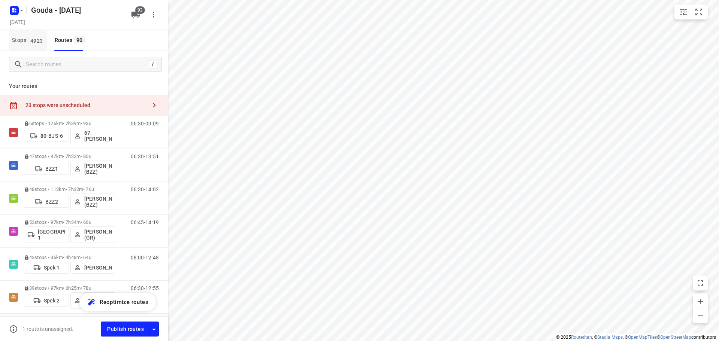
click at [27, 36] on span "Stops 4923" at bounding box center [29, 40] width 35 height 9
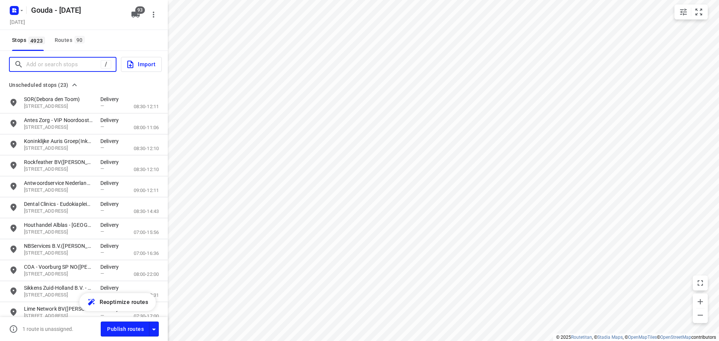
click at [46, 61] on input "Add or search stops" at bounding box center [63, 65] width 74 height 12
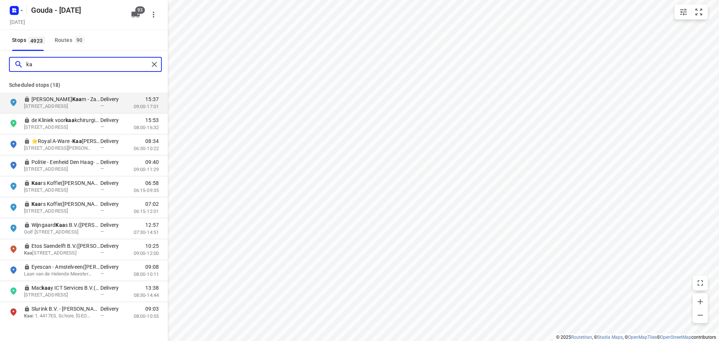
type input "k"
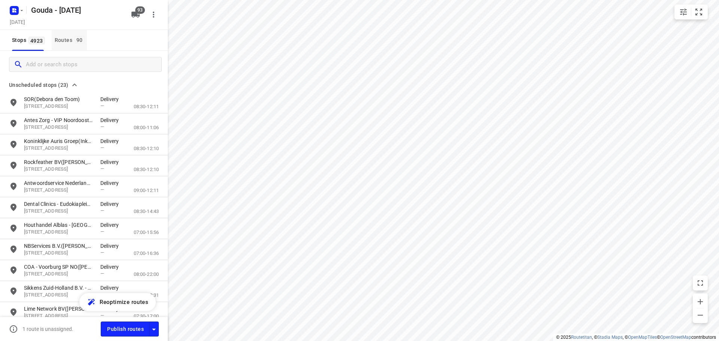
click at [78, 40] on span "90" at bounding box center [79, 39] width 10 height 7
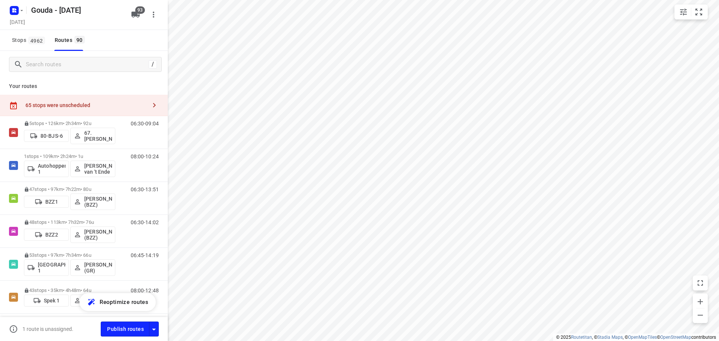
type input "distance"
click at [150, 103] on icon "button" at bounding box center [154, 105] width 9 height 9
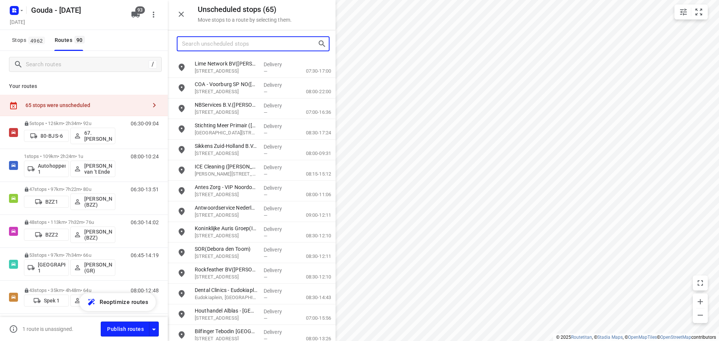
click at [227, 44] on input "Search unscheduled stops" at bounding box center [249, 44] width 135 height 12
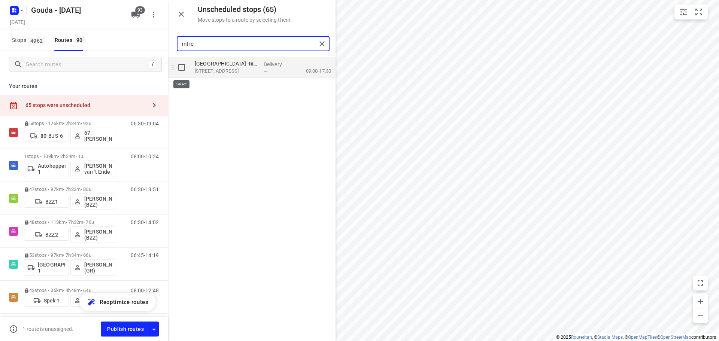
type input "intre"
click at [183, 66] on input "grid" at bounding box center [181, 67] width 15 height 15
checkbox input "true"
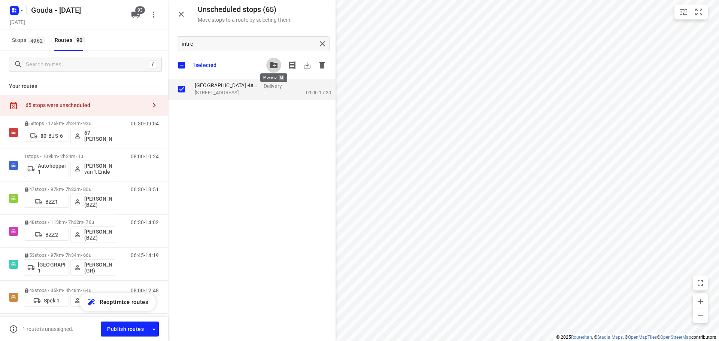
click at [269, 64] on span "button" at bounding box center [273, 65] width 9 height 6
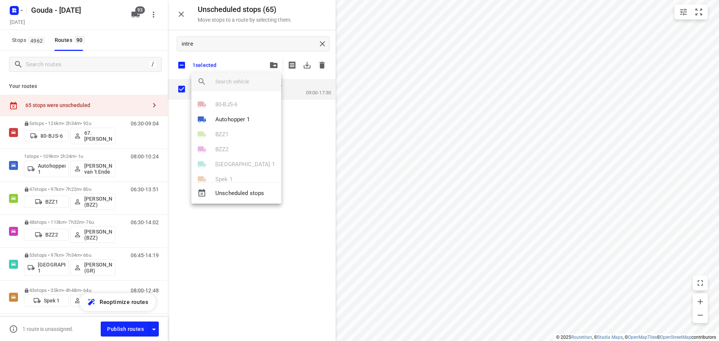
click at [238, 78] on input "search vehicle" at bounding box center [245, 81] width 60 height 11
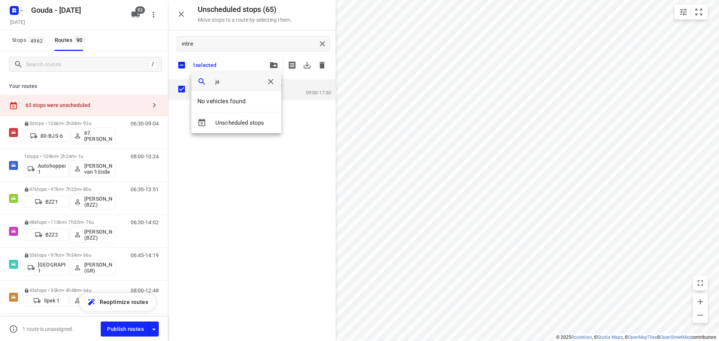
click at [237, 81] on input "ja" at bounding box center [236, 81] width 42 height 11
type input "aut"
click at [211, 102] on div at bounding box center [206, 104] width 18 height 9
click at [211, 102] on li "1" at bounding box center [236, 101] width 90 height 15
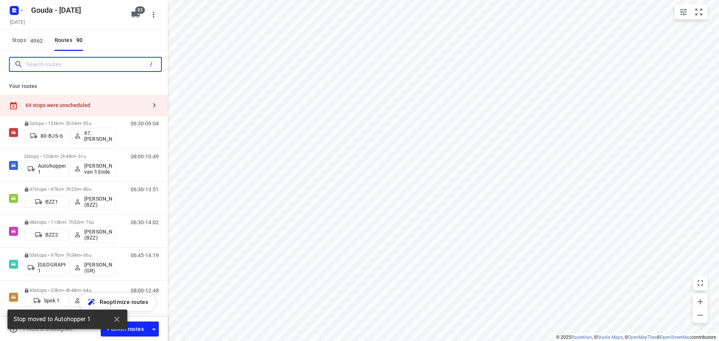
click at [49, 64] on input "Search routes" at bounding box center [86, 65] width 120 height 12
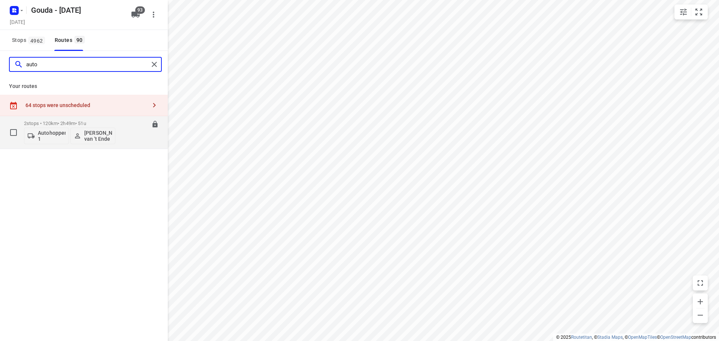
type input "auto"
click at [94, 135] on p "[PERSON_NAME] van 't Ende" at bounding box center [98, 136] width 28 height 12
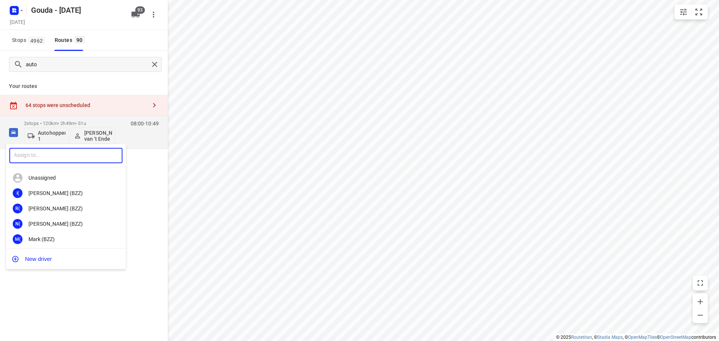
click at [88, 150] on input "text" at bounding box center [65, 155] width 113 height 15
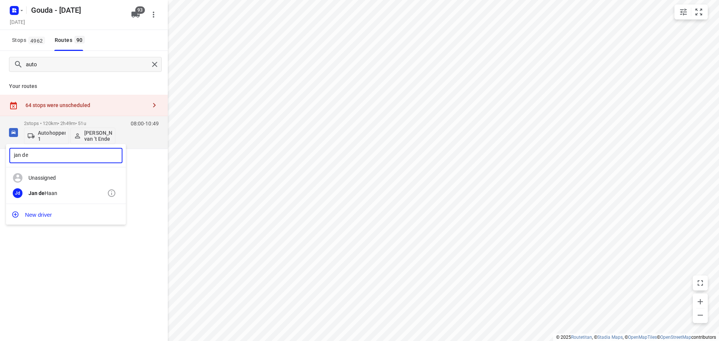
type input "jan de"
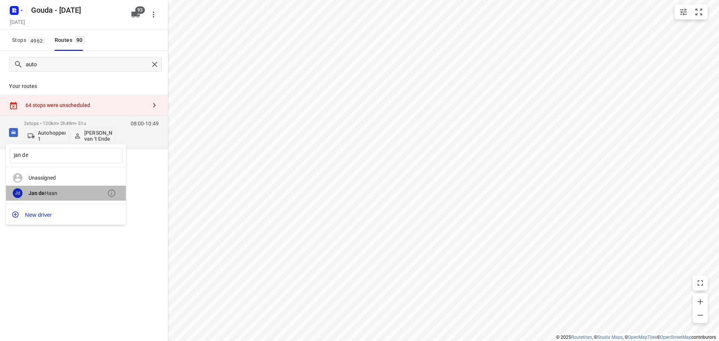
click at [63, 195] on div "[PERSON_NAME]" at bounding box center [67, 193] width 79 height 6
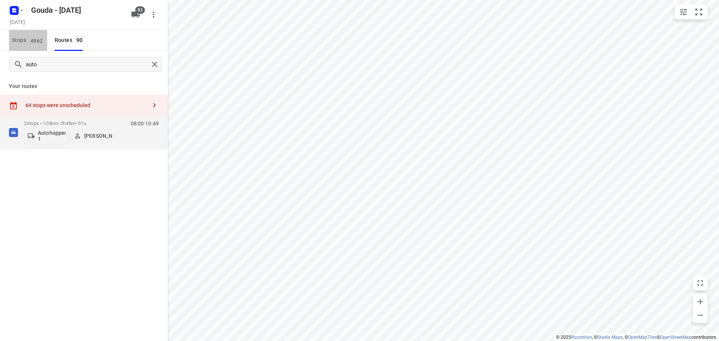
click at [21, 39] on span "Stops 4962" at bounding box center [29, 40] width 35 height 9
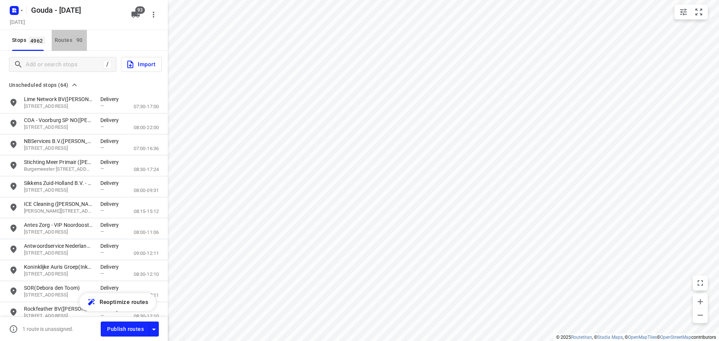
click at [73, 44] on div "Routes 90" at bounding box center [71, 40] width 32 height 9
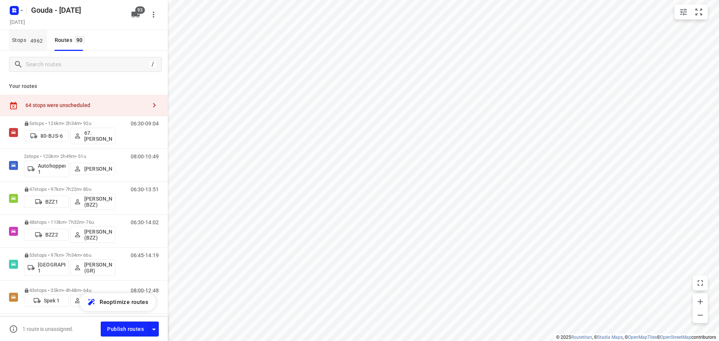
click at [29, 40] on span "4962" at bounding box center [36, 40] width 16 height 7
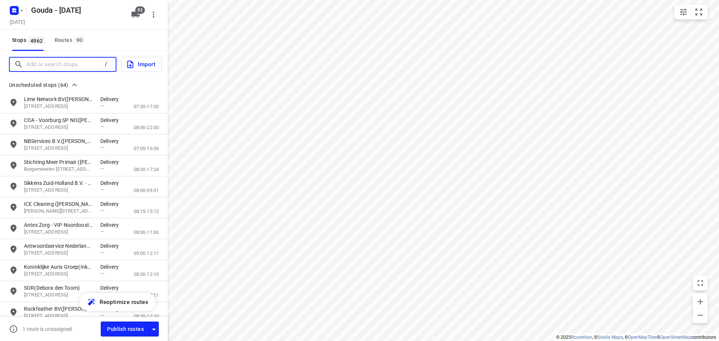
click at [67, 64] on input "Add or search stops" at bounding box center [63, 65] width 74 height 12
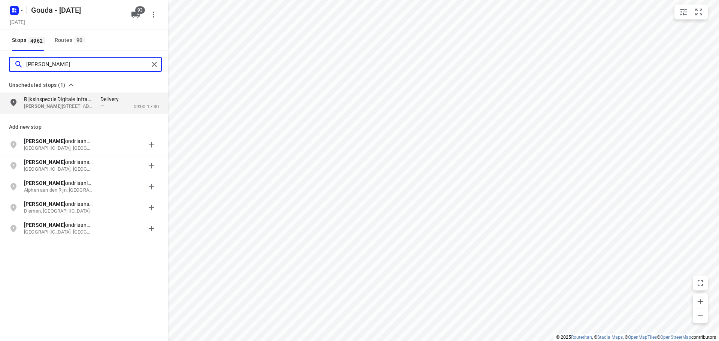
type input "[PERSON_NAME]"
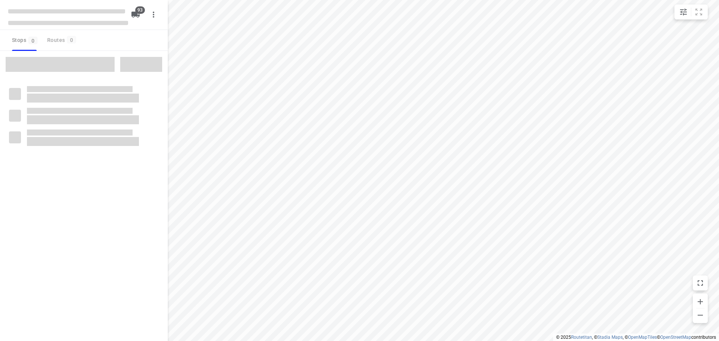
type input "distance"
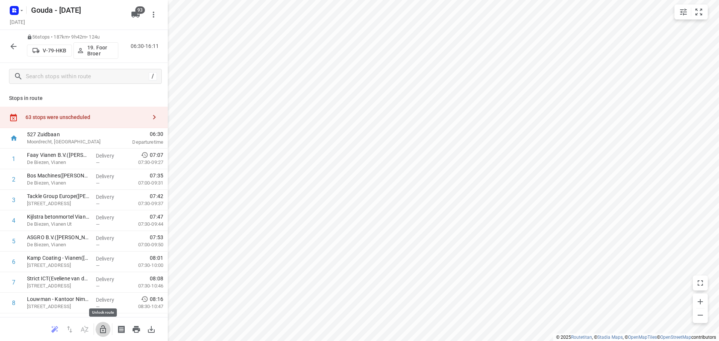
click at [103, 326] on icon "button" at bounding box center [103, 329] width 6 height 8
click at [153, 113] on icon "button" at bounding box center [154, 117] width 9 height 9
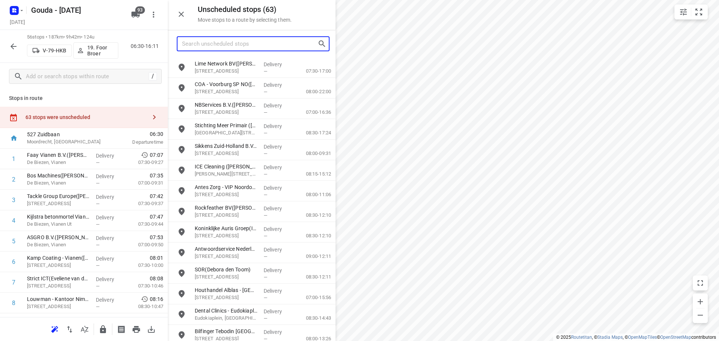
click at [264, 42] on input "Search unscheduled stops" at bounding box center [249, 44] width 135 height 12
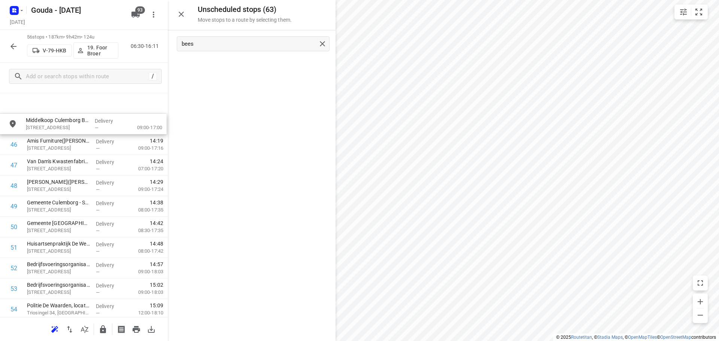
scroll to position [939, 0]
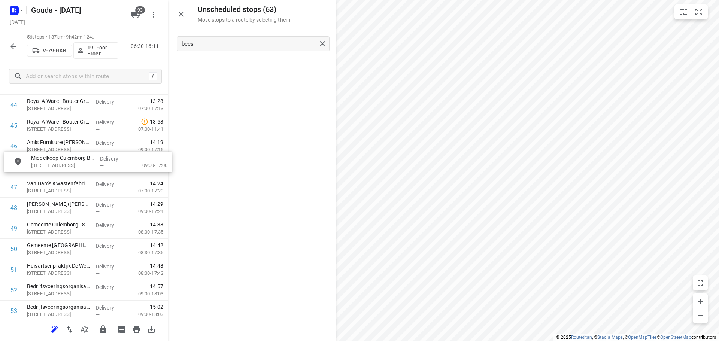
drag, startPoint x: 232, startPoint y: 70, endPoint x: 66, endPoint y: 165, distance: 190.6
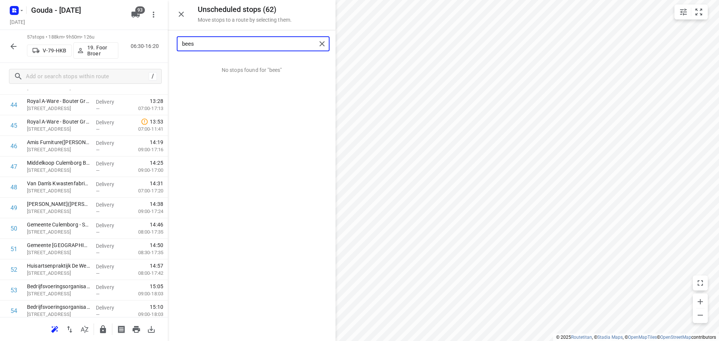
click at [247, 49] on input "bees" at bounding box center [249, 44] width 134 height 12
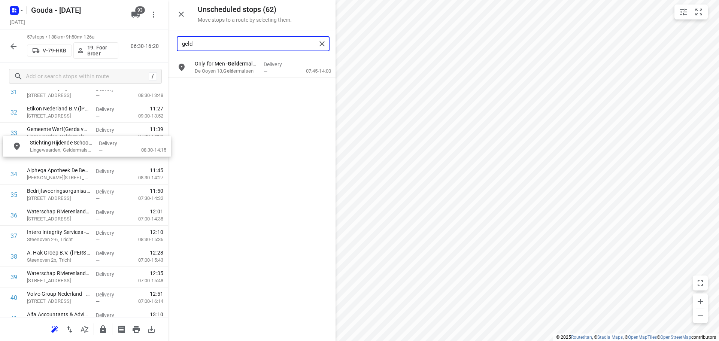
scroll to position [681, 0]
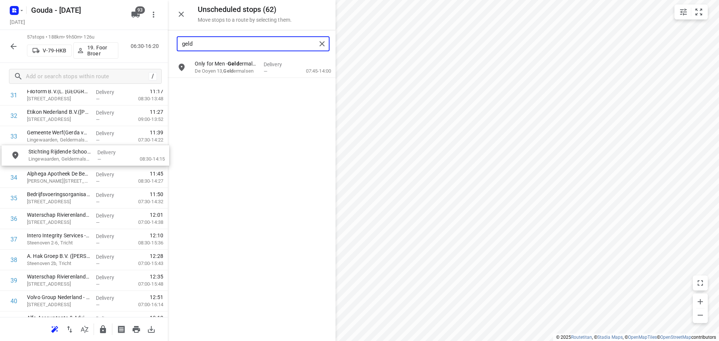
drag, startPoint x: 237, startPoint y: 94, endPoint x: 68, endPoint y: 162, distance: 182.3
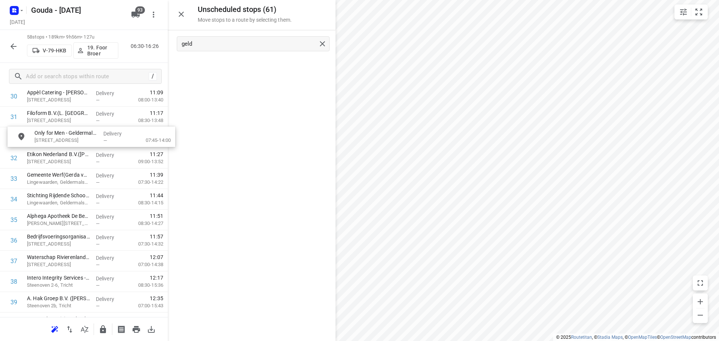
scroll to position [656, 0]
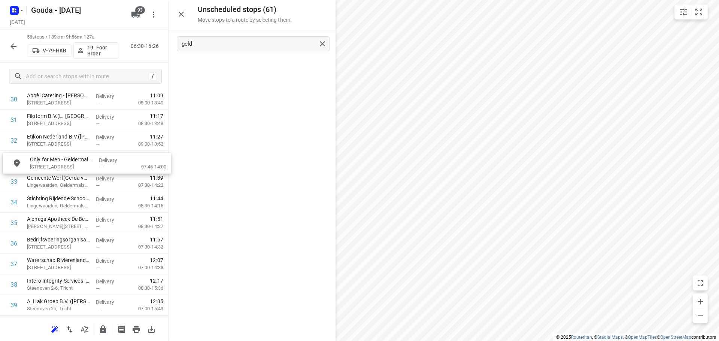
drag, startPoint x: 217, startPoint y: 69, endPoint x: 52, endPoint y: 168, distance: 191.7
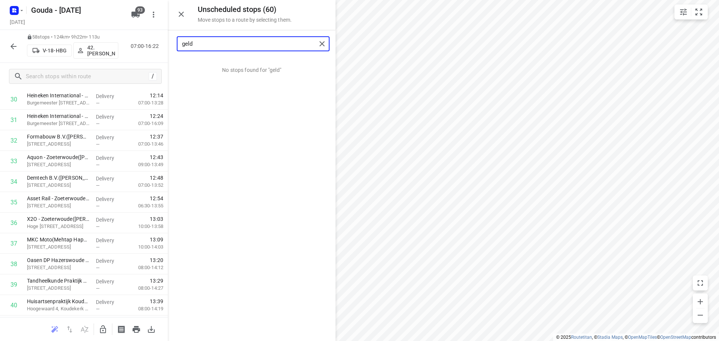
click at [217, 49] on input "geld" at bounding box center [249, 44] width 134 height 12
click at [233, 40] on input "geld" at bounding box center [249, 44] width 134 height 12
drag, startPoint x: 240, startPoint y: 67, endPoint x: 202, endPoint y: 200, distance: 138.5
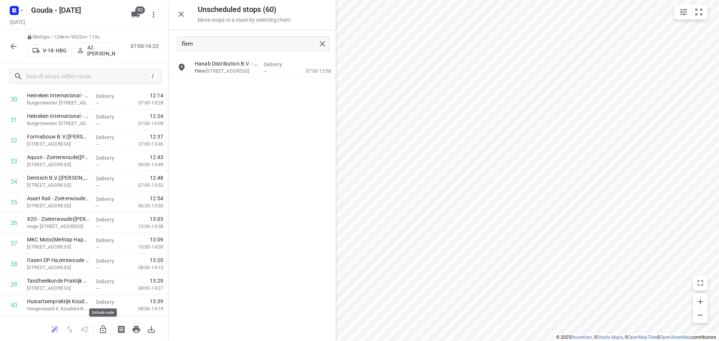
click at [102, 327] on icon "button" at bounding box center [102, 329] width 9 height 9
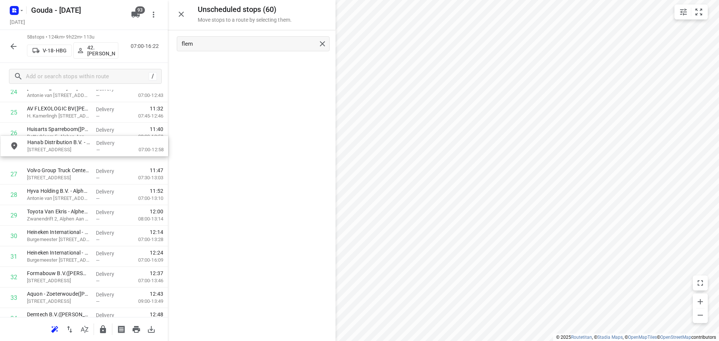
scroll to position [540, 0]
drag, startPoint x: 221, startPoint y: 76, endPoint x: 64, endPoint y: 153, distance: 175.2
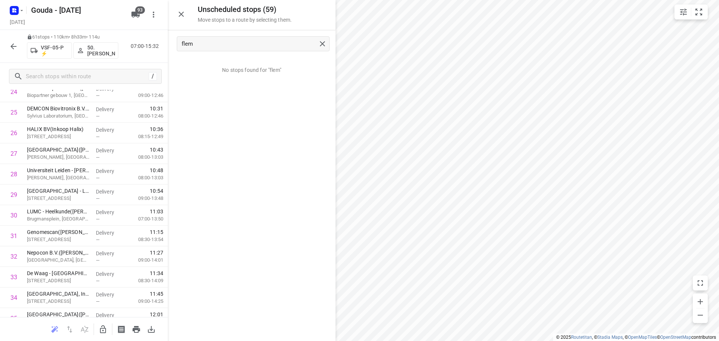
click at [102, 326] on icon "button" at bounding box center [103, 329] width 6 height 8
click at [230, 46] on input "flem" at bounding box center [249, 44] width 134 height 12
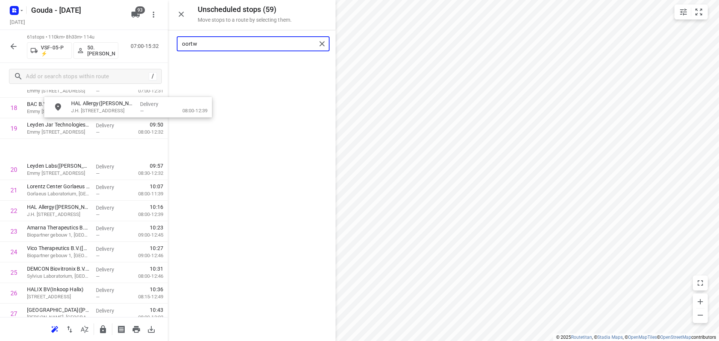
scroll to position [397, 4]
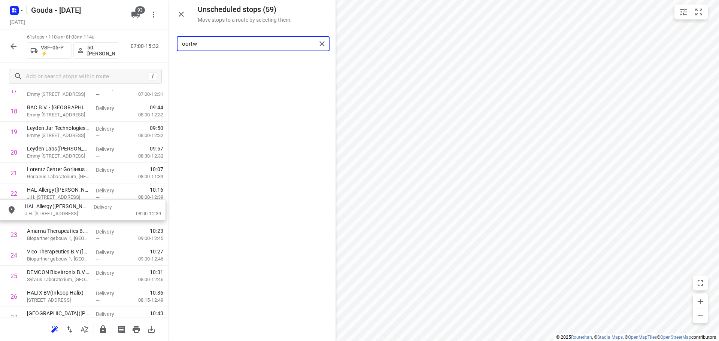
drag, startPoint x: 214, startPoint y: 70, endPoint x: 41, endPoint y: 217, distance: 227.5
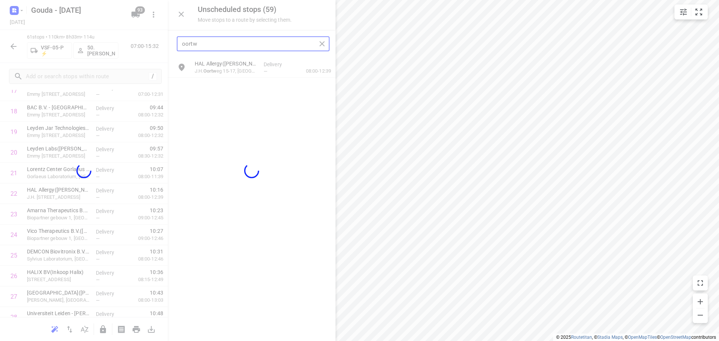
scroll to position [397, 0]
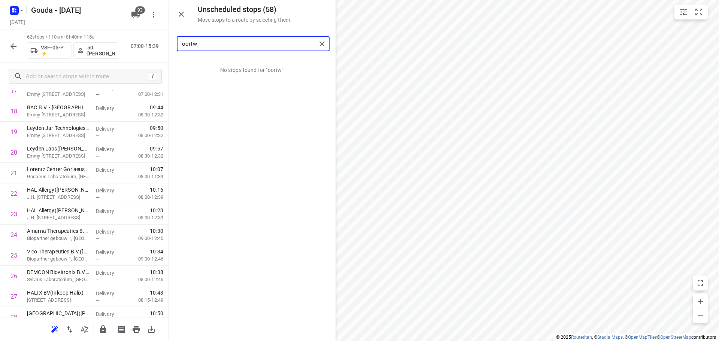
type input "oortw"
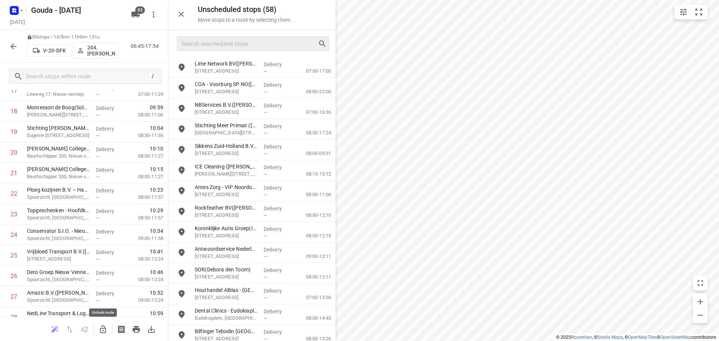
click at [101, 326] on icon "button" at bounding box center [102, 329] width 9 height 9
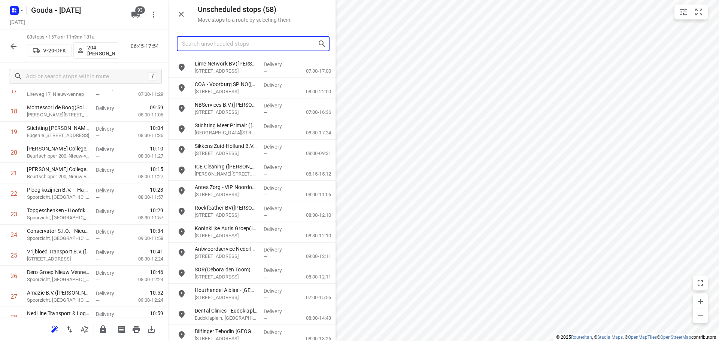
click at [205, 43] on input "Search unscheduled stops" at bounding box center [249, 44] width 135 height 12
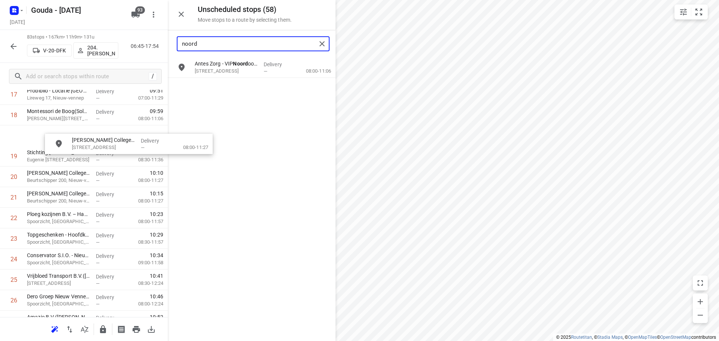
scroll to position [393, 0]
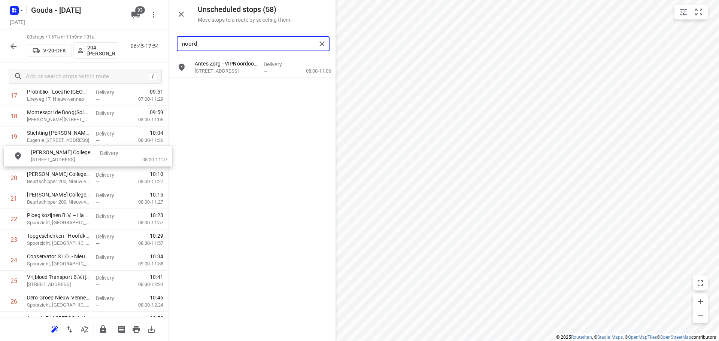
drag, startPoint x: 215, startPoint y: 91, endPoint x: 49, endPoint y: 160, distance: 179.5
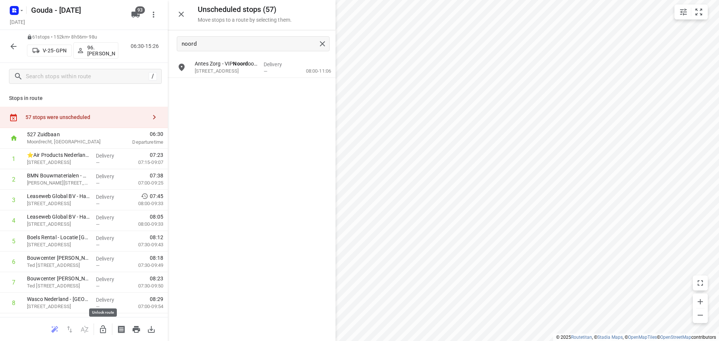
click at [102, 329] on icon "button" at bounding box center [102, 329] width 9 height 9
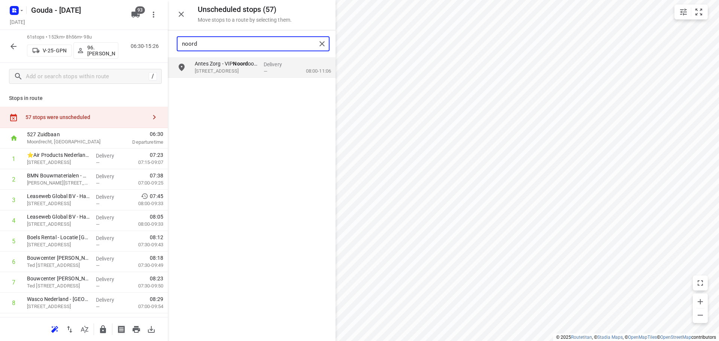
click at [235, 38] on input "noord" at bounding box center [249, 44] width 134 height 12
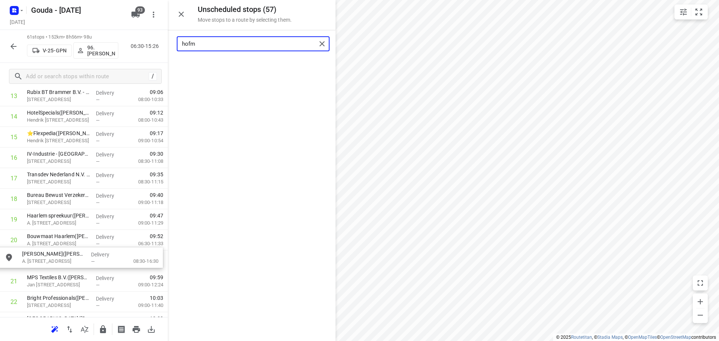
scroll to position [313, 0]
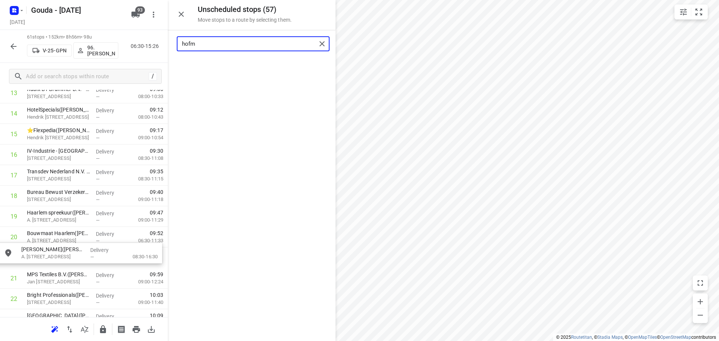
drag, startPoint x: 212, startPoint y: 94, endPoint x: 61, endPoint y: 258, distance: 223.0
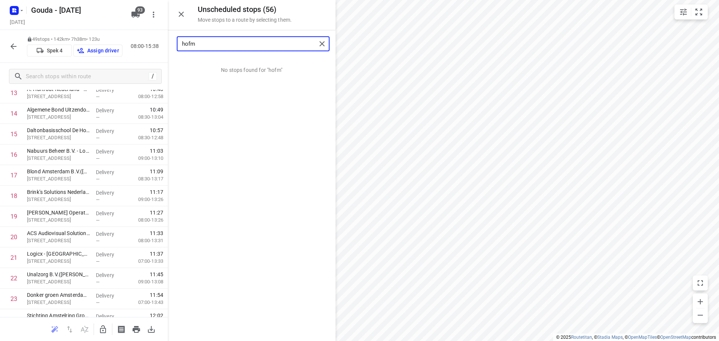
click at [216, 42] on input "hofm" at bounding box center [249, 44] width 134 height 12
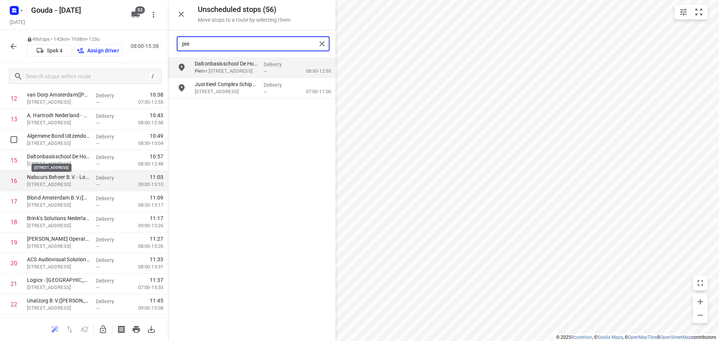
scroll to position [275, 0]
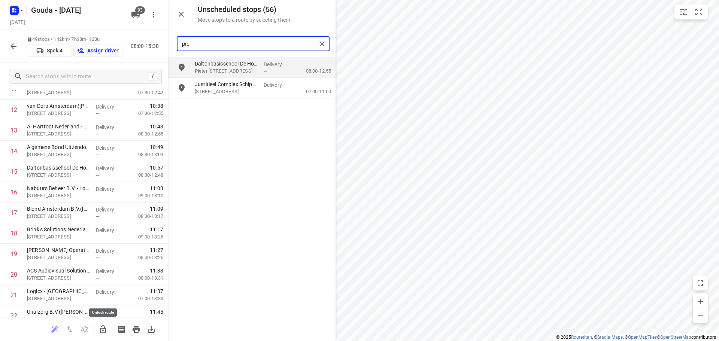
type input "pie"
click at [103, 329] on icon "button" at bounding box center [102, 329] width 9 height 9
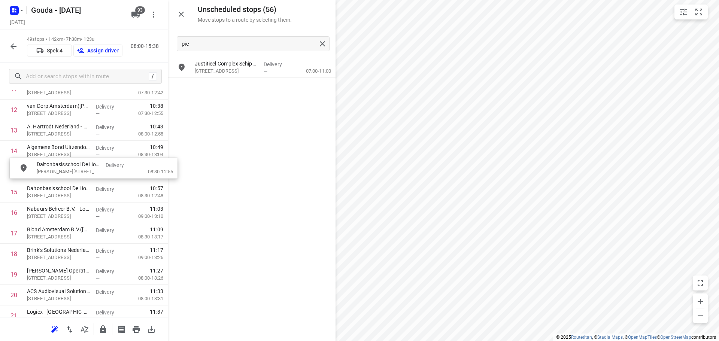
drag, startPoint x: 229, startPoint y: 70, endPoint x: 67, endPoint y: 171, distance: 191.0
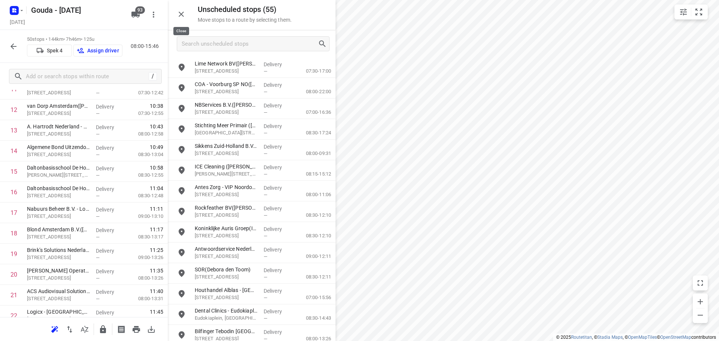
click at [178, 15] on icon "button" at bounding box center [181, 14] width 9 height 9
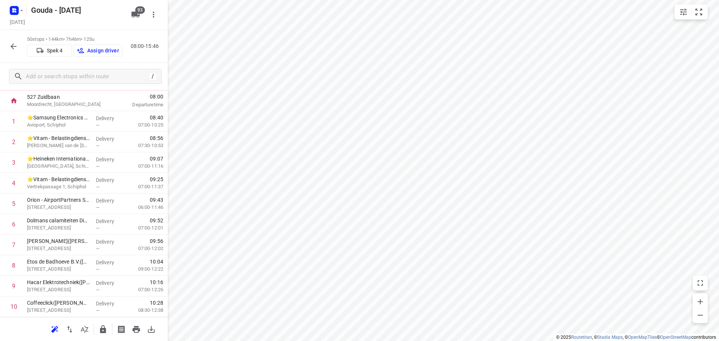
scroll to position [0, 0]
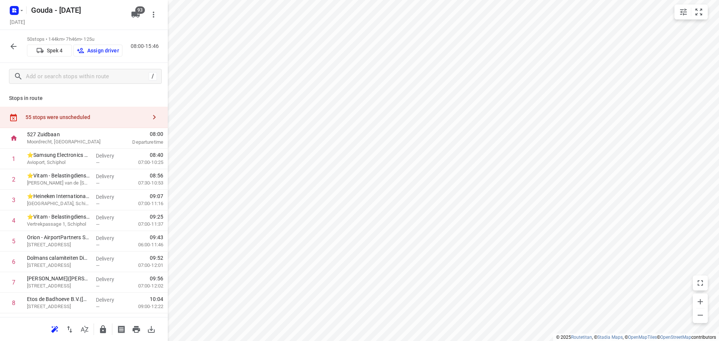
click at [16, 46] on icon "button" at bounding box center [13, 46] width 9 height 9
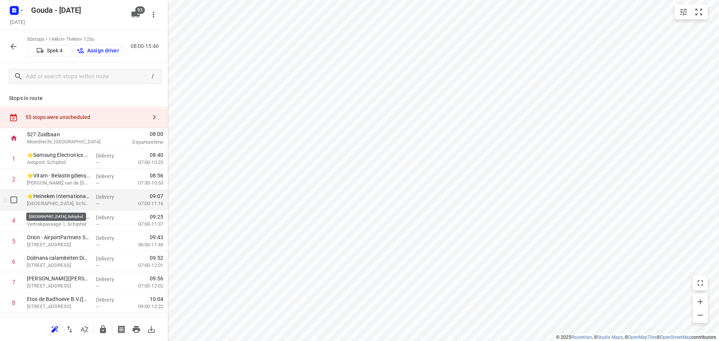
click at [71, 202] on p "[GEOGRAPHIC_DATA], Schiphol" at bounding box center [58, 203] width 63 height 7
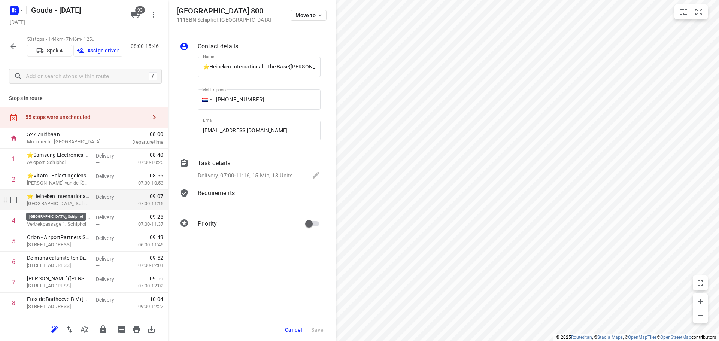
scroll to position [0, 15]
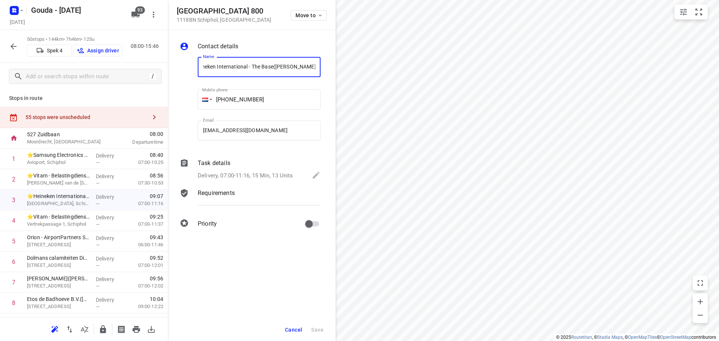
click at [311, 174] on div "Delivery, 07:00-11:16, 15 Min, 13 Units" at bounding box center [259, 176] width 123 height 10
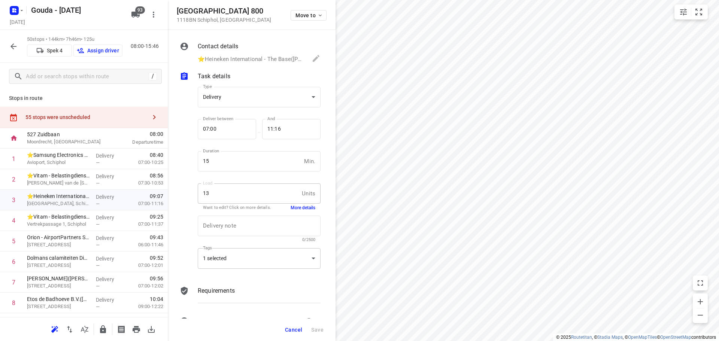
click at [301, 257] on div "1 selected" at bounding box center [259, 258] width 123 height 21
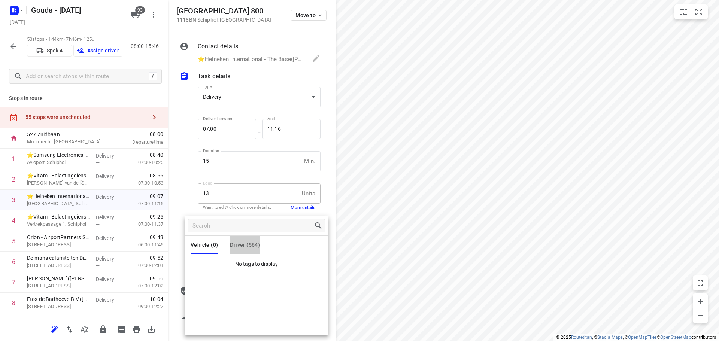
click at [255, 245] on span "Driver (564)" at bounding box center [245, 245] width 30 height 6
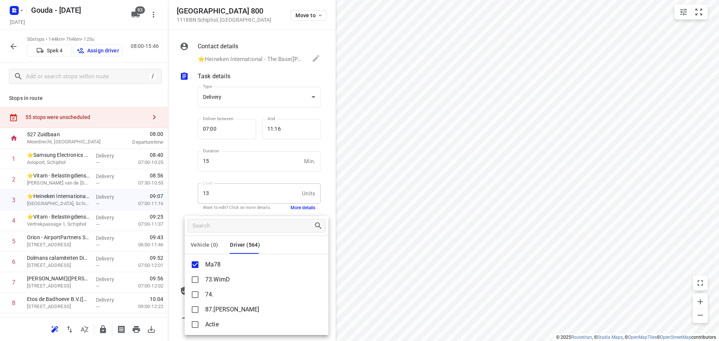
click at [77, 76] on div at bounding box center [359, 170] width 719 height 341
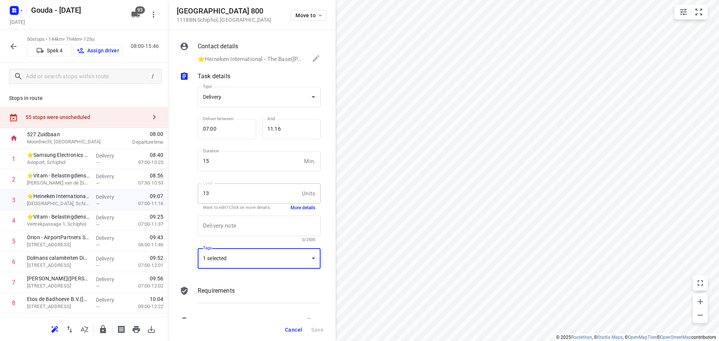
click at [11, 49] on icon "button" at bounding box center [13, 46] width 9 height 9
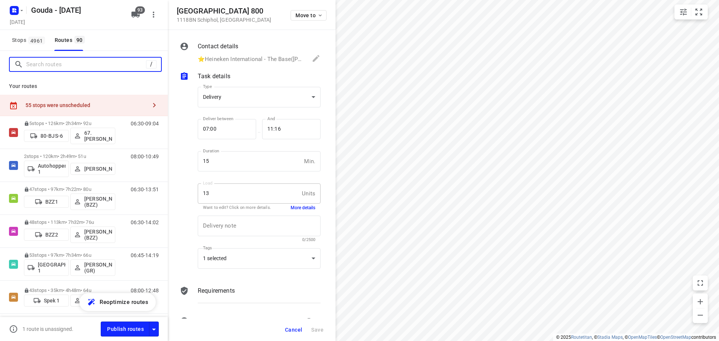
click at [61, 65] on input "Search routes" at bounding box center [86, 65] width 120 height 12
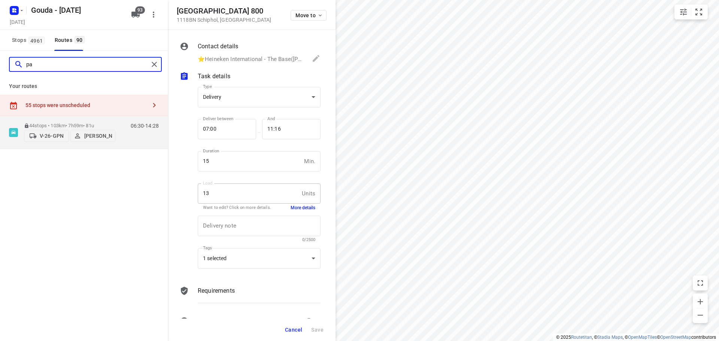
type input "p"
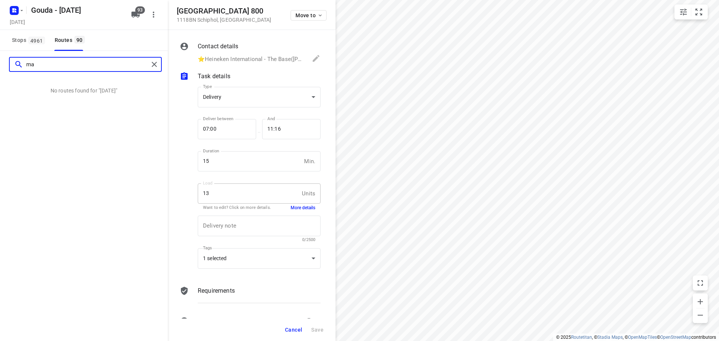
type input "m"
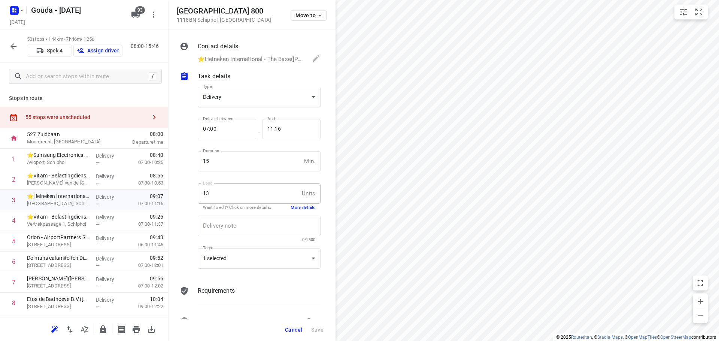
click at [97, 48] on p "Assign driver" at bounding box center [103, 51] width 32 height 6
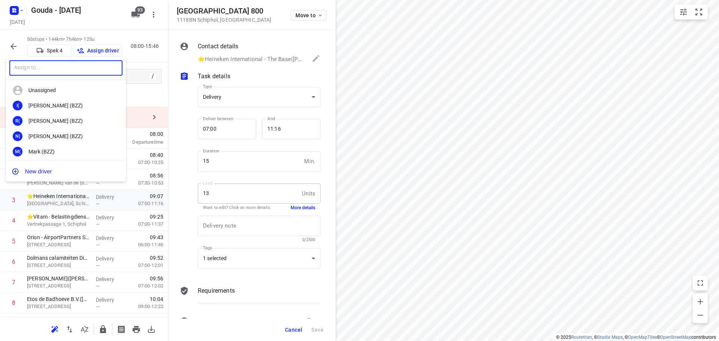
click at [84, 67] on input "text" at bounding box center [65, 67] width 113 height 15
type input "[PERSON_NAME]"
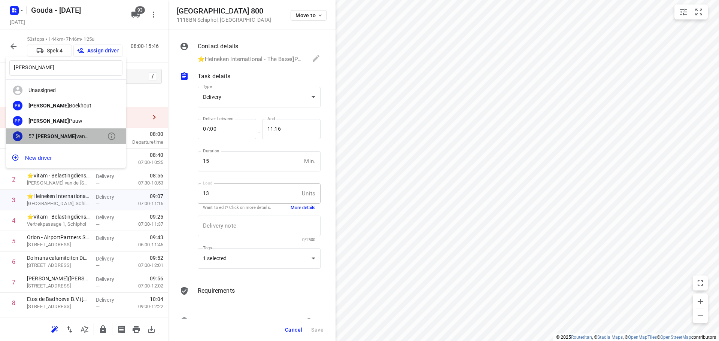
click at [52, 134] on b "[PERSON_NAME]" at bounding box center [56, 136] width 40 height 6
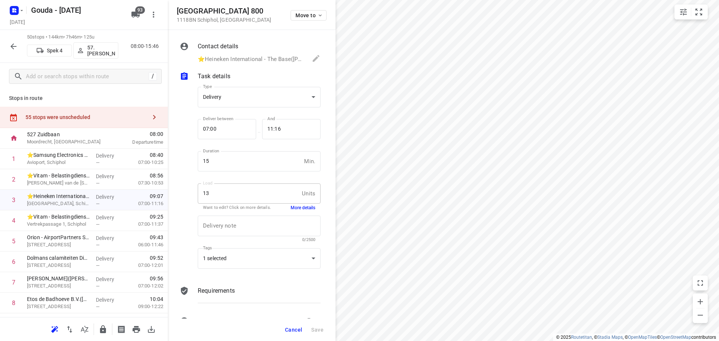
click at [295, 329] on span "Cancel" at bounding box center [293, 330] width 17 height 6
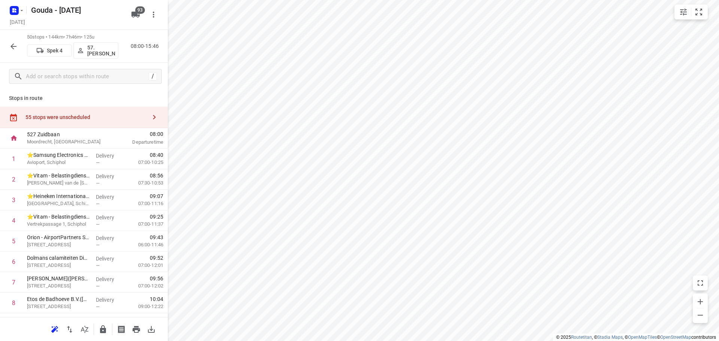
click at [8, 46] on button "button" at bounding box center [13, 46] width 15 height 15
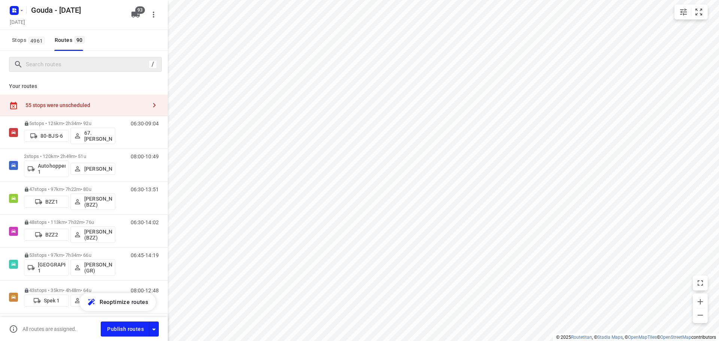
click at [46, 70] on div "/" at bounding box center [85, 64] width 153 height 15
click at [50, 67] on input "Search routes" at bounding box center [93, 65] width 135 height 12
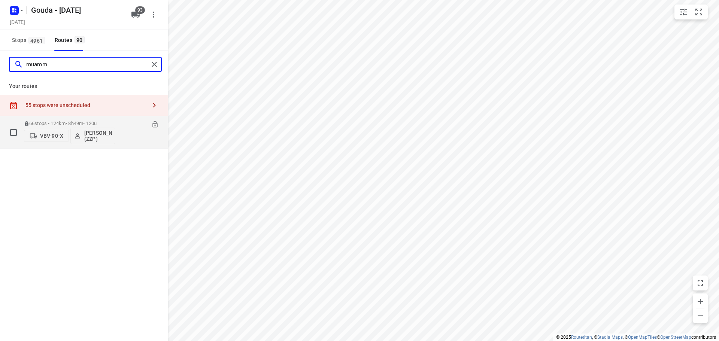
type input "muamm"
click at [85, 124] on p "66 stops • 124km • 8h49m • 120u" at bounding box center [69, 124] width 91 height 6
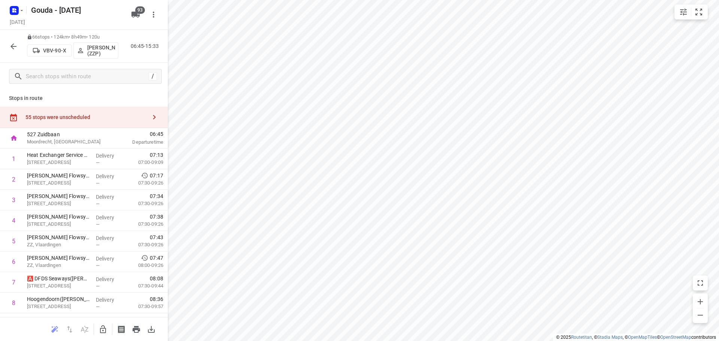
click at [12, 50] on icon "button" at bounding box center [13, 46] width 9 height 9
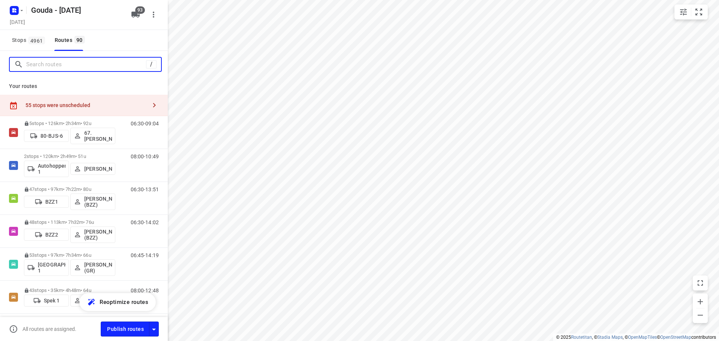
click at [63, 69] on input "Search routes" at bounding box center [86, 65] width 120 height 12
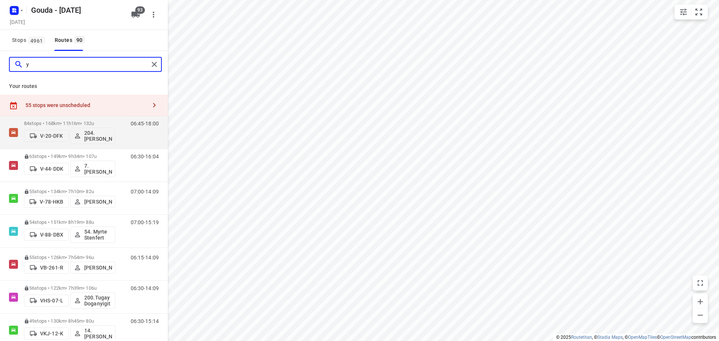
type input "y"
click at [57, 64] on input "y" at bounding box center [87, 65] width 122 height 12
click at [36, 39] on span "4961" at bounding box center [36, 40] width 16 height 7
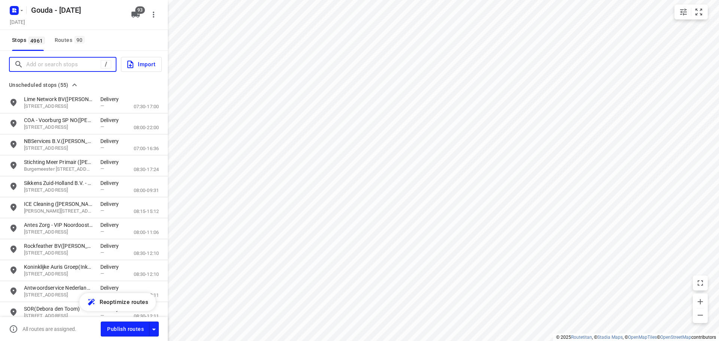
click at [42, 61] on input "Add or search stops" at bounding box center [63, 65] width 74 height 12
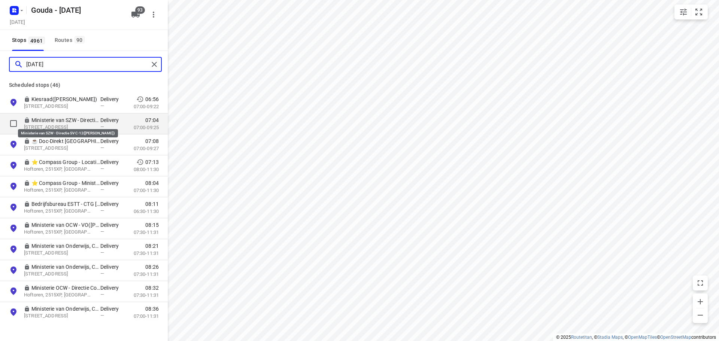
type input "[DATE]"
click at [50, 119] on p "Ministerie van SZW - Directie SV C-12([PERSON_NAME])" at bounding box center [65, 119] width 69 height 7
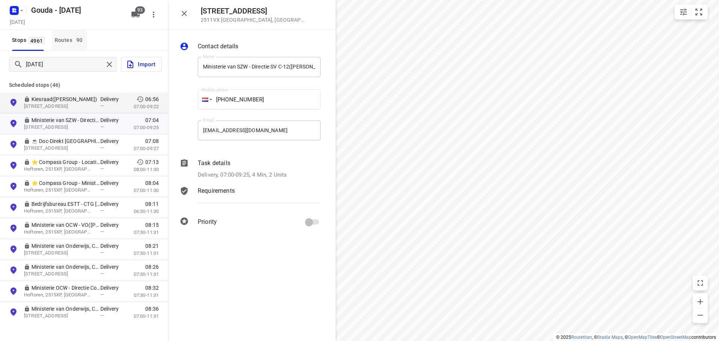
click at [70, 44] on div "Routes 90" at bounding box center [71, 40] width 32 height 9
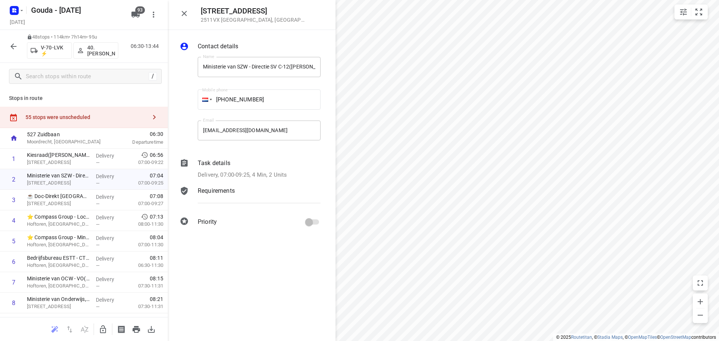
click at [14, 46] on icon "button" at bounding box center [13, 46] width 9 height 9
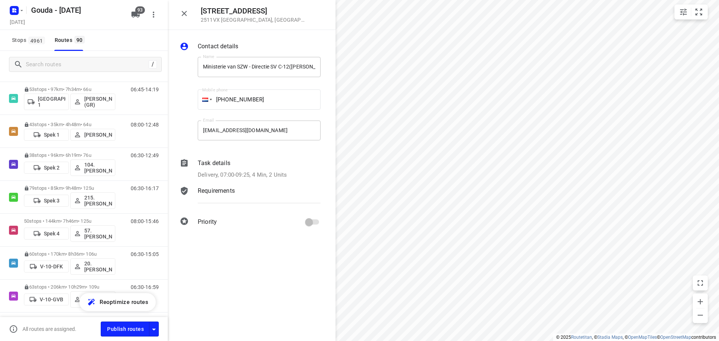
scroll to position [171, 0]
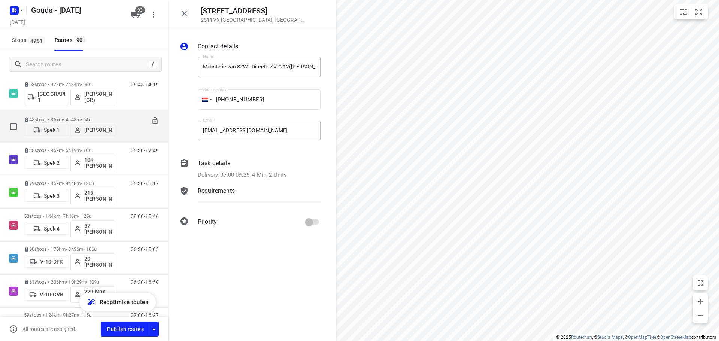
click at [50, 117] on p "43 stops • 35km • 4h48m • 64u" at bounding box center [69, 120] width 91 height 6
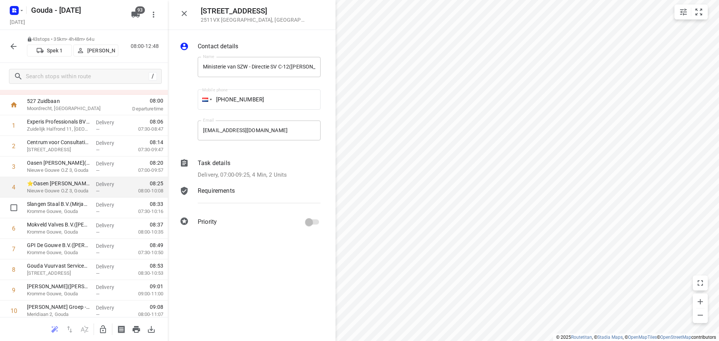
scroll to position [37, 0]
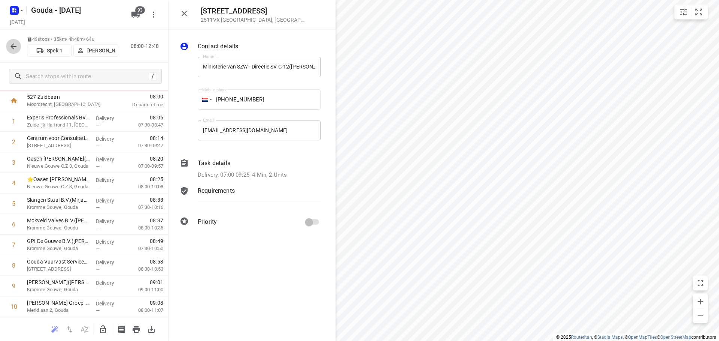
click at [11, 47] on icon "button" at bounding box center [13, 46] width 9 height 9
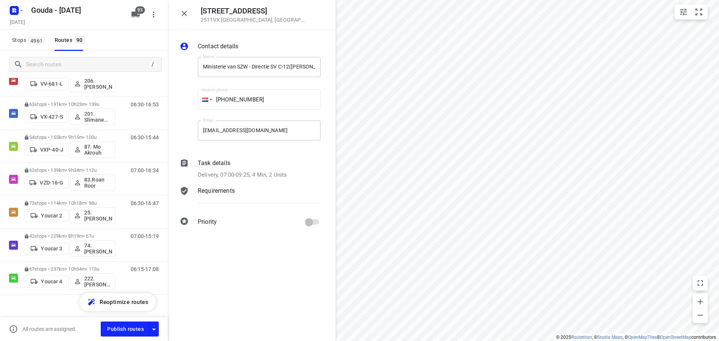
scroll to position [2793, 0]
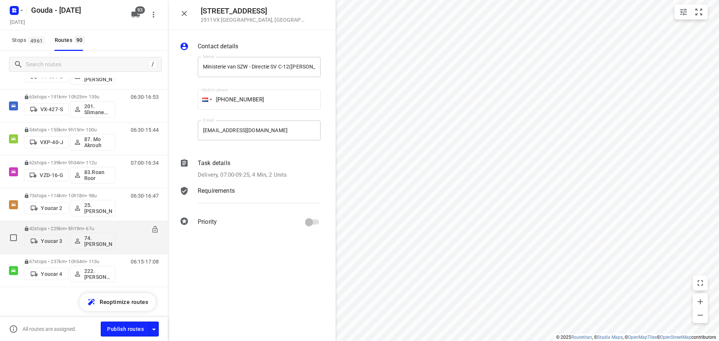
click at [98, 224] on div "42 stops • 229km • 8h19m • 67u Youcar 3 74.Edwin van Riemsdijk" at bounding box center [69, 237] width 91 height 31
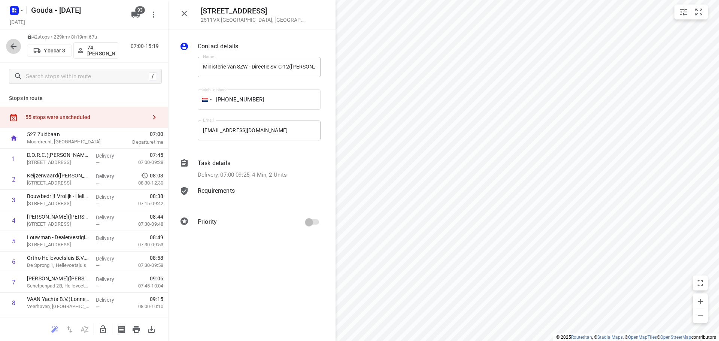
click at [15, 45] on icon "button" at bounding box center [13, 46] width 9 height 9
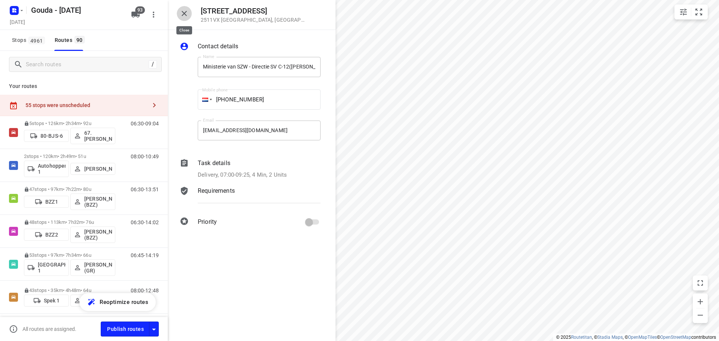
click at [183, 9] on button "button" at bounding box center [184, 13] width 15 height 15
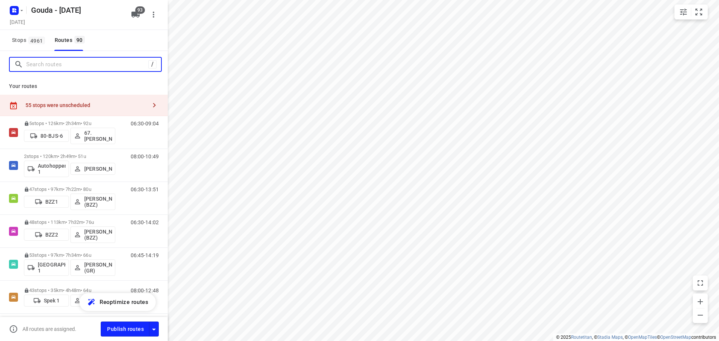
click at [85, 64] on input "Search routes" at bounding box center [87, 65] width 122 height 12
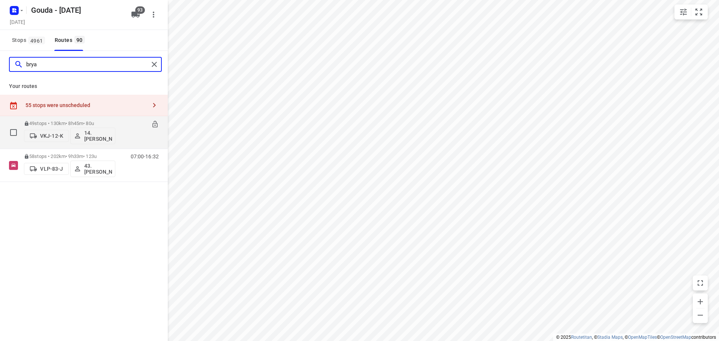
type input "brya"
click at [85, 120] on div "49 stops • 130km • 8h45m • 80u VKJ-12-K 14. Bryan Oelrich" at bounding box center [69, 132] width 91 height 31
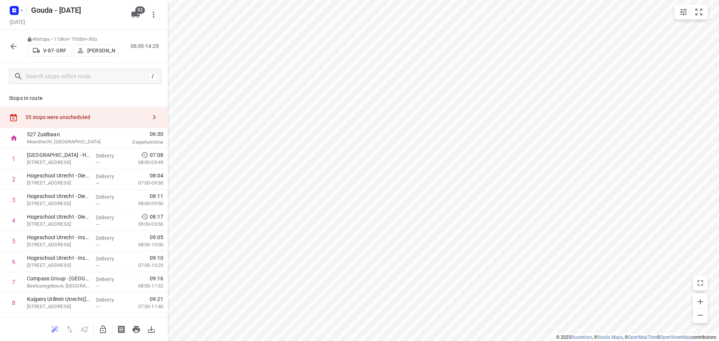
click at [10, 46] on icon "button" at bounding box center [13, 46] width 9 height 9
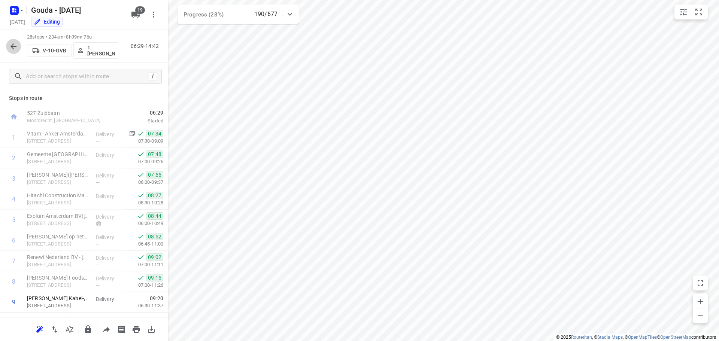
click at [10, 42] on icon "button" at bounding box center [13, 46] width 9 height 9
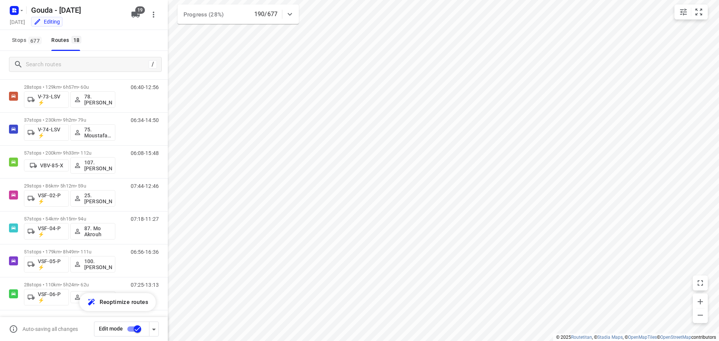
scroll to position [378, 0]
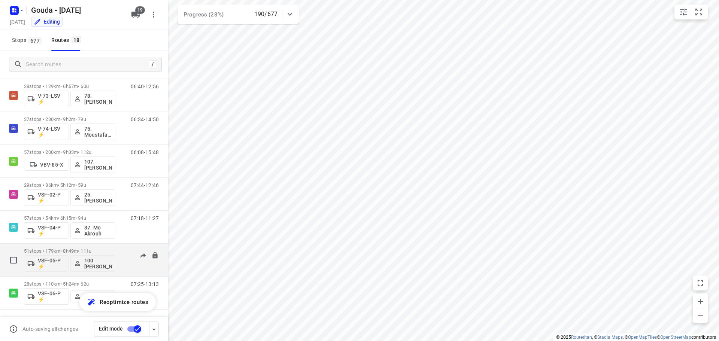
click at [111, 249] on p "51 stops • 179km • 8h49m • 111u" at bounding box center [69, 251] width 91 height 6
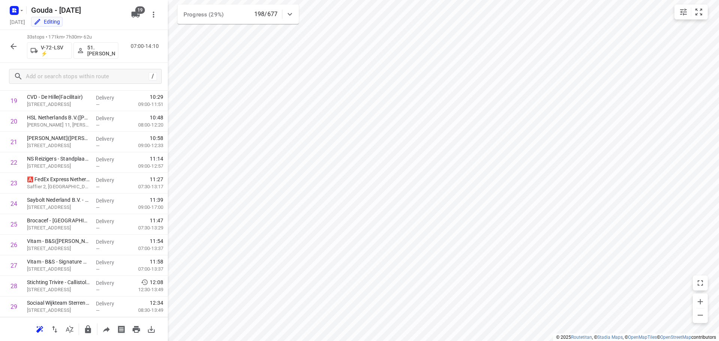
scroll to position [345, 0]
